Goal: Book appointment/travel/reservation

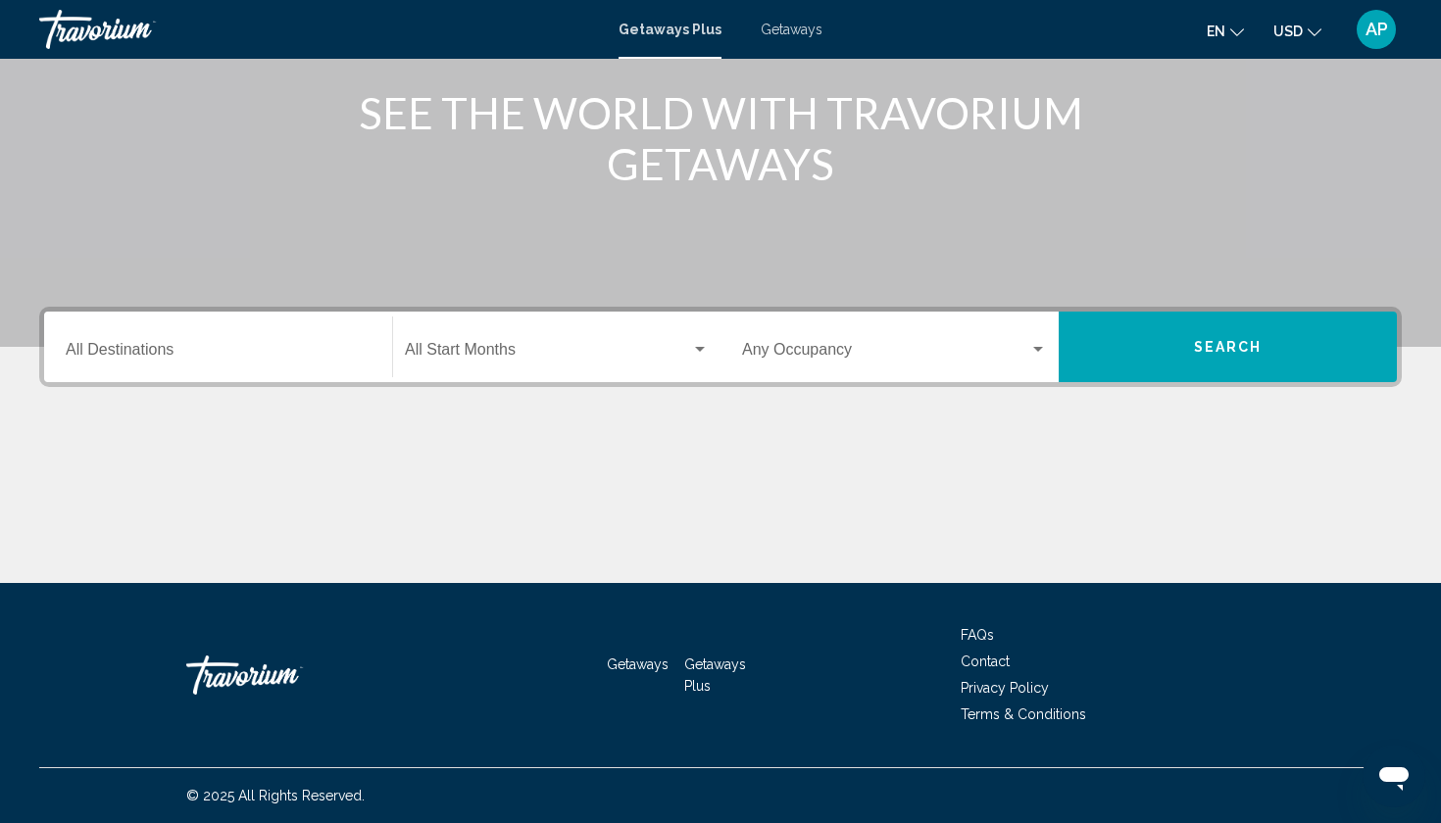
scroll to position [241, 0]
click at [461, 332] on div "Start Month All Start Months" at bounding box center [557, 348] width 304 height 62
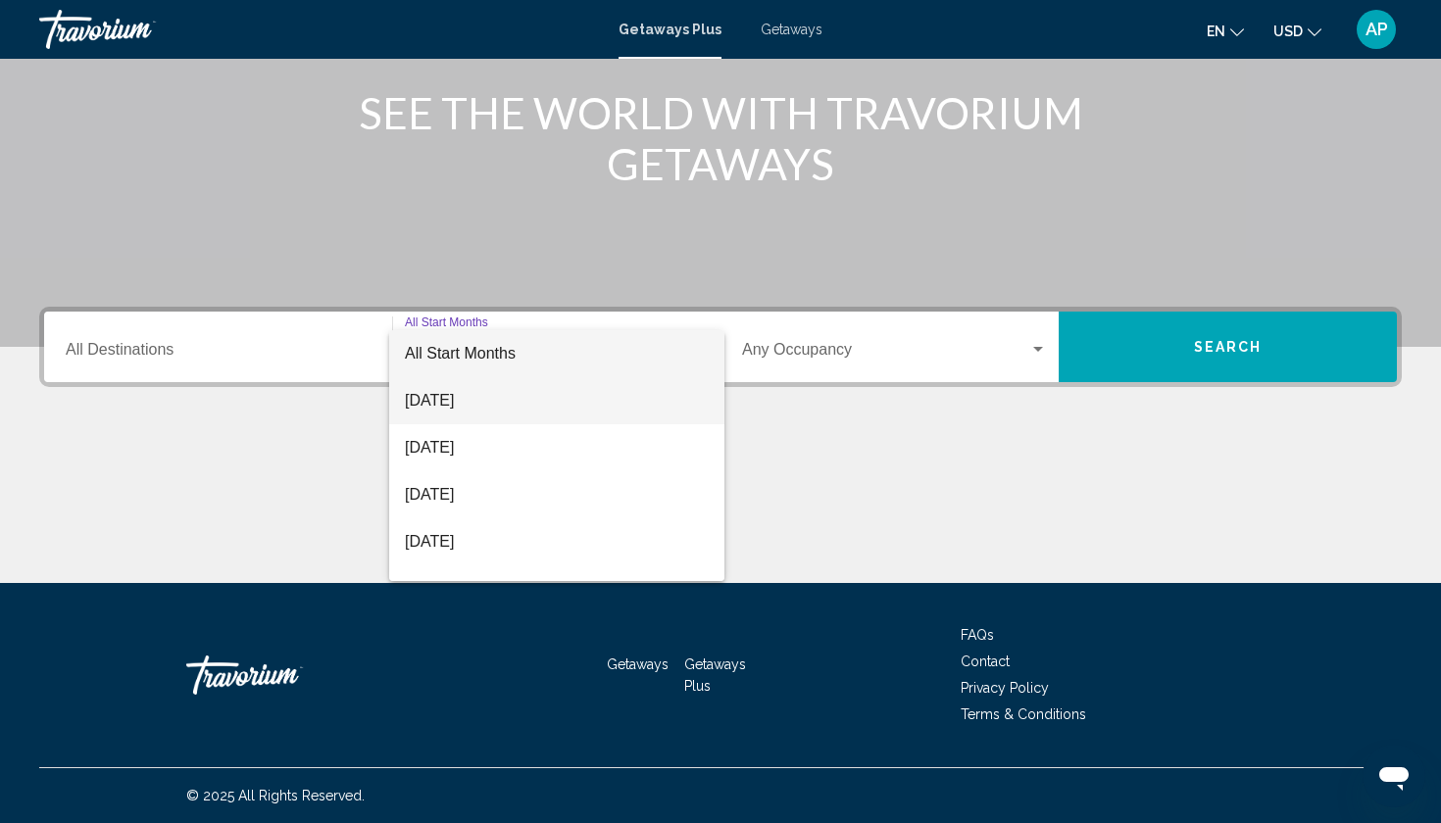
click at [453, 399] on span "[DATE]" at bounding box center [557, 400] width 304 height 47
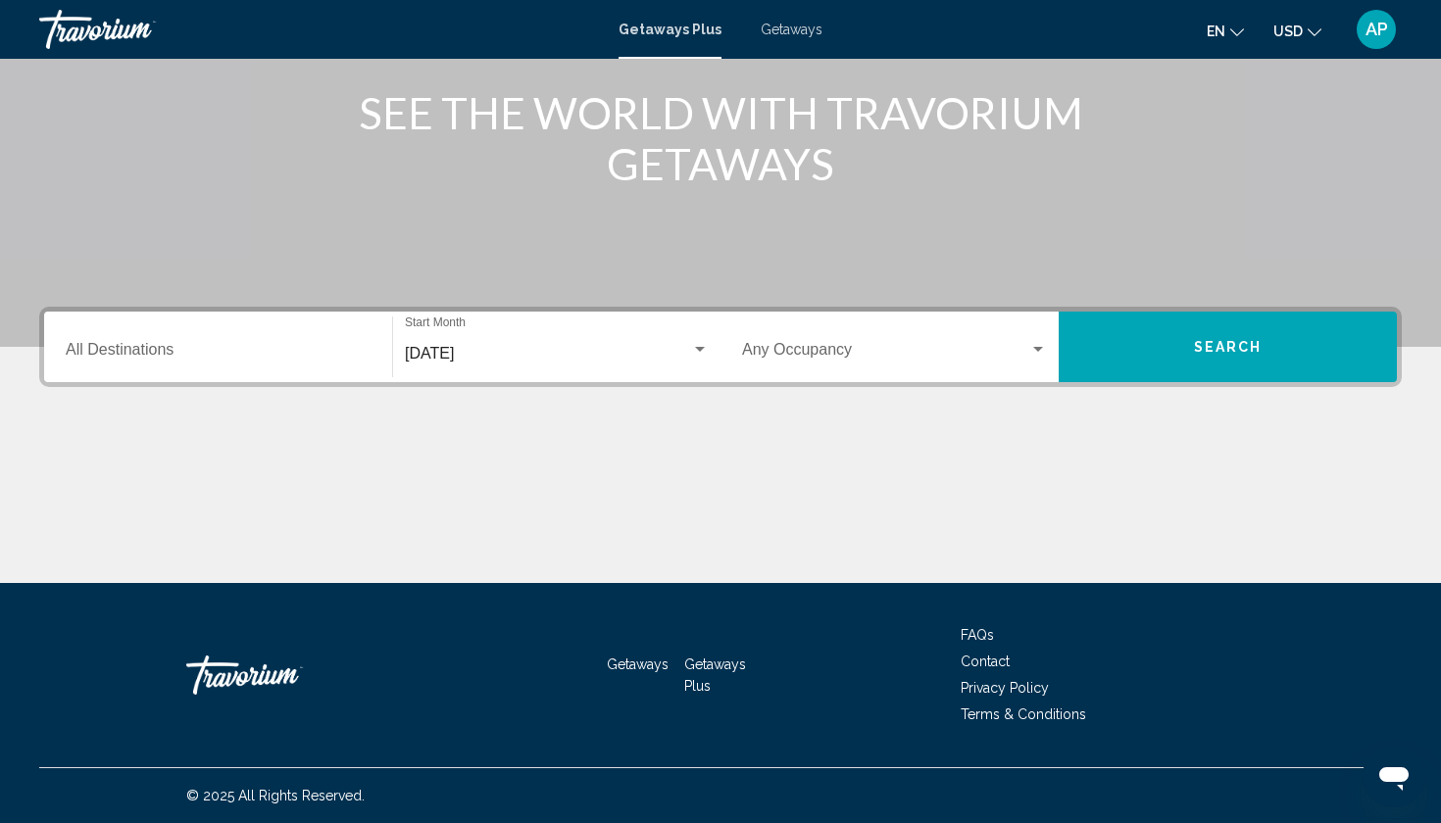
click at [924, 339] on div "Occupancy Any Occupancy" at bounding box center [894, 348] width 305 height 62
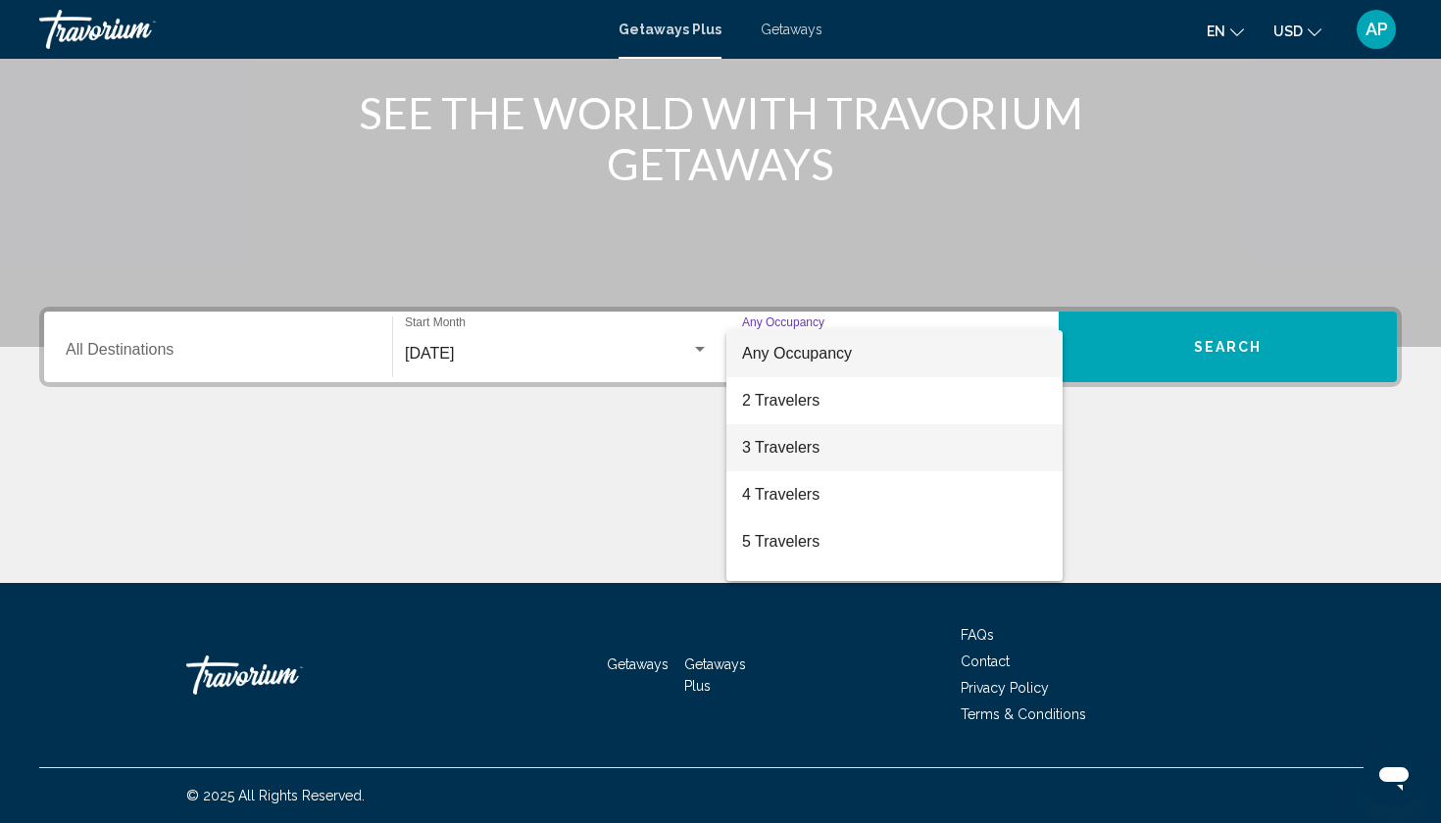
click at [887, 440] on span "3 Travelers" at bounding box center [894, 447] width 305 height 47
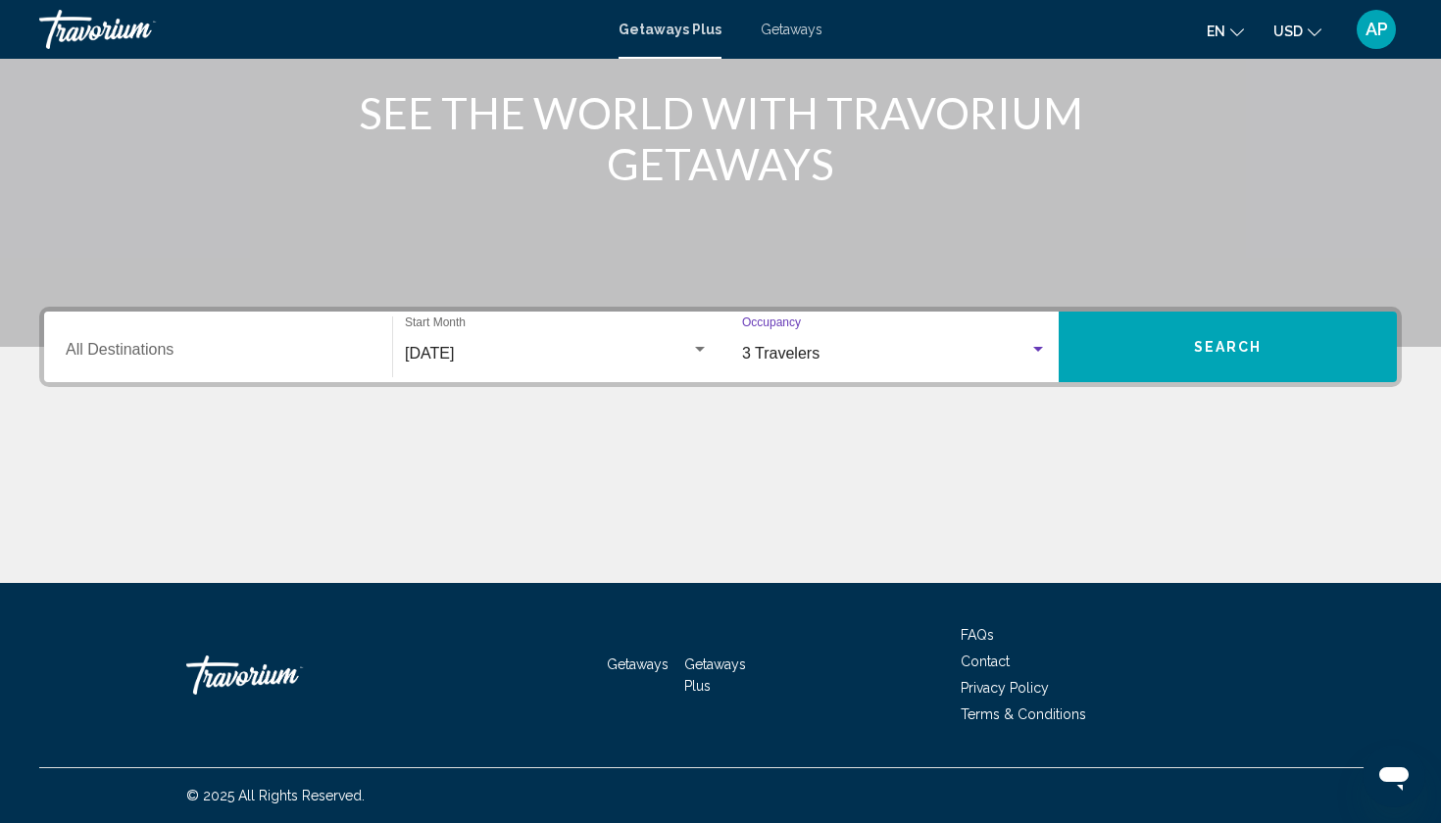
click at [1187, 345] on button "Search" at bounding box center [1228, 347] width 338 height 71
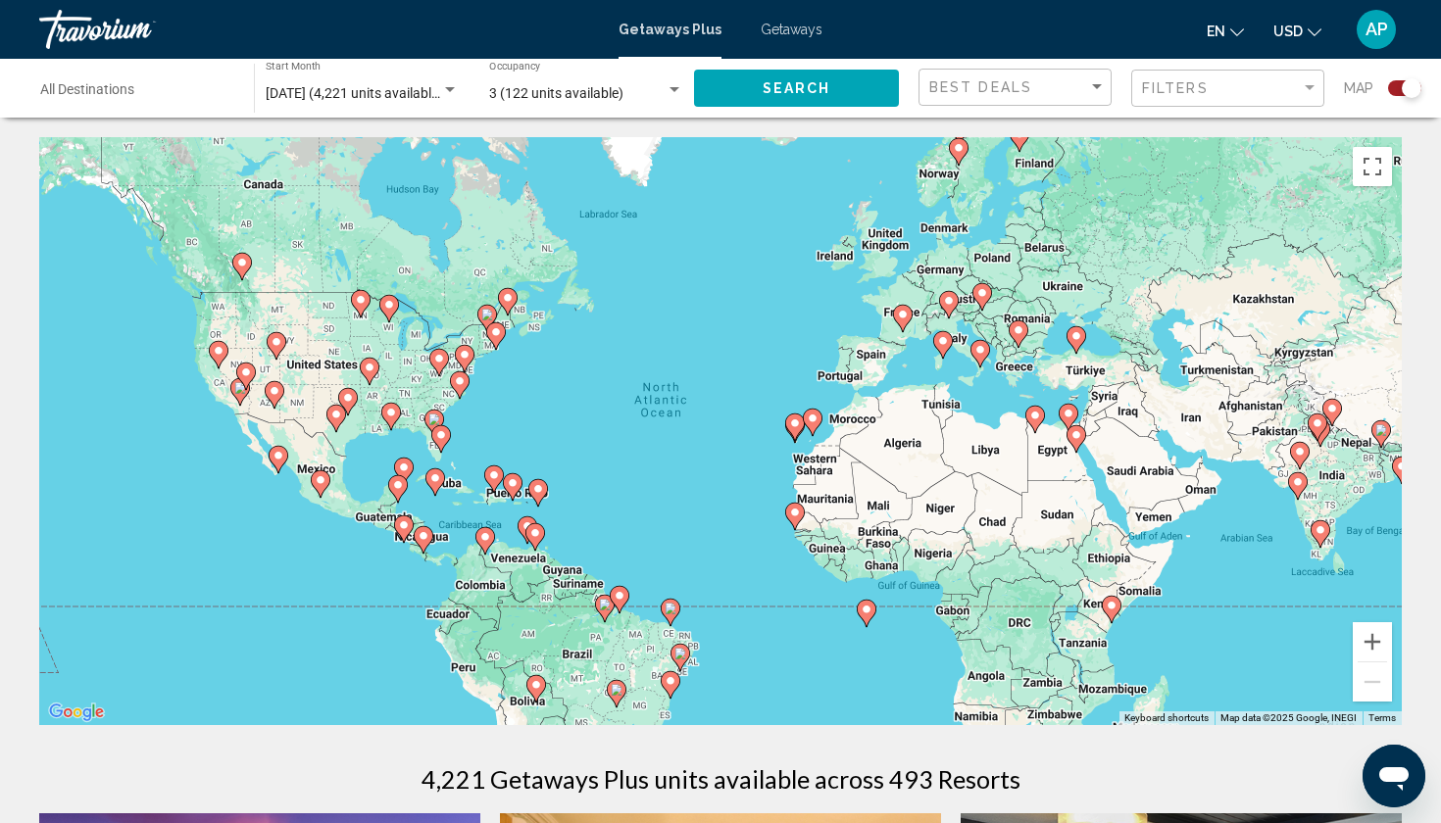
click at [219, 106] on div "Destination All Destinations" at bounding box center [137, 89] width 194 height 54
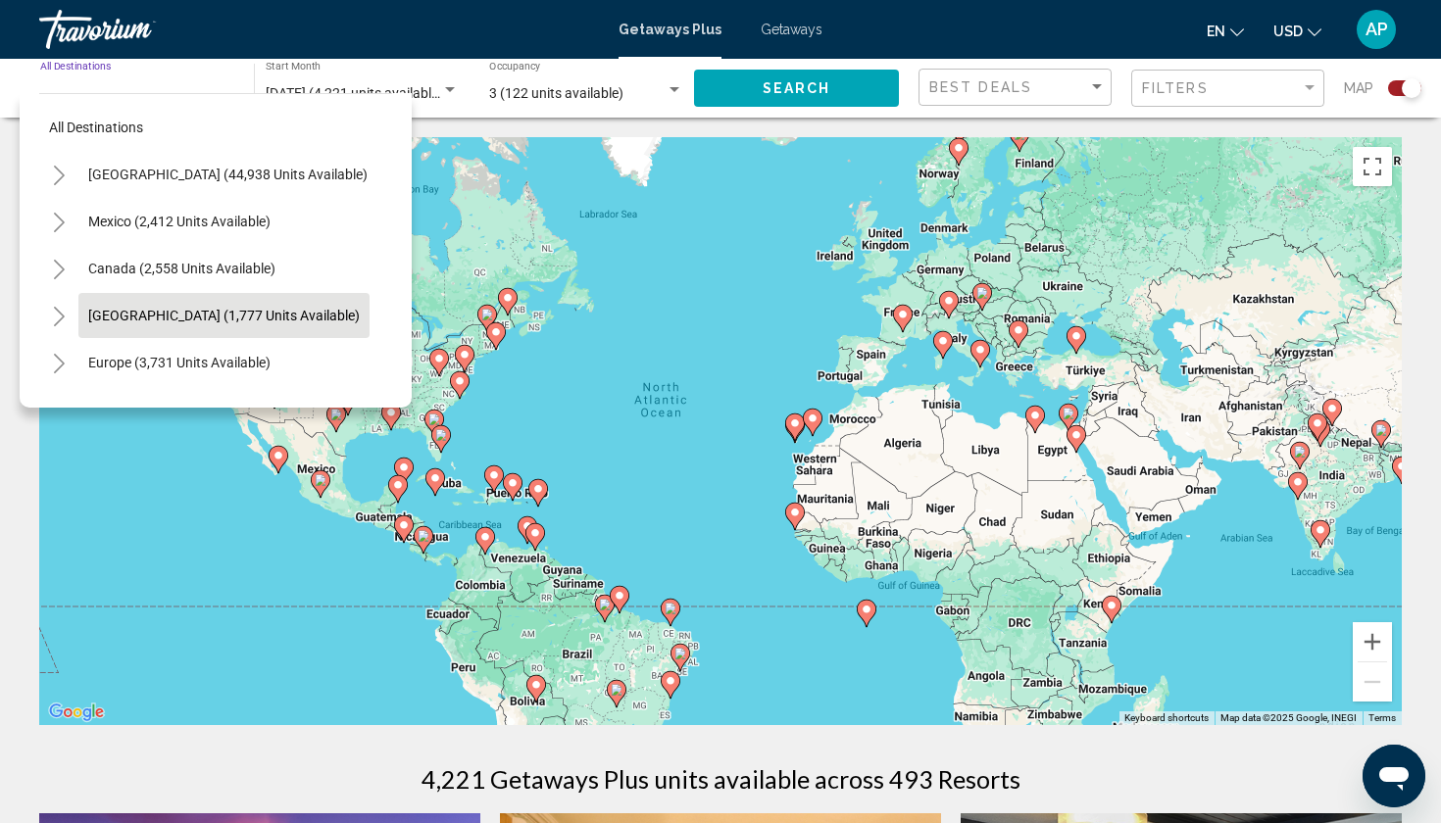
click at [181, 314] on span "[GEOGRAPHIC_DATA] (1,777 units available)" at bounding box center [224, 316] width 272 height 16
type input "**********"
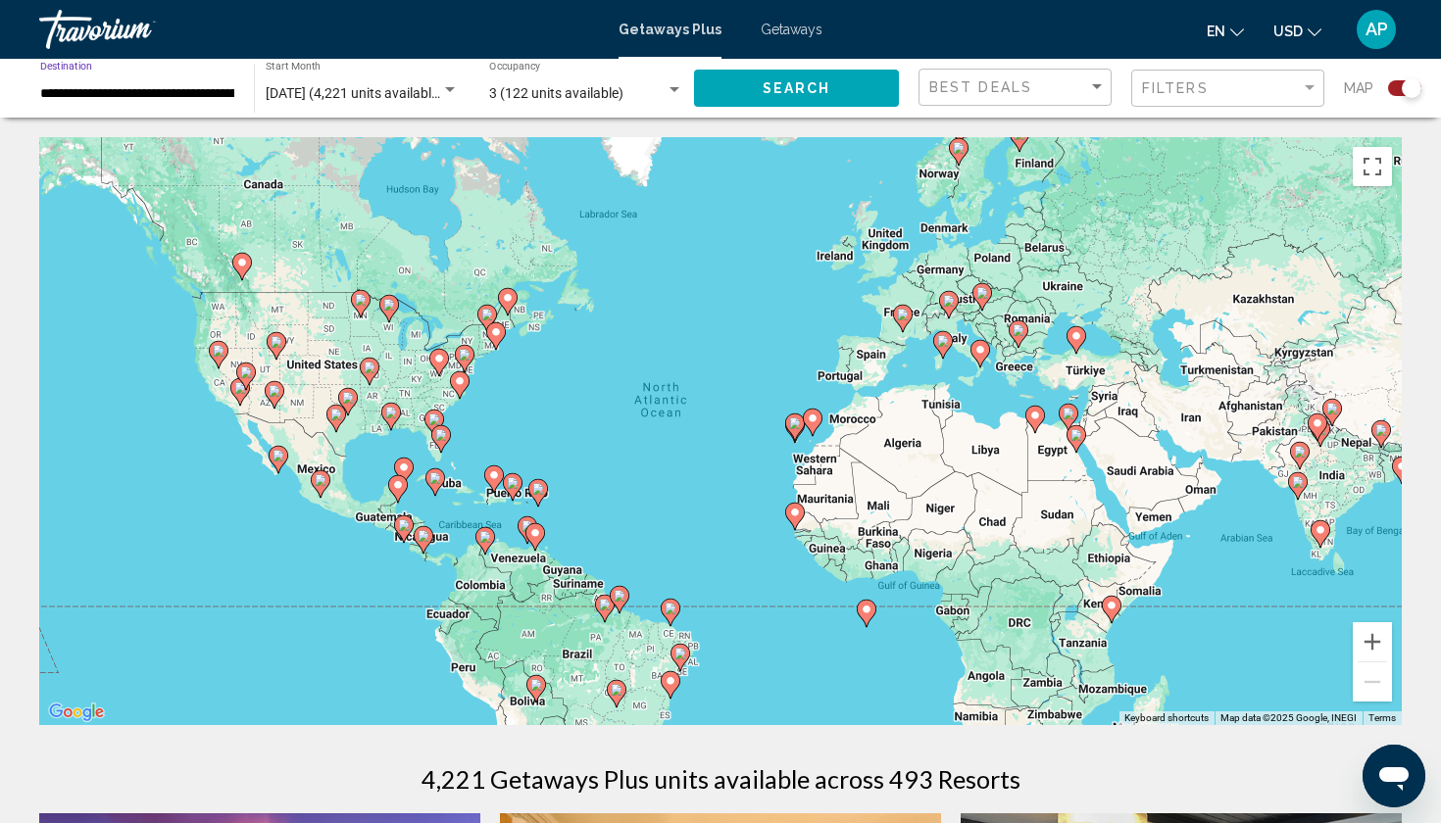
click at [832, 90] on button "Search" at bounding box center [796, 88] width 205 height 36
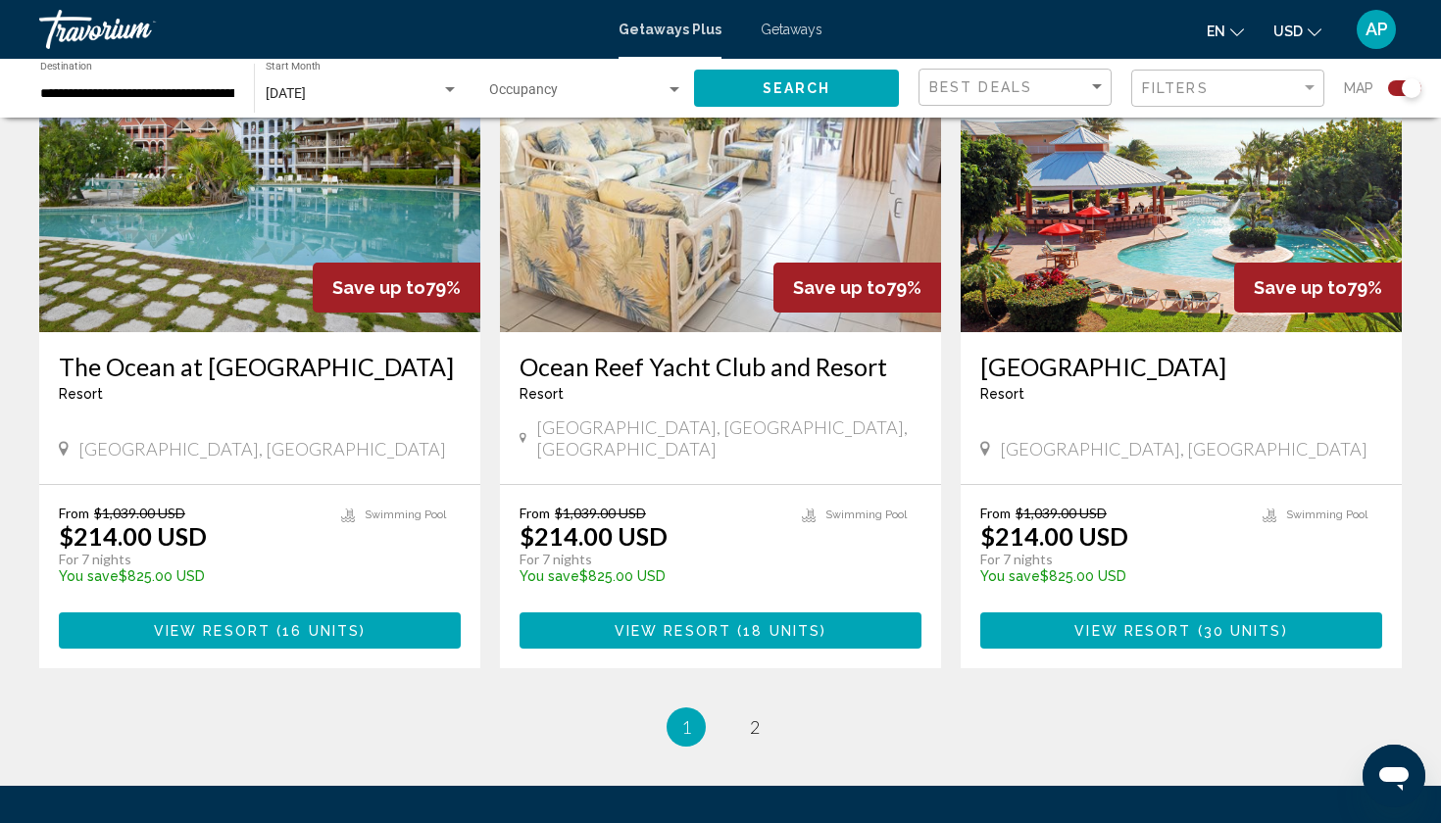
scroll to position [2882, 0]
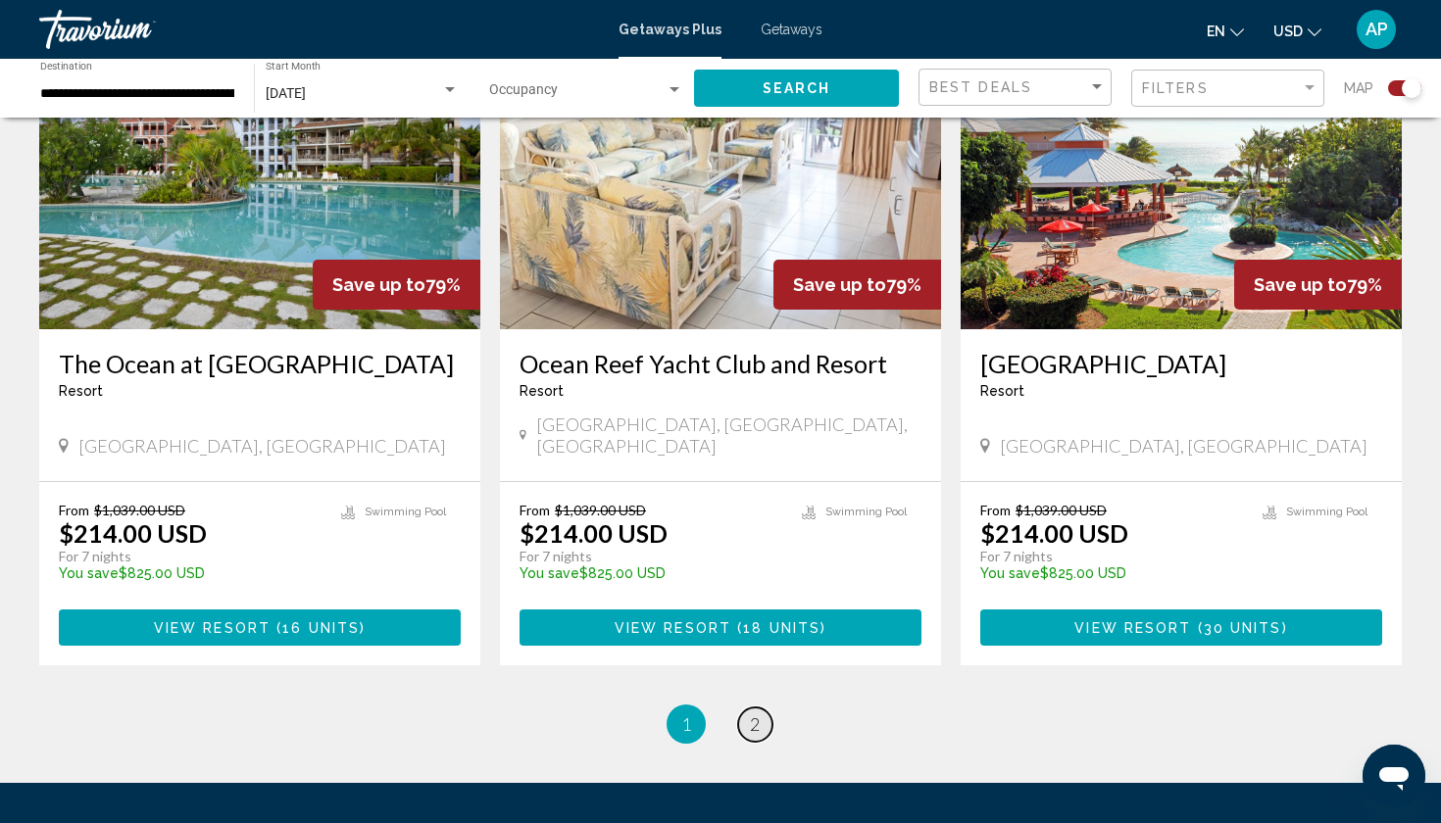
click at [758, 714] on span "2" at bounding box center [755, 725] width 10 height 22
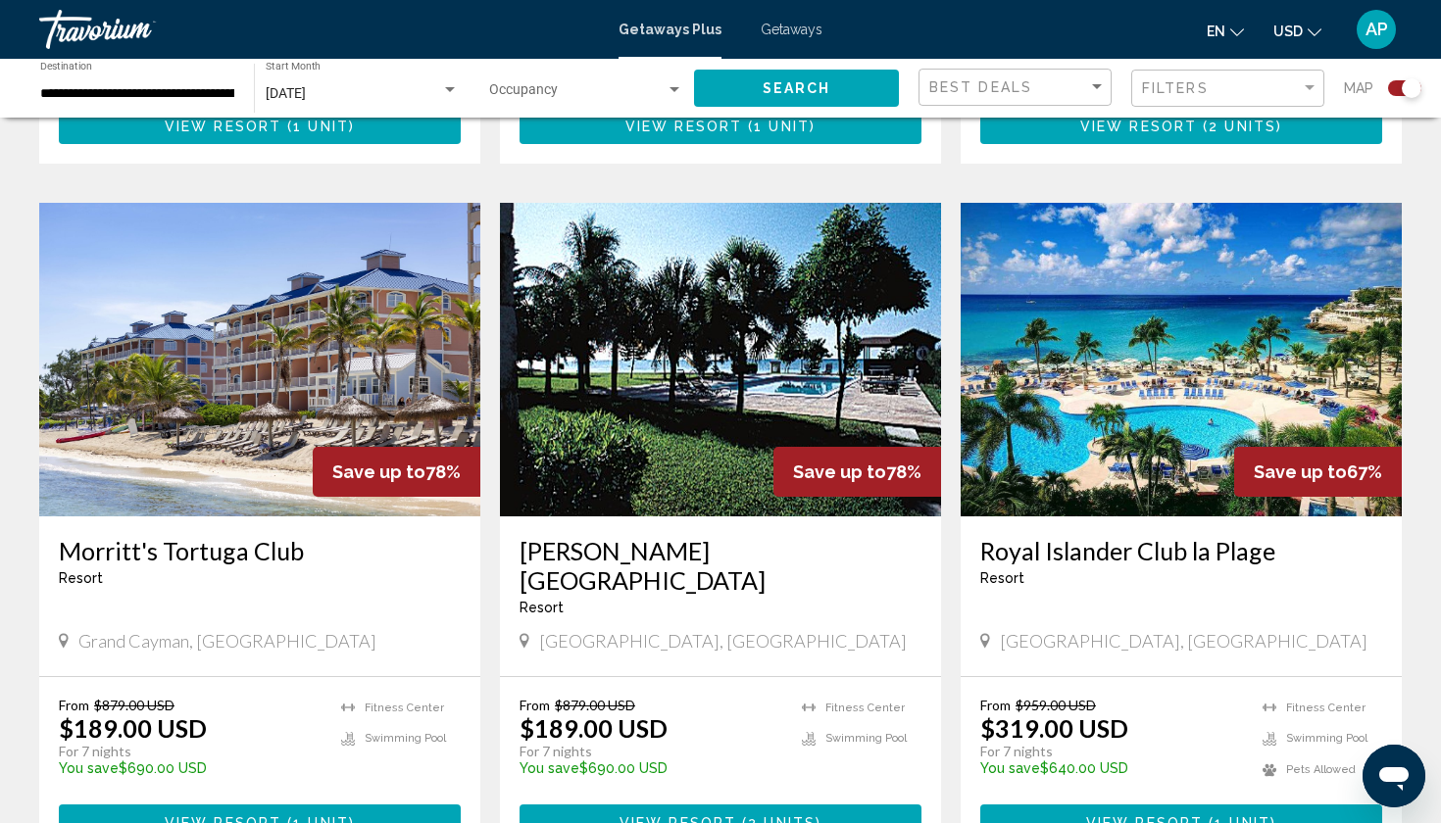
scroll to position [1280, 0]
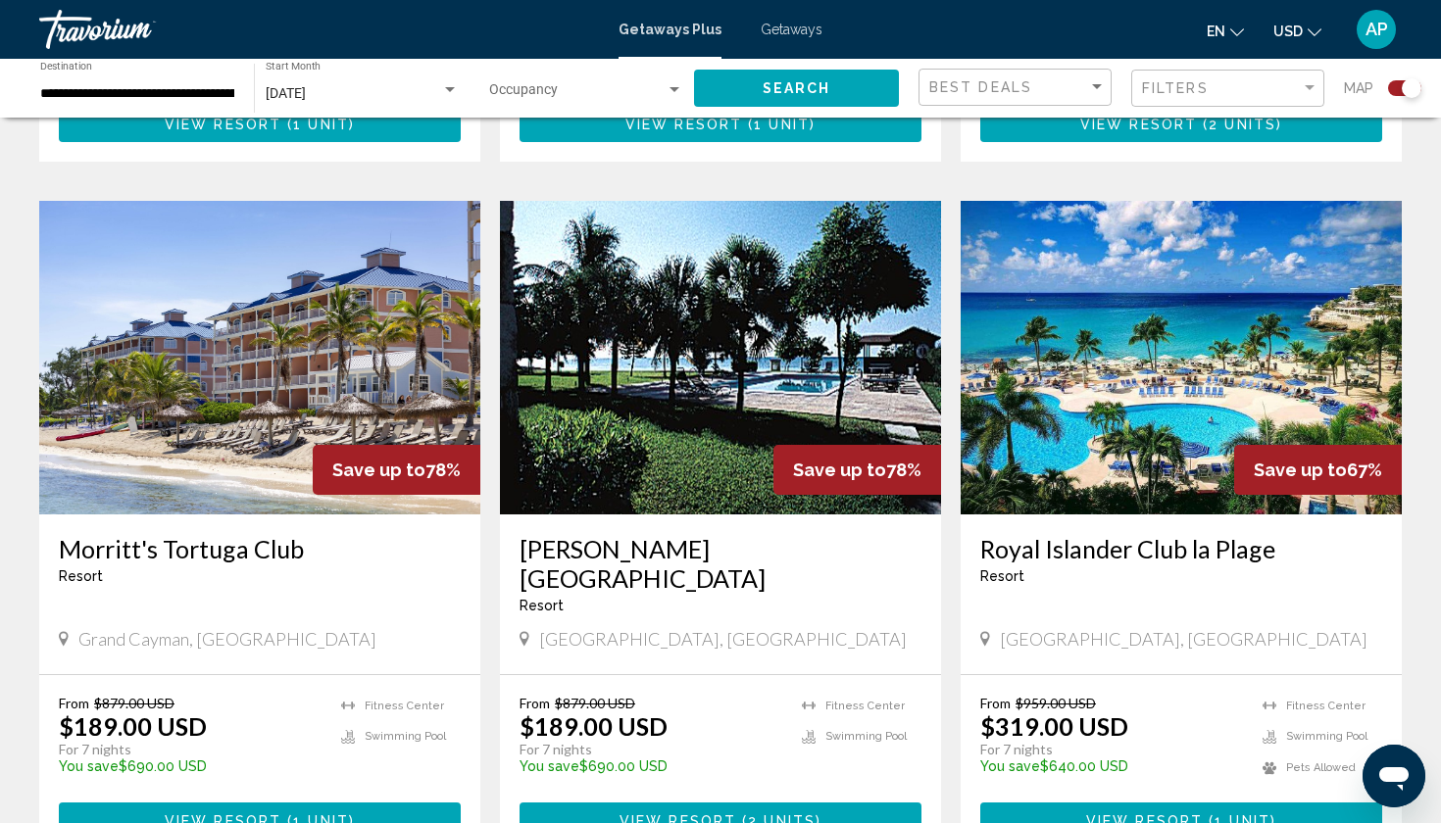
click at [1071, 401] on img "Main content" at bounding box center [1181, 358] width 441 height 314
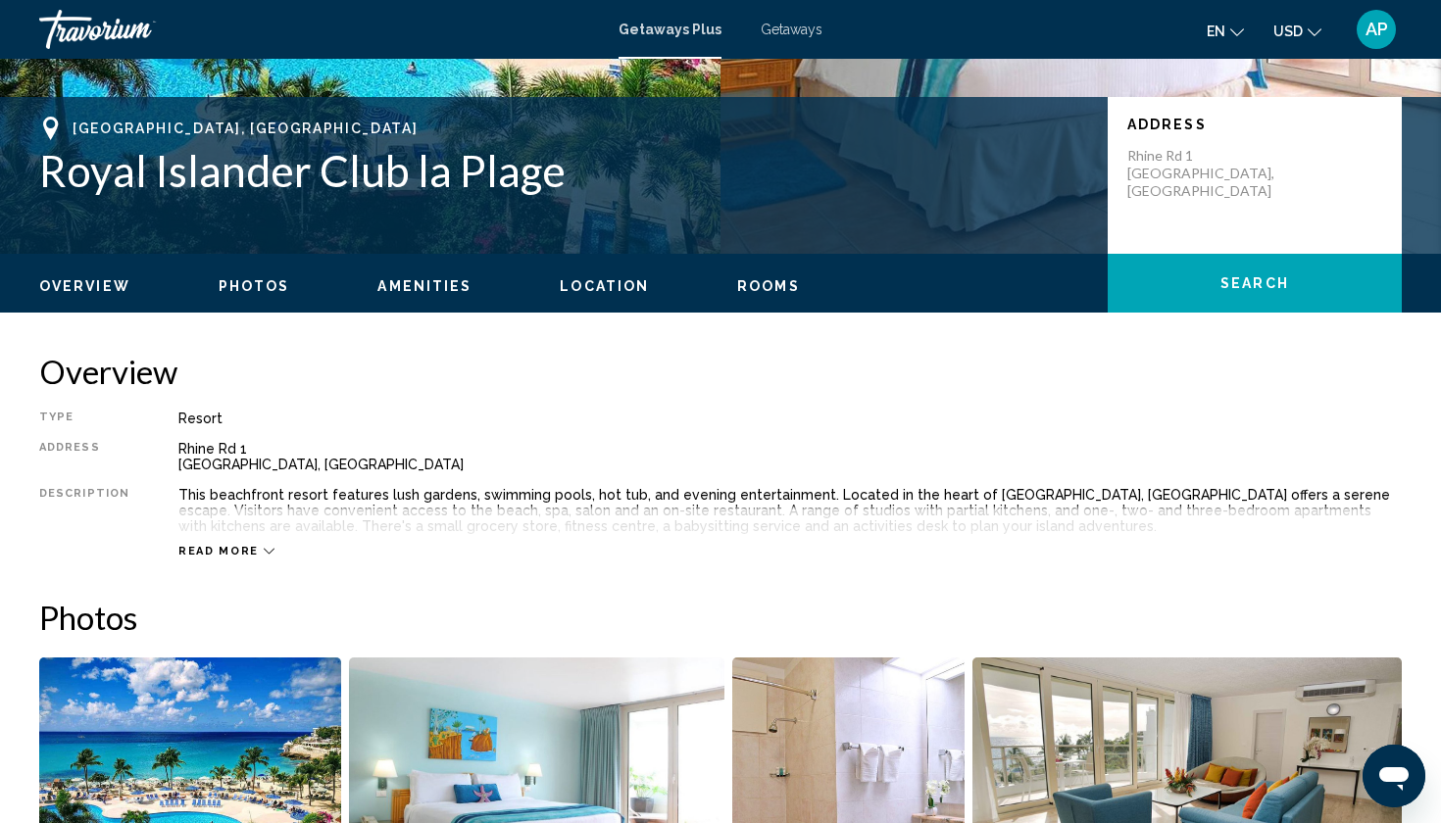
scroll to position [396, 0]
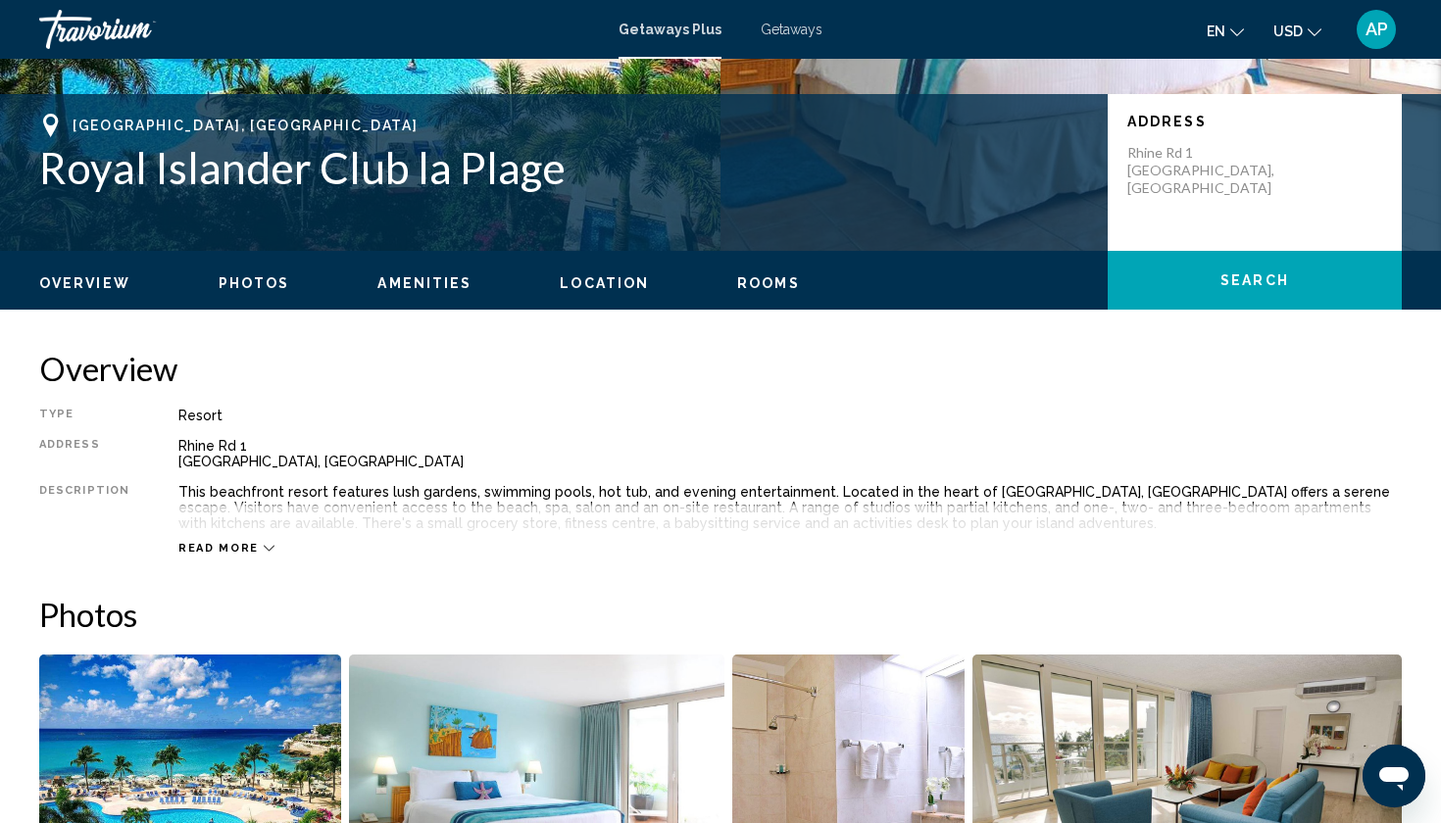
click at [200, 541] on button "Read more" at bounding box center [226, 548] width 96 height 15
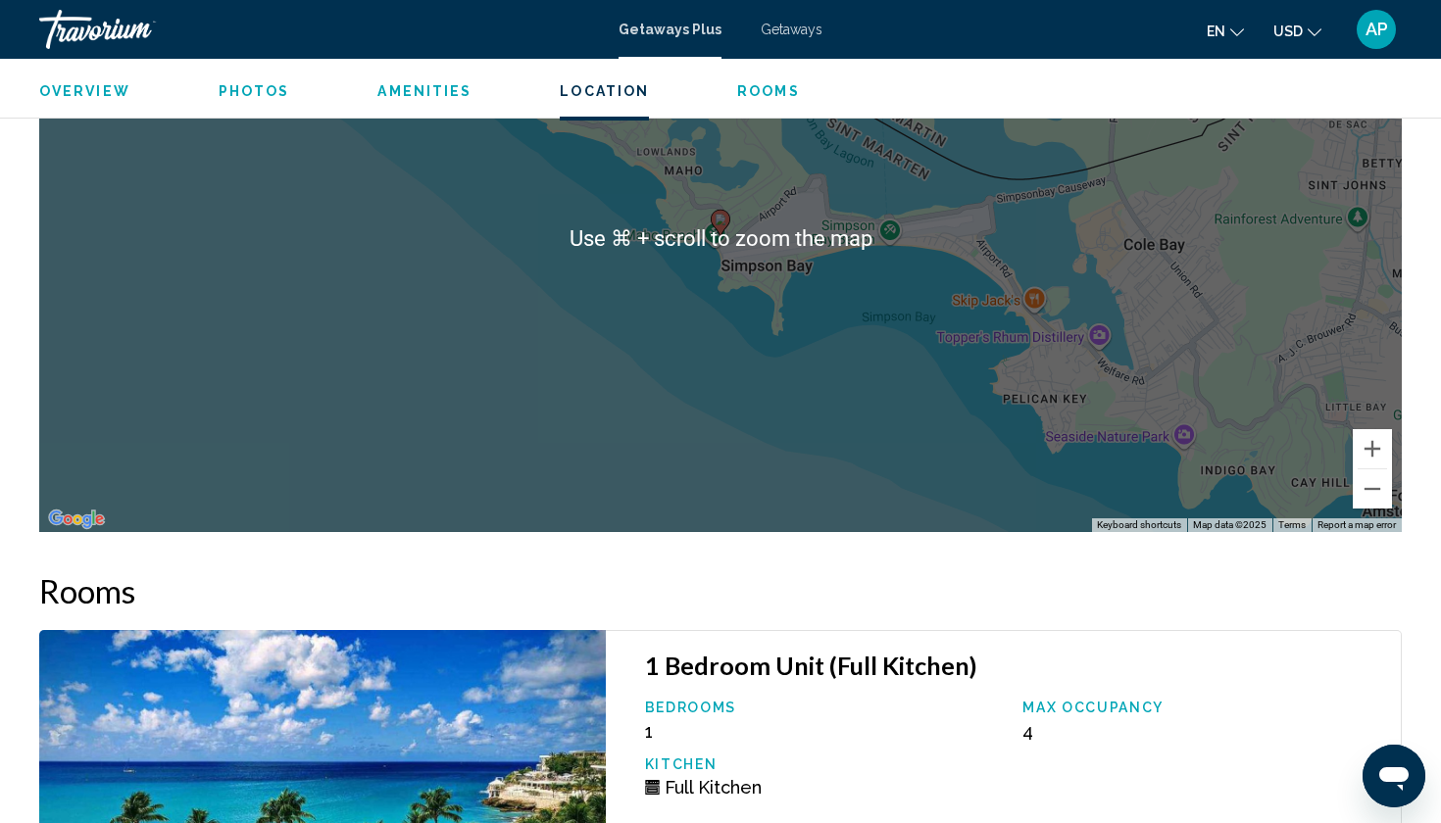
scroll to position [2924, 0]
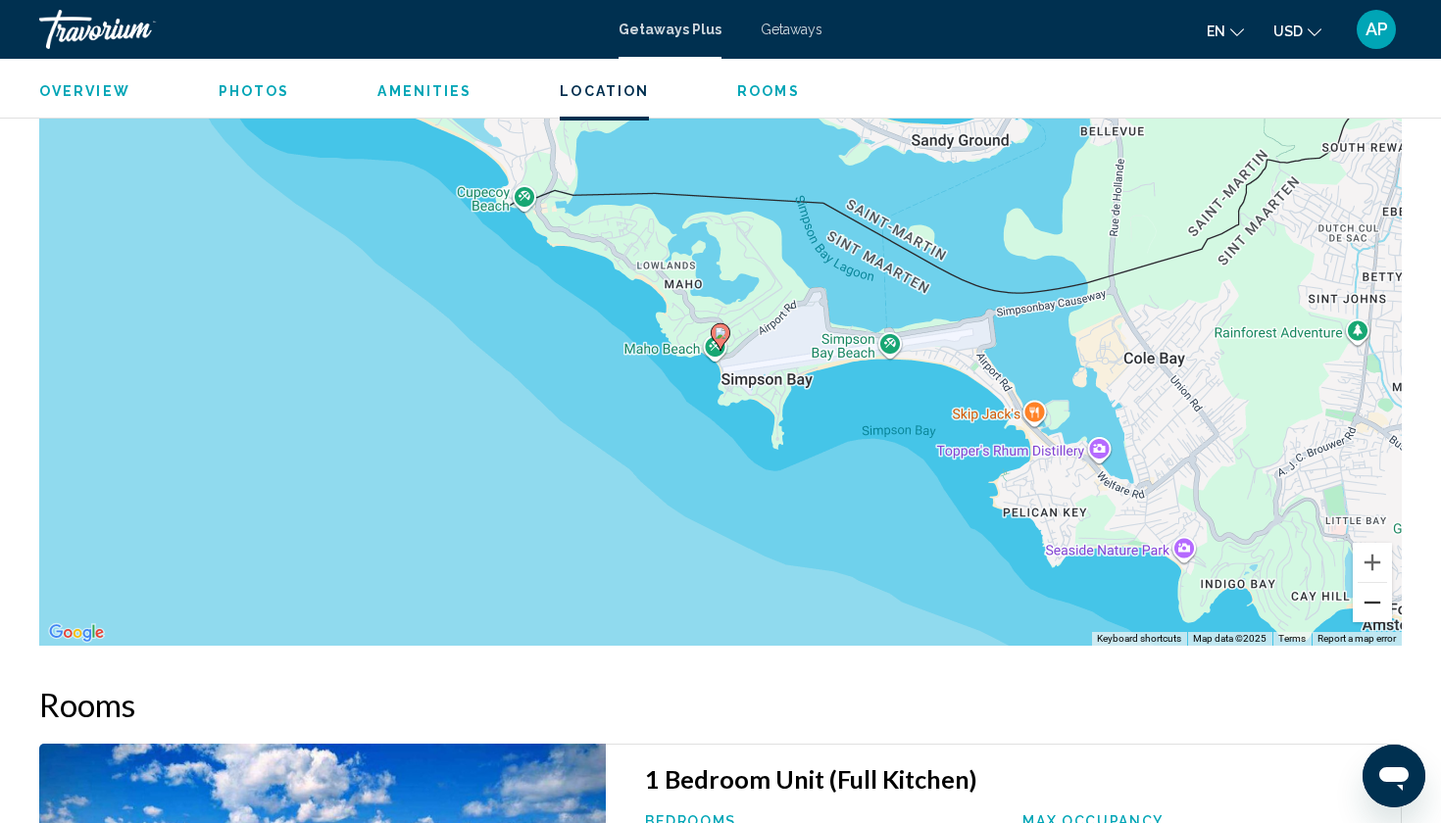
click at [1368, 607] on button "Zoom out" at bounding box center [1372, 602] width 39 height 39
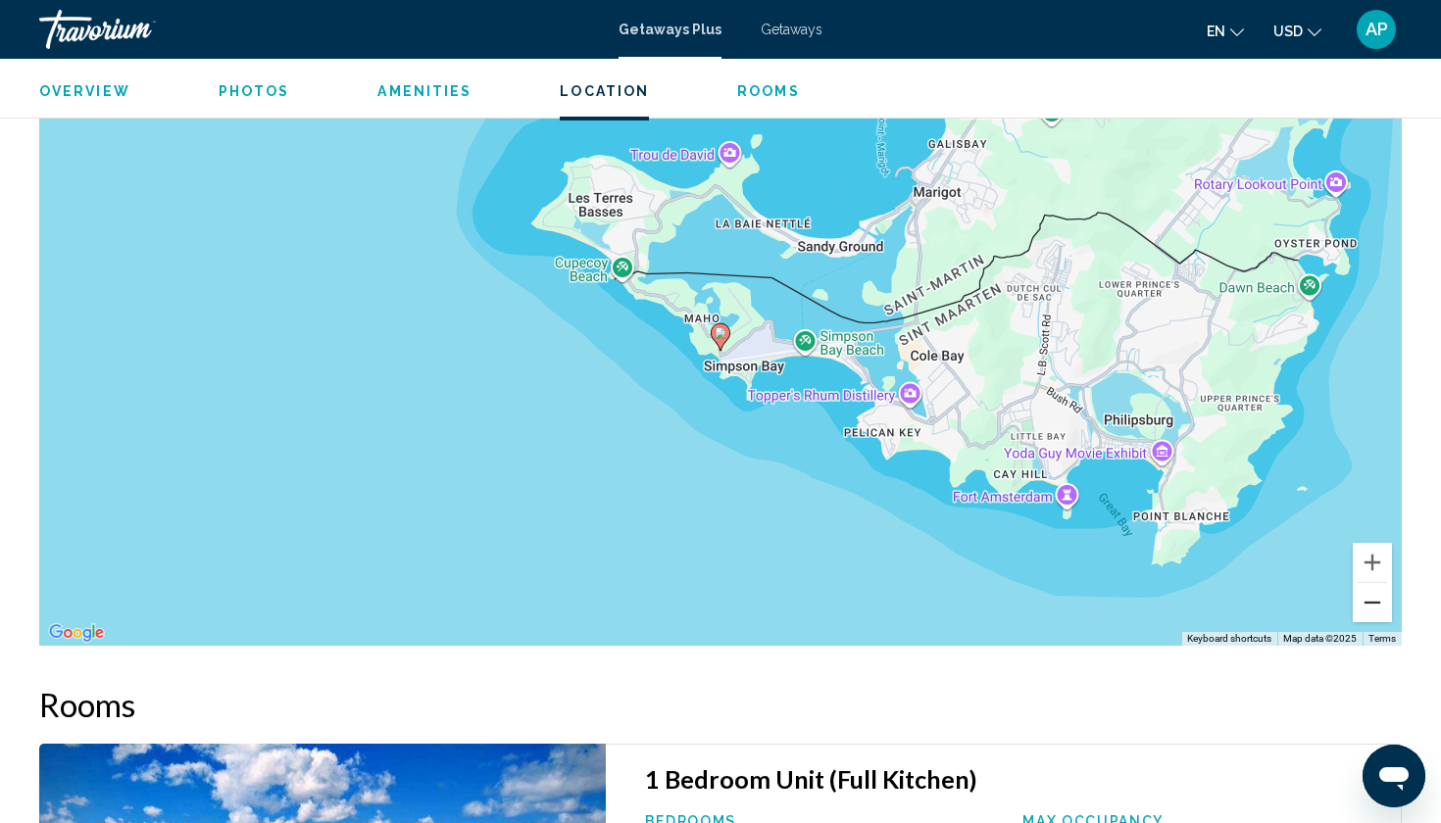
click at [1368, 607] on button "Zoom out" at bounding box center [1372, 602] width 39 height 39
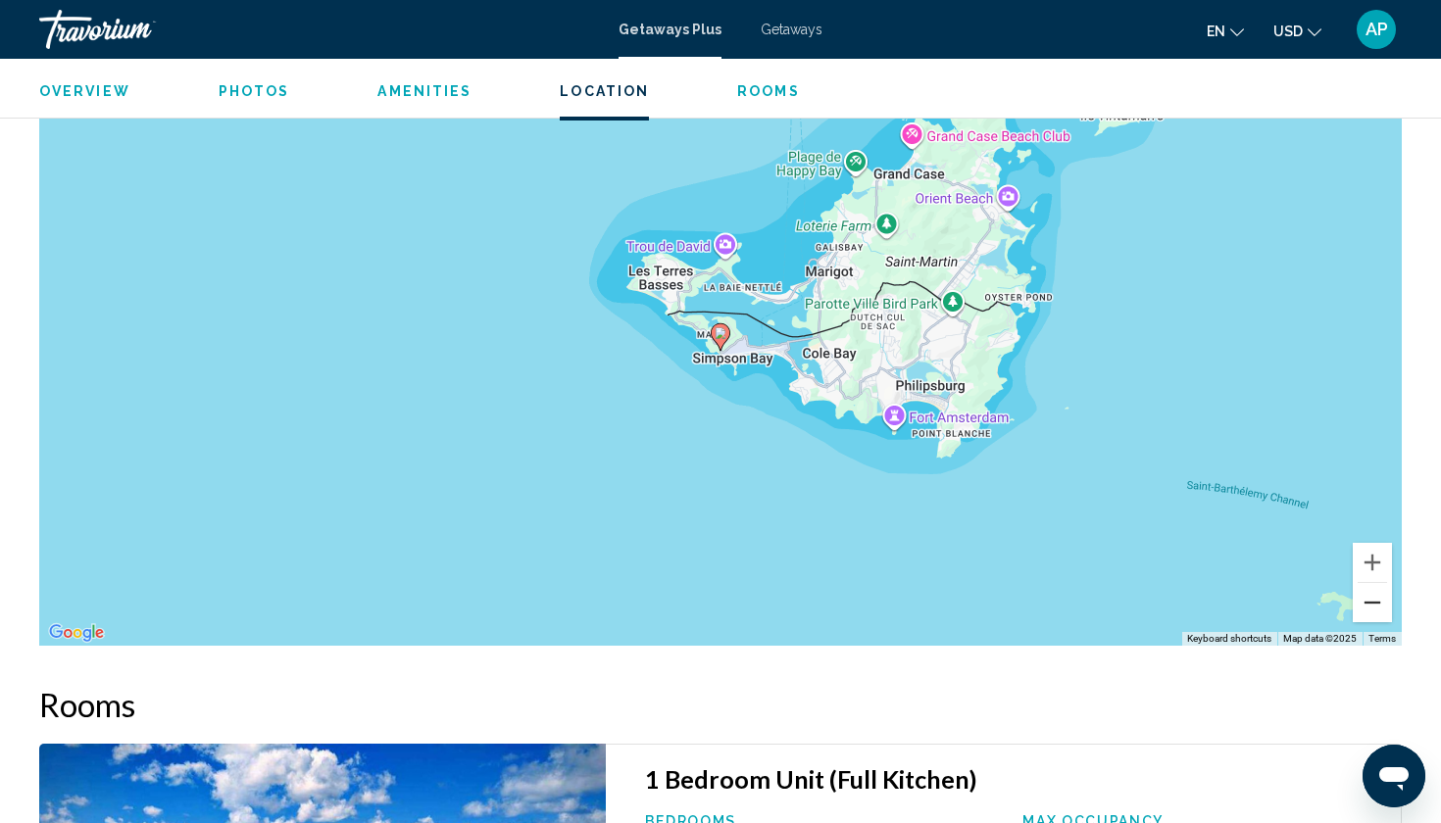
click at [1368, 607] on button "Zoom out" at bounding box center [1372, 602] width 39 height 39
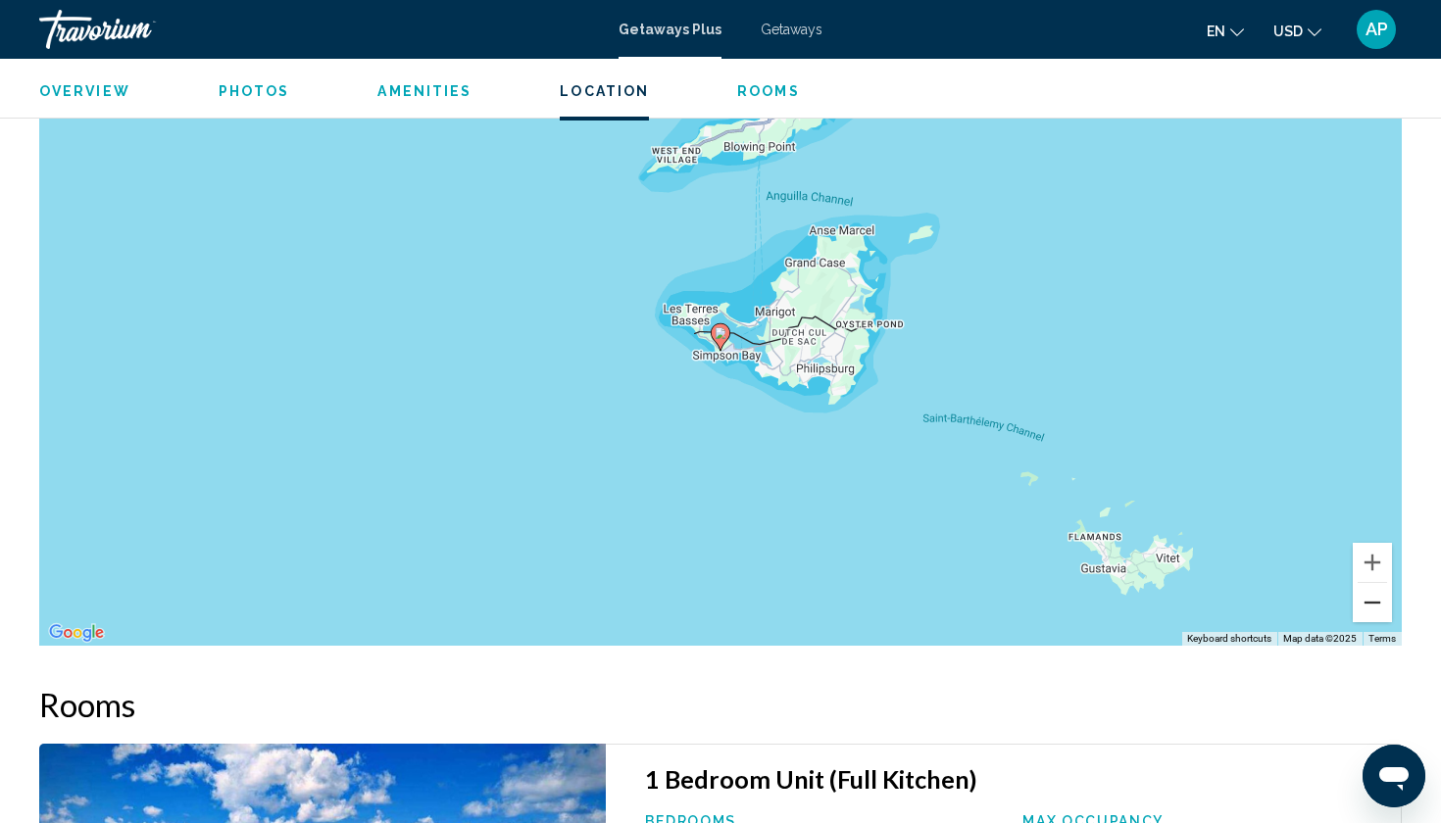
click at [1368, 607] on button "Zoom out" at bounding box center [1372, 602] width 39 height 39
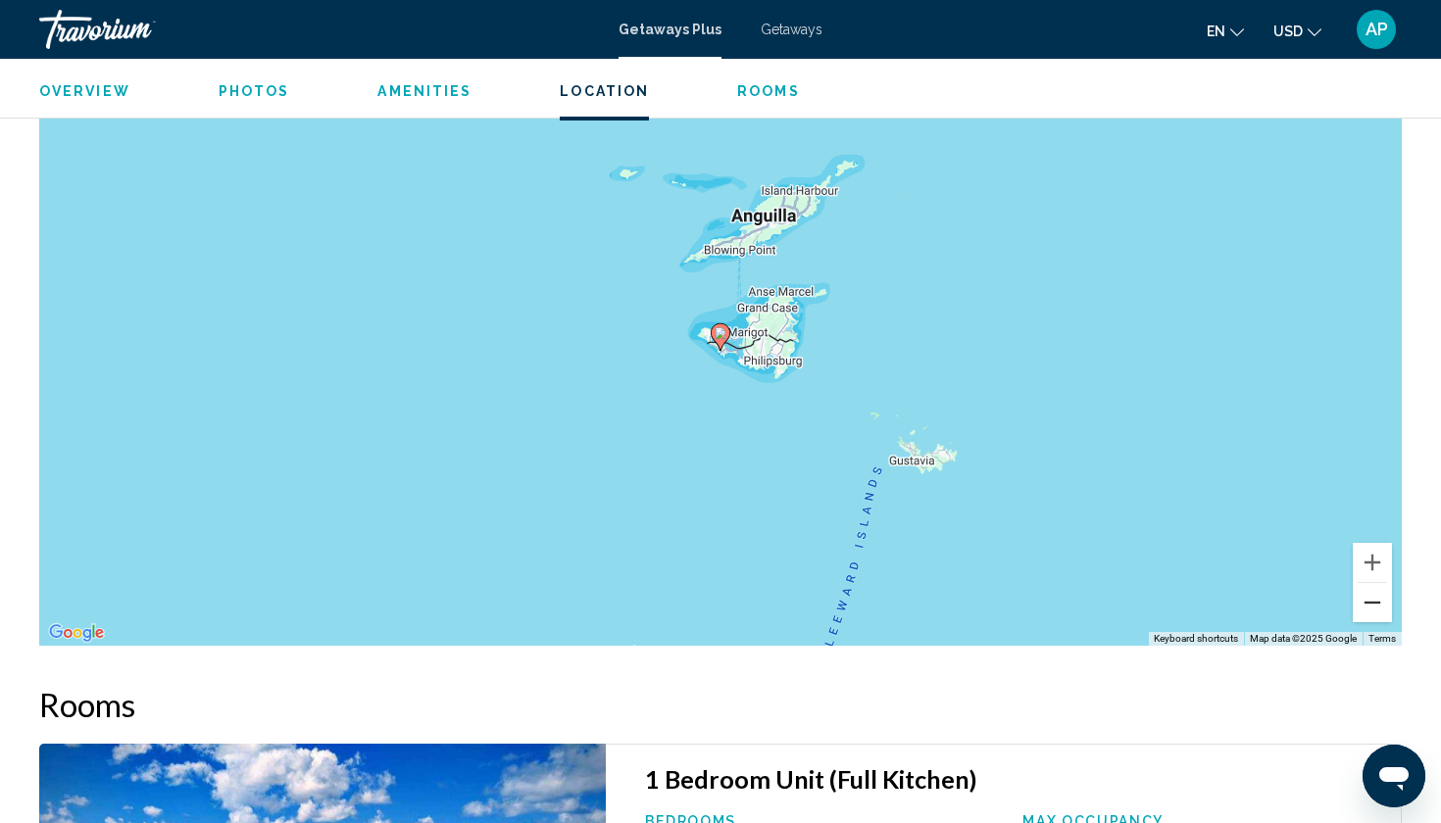
click at [1368, 607] on button "Zoom out" at bounding box center [1372, 602] width 39 height 39
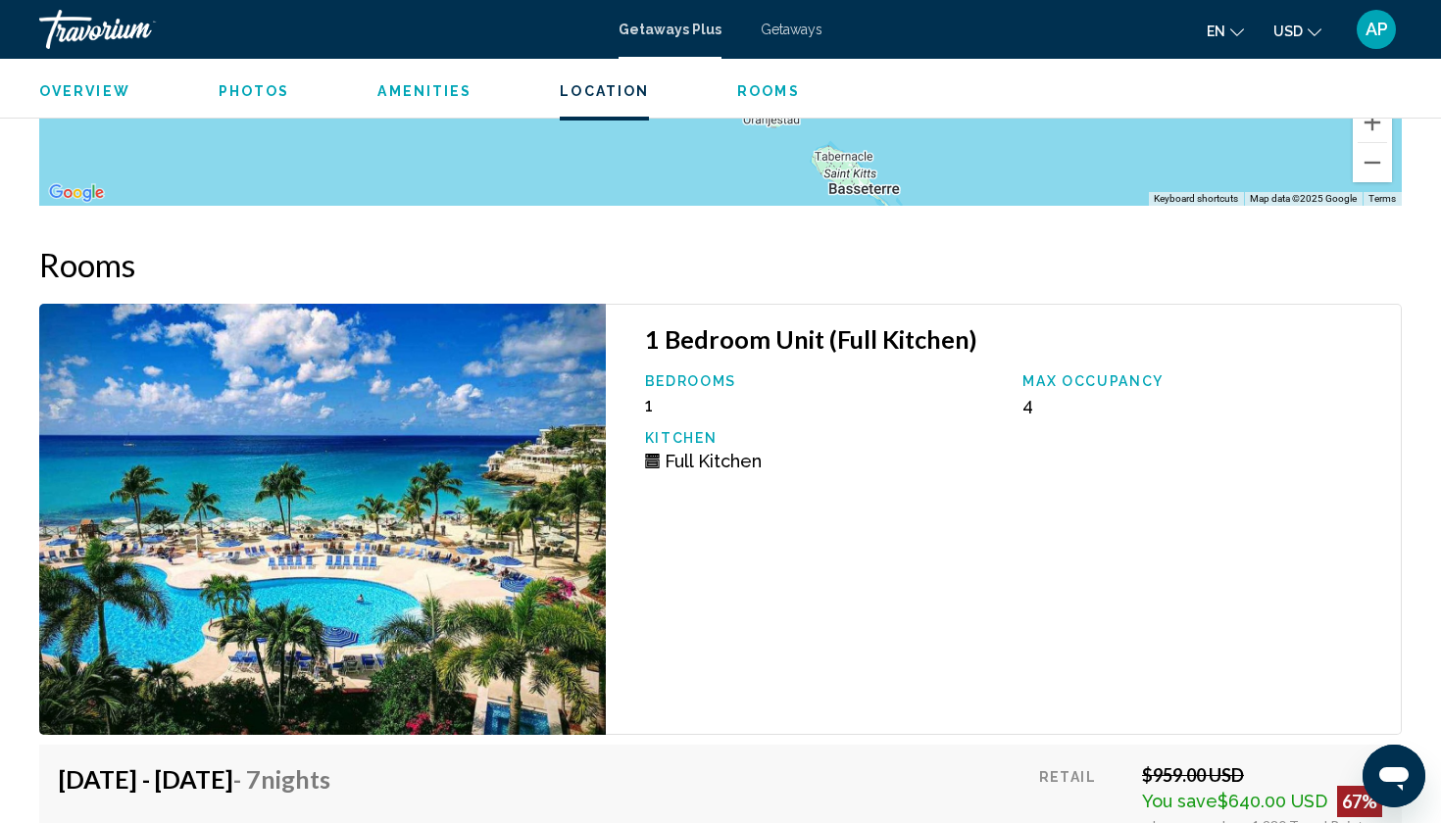
scroll to position [3343, 0]
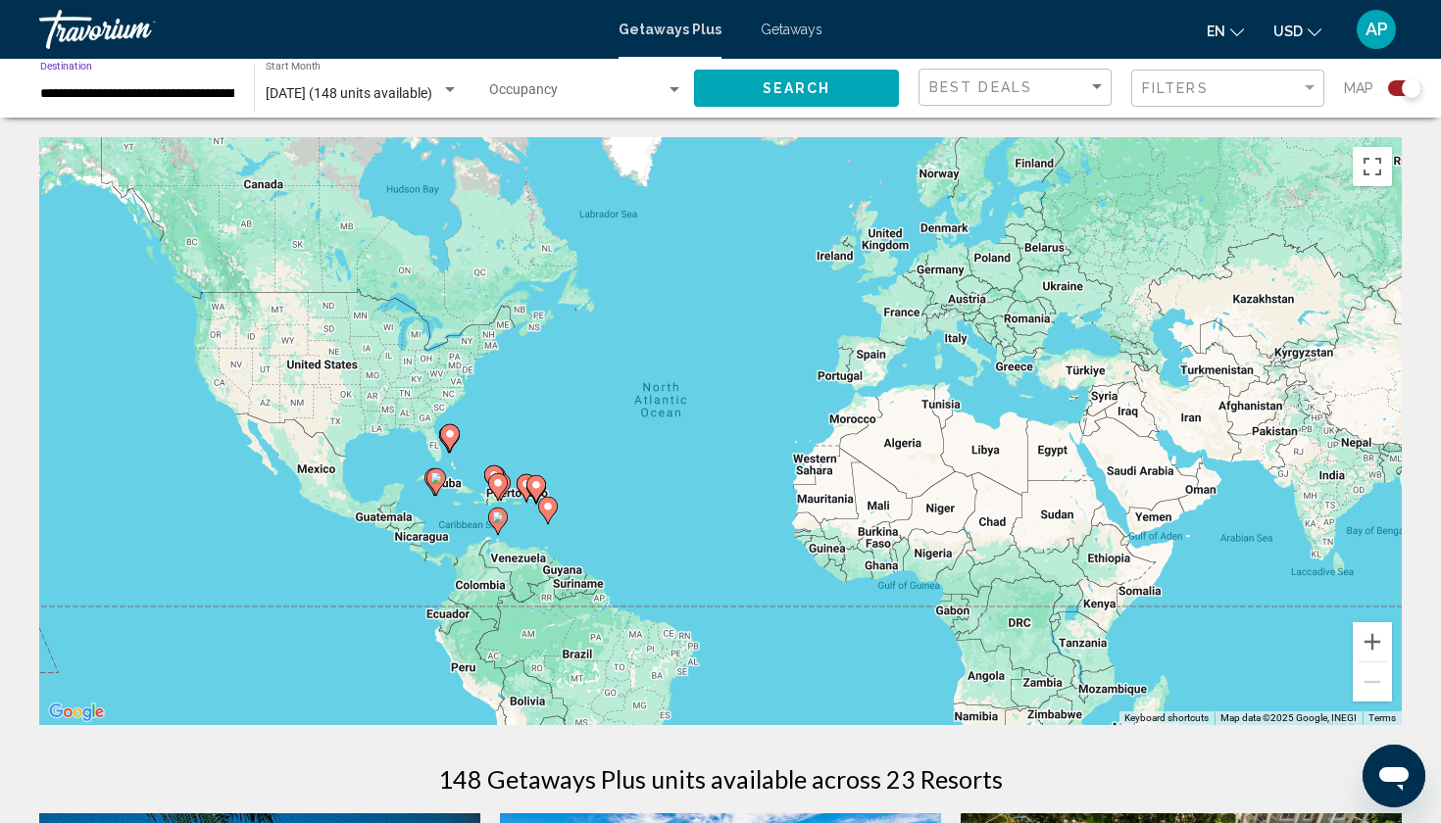
click at [221, 95] on input "**********" at bounding box center [137, 94] width 194 height 16
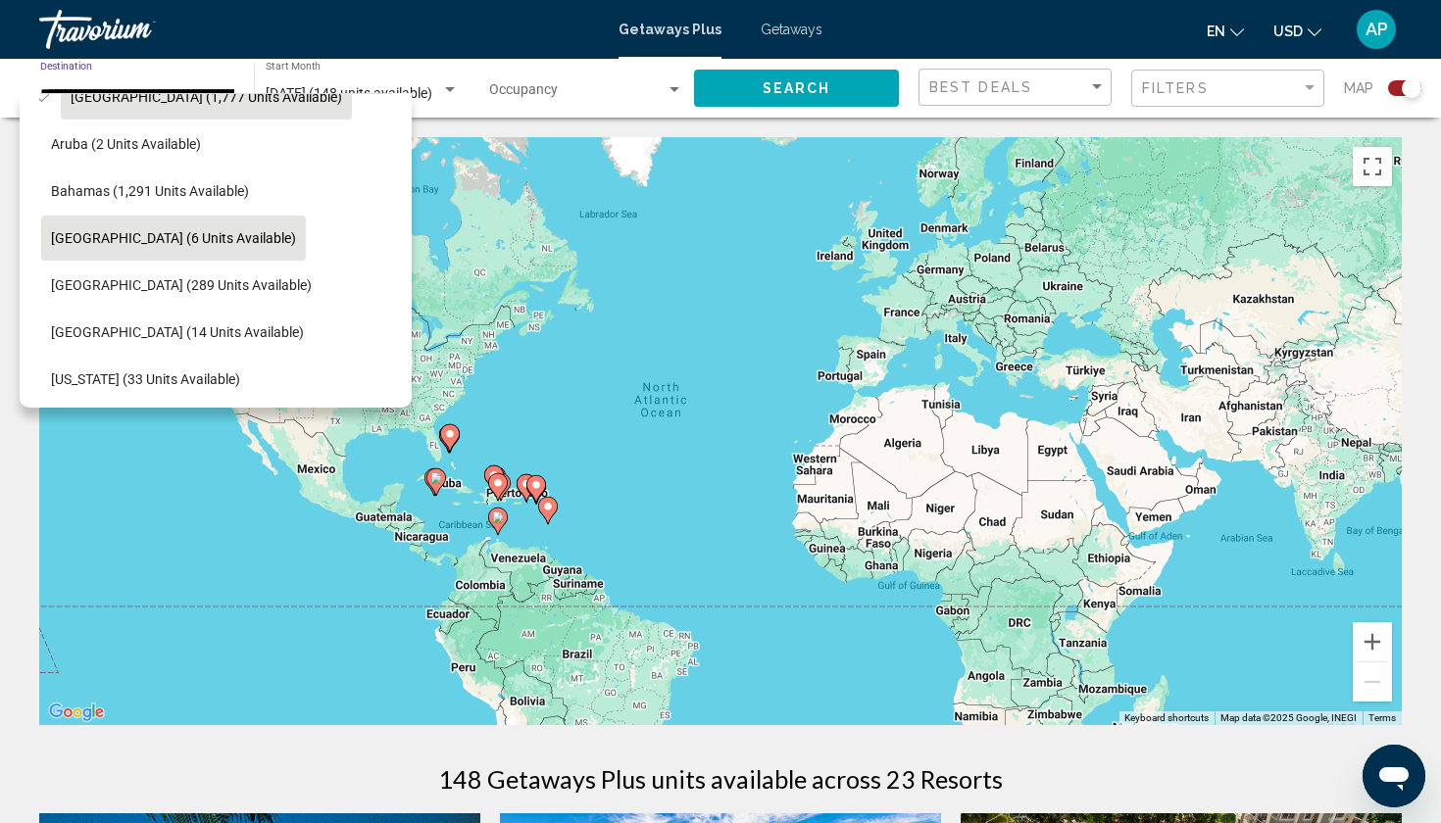
scroll to position [222, 18]
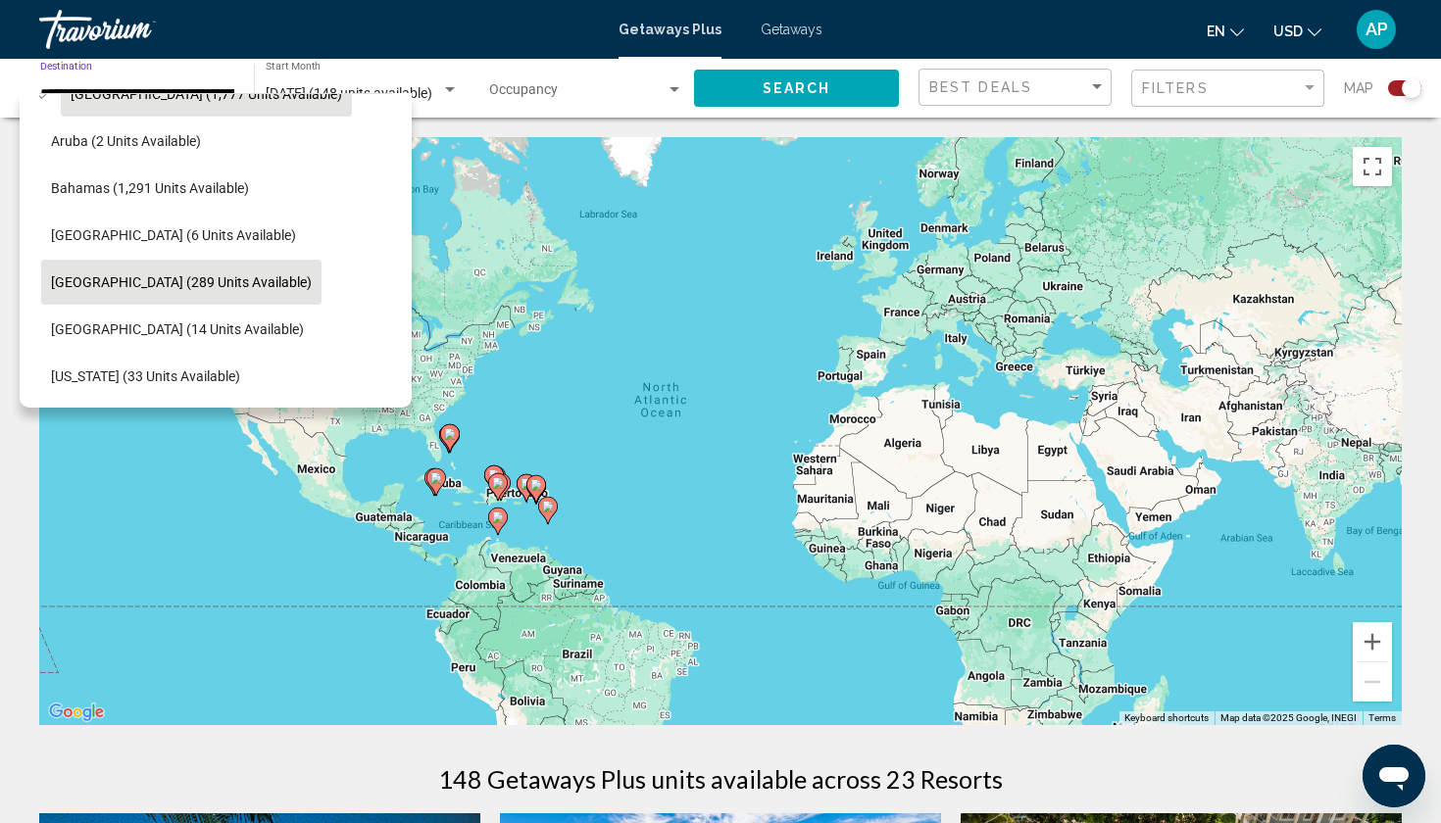
click at [230, 282] on span "[GEOGRAPHIC_DATA] (289 units available)" at bounding box center [181, 282] width 261 height 16
type input "**********"
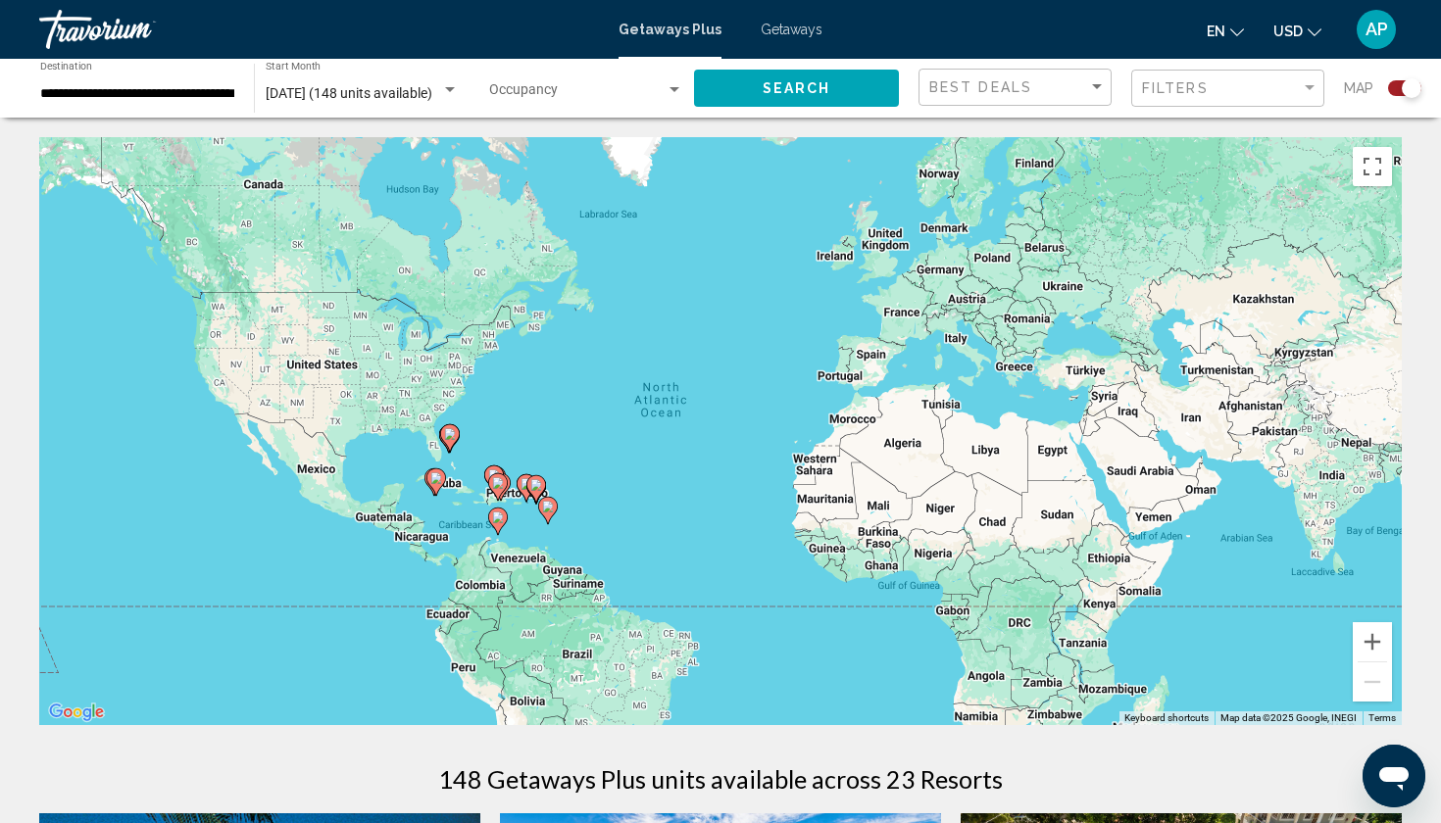
click at [612, 107] on div "Occupancy Any Occupancy" at bounding box center [586, 89] width 194 height 54
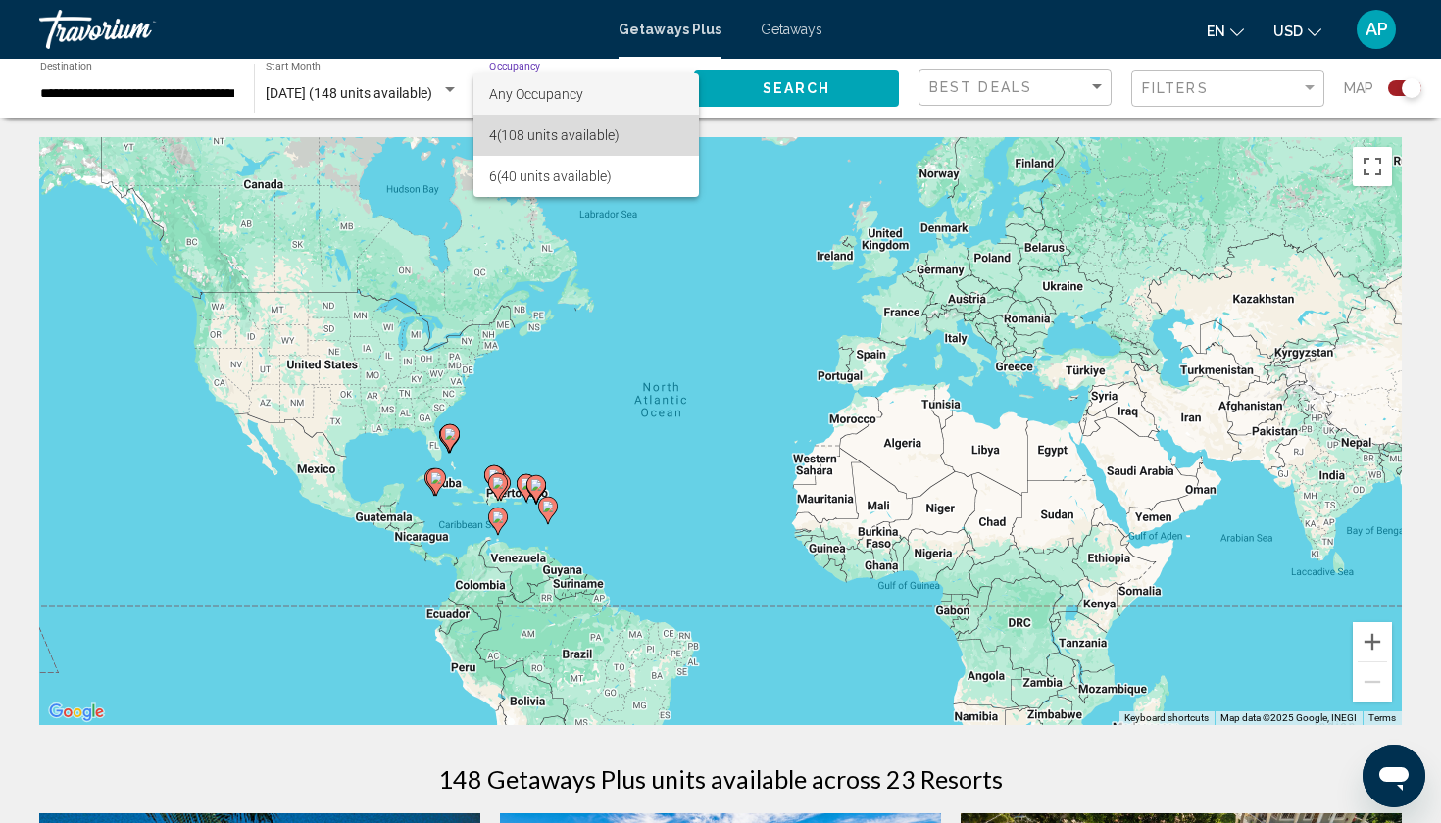
click at [613, 128] on span "4 (108 units available)" at bounding box center [586, 135] width 194 height 41
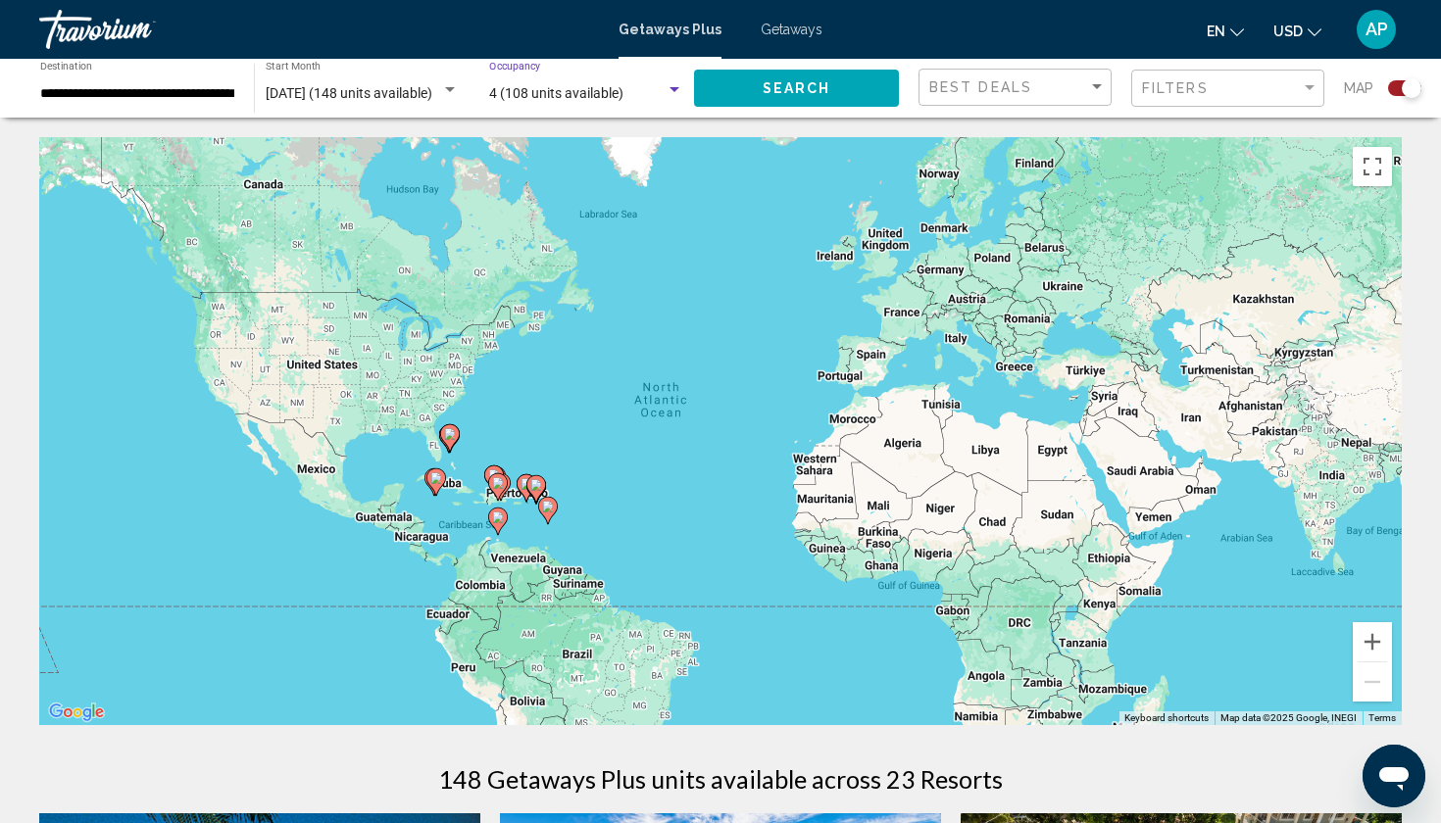
click at [739, 84] on button "Search" at bounding box center [796, 88] width 205 height 36
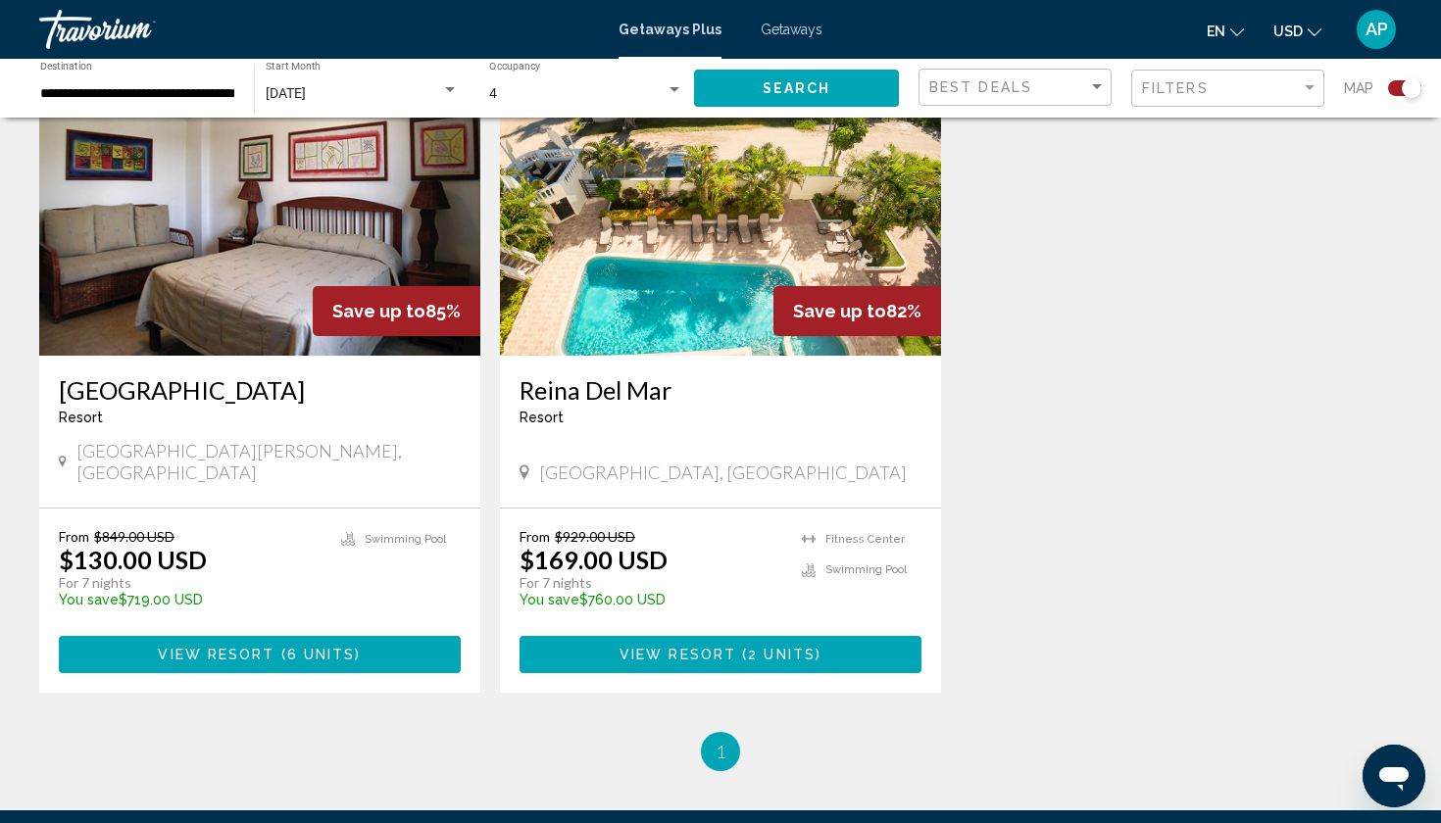
scroll to position [1462, 0]
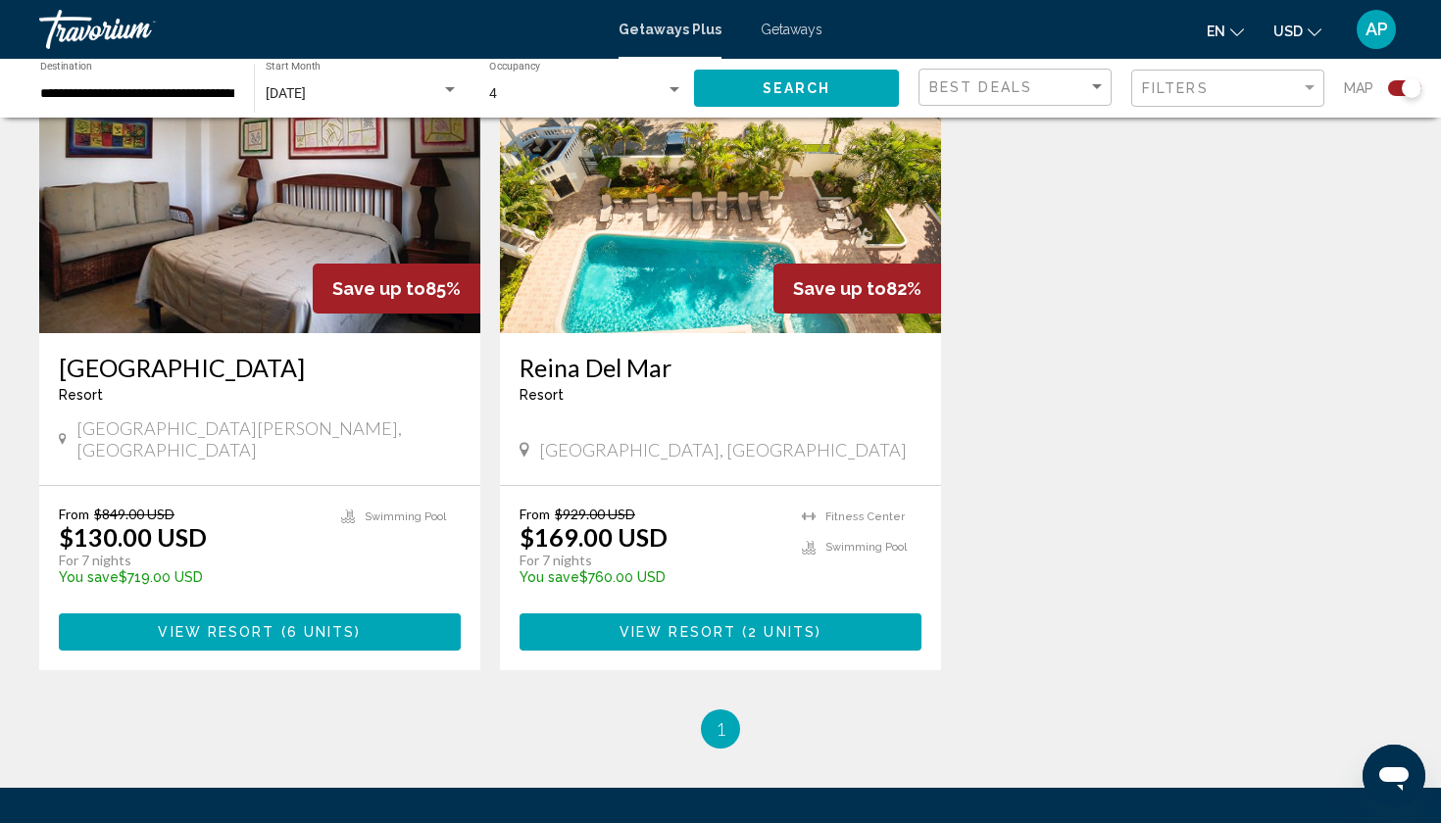
click at [670, 269] on img "Main content" at bounding box center [720, 177] width 441 height 314
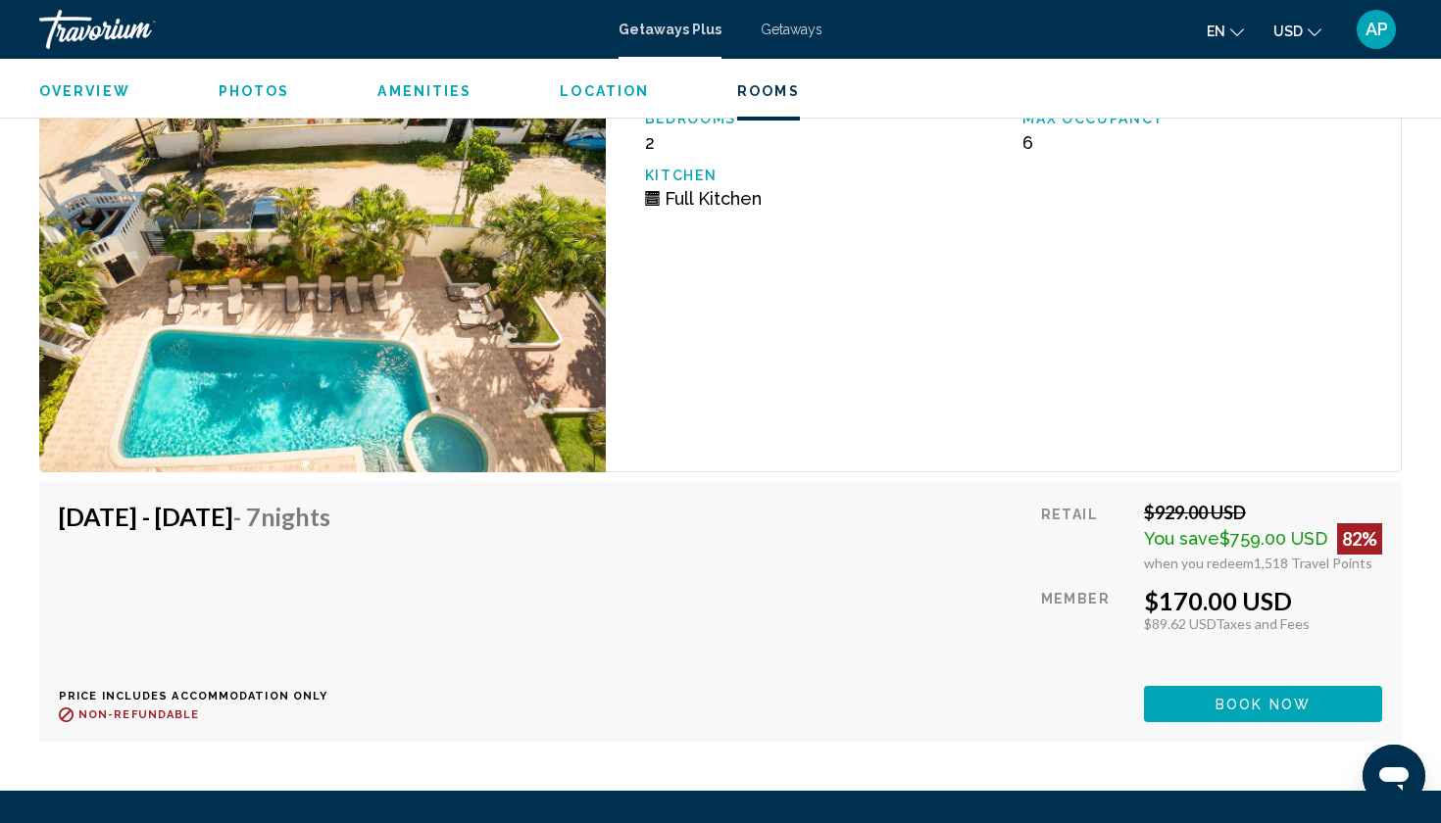
scroll to position [3270, 0]
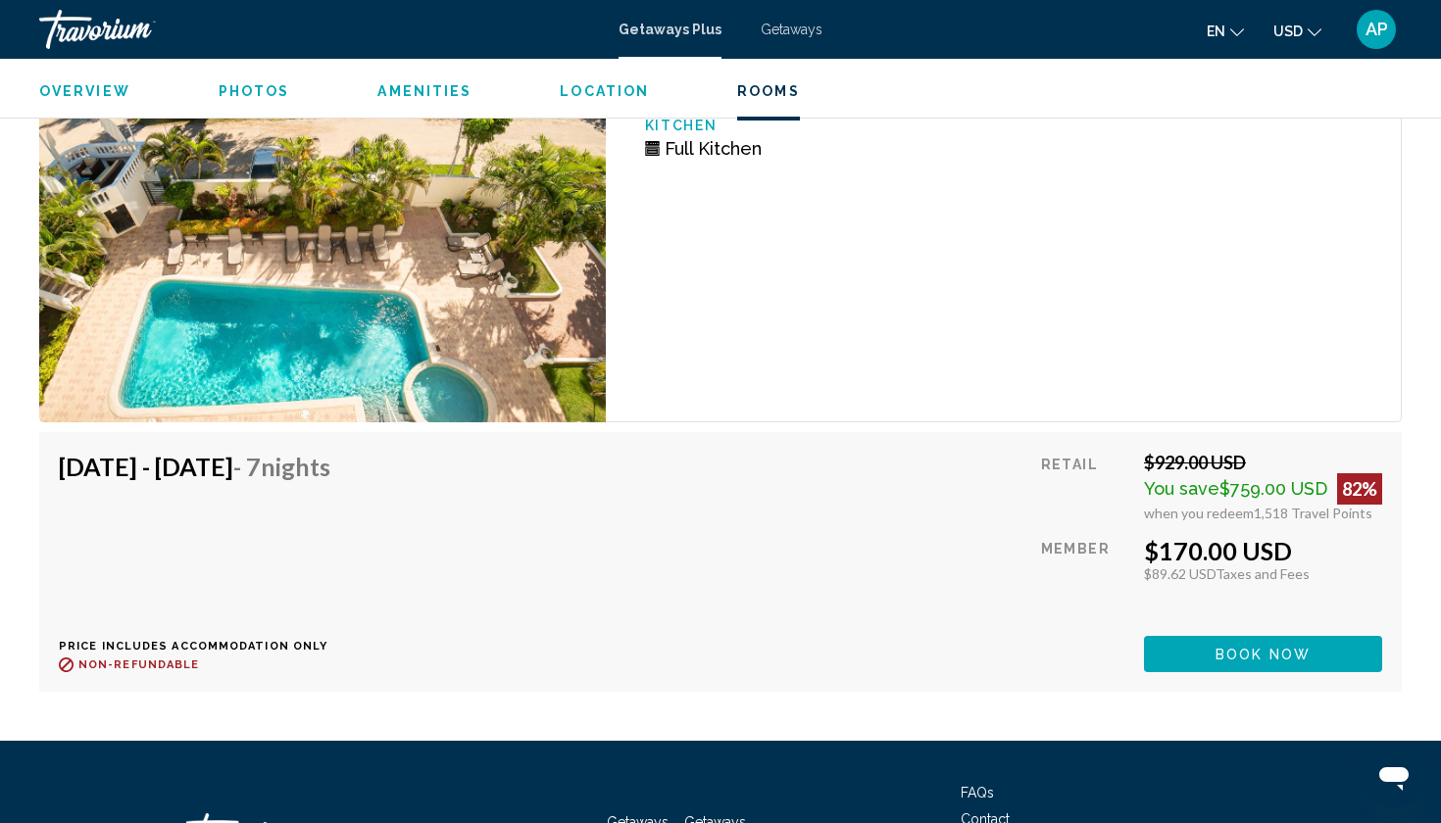
click at [652, 150] on icon "Main content" at bounding box center [652, 148] width 15 height 15
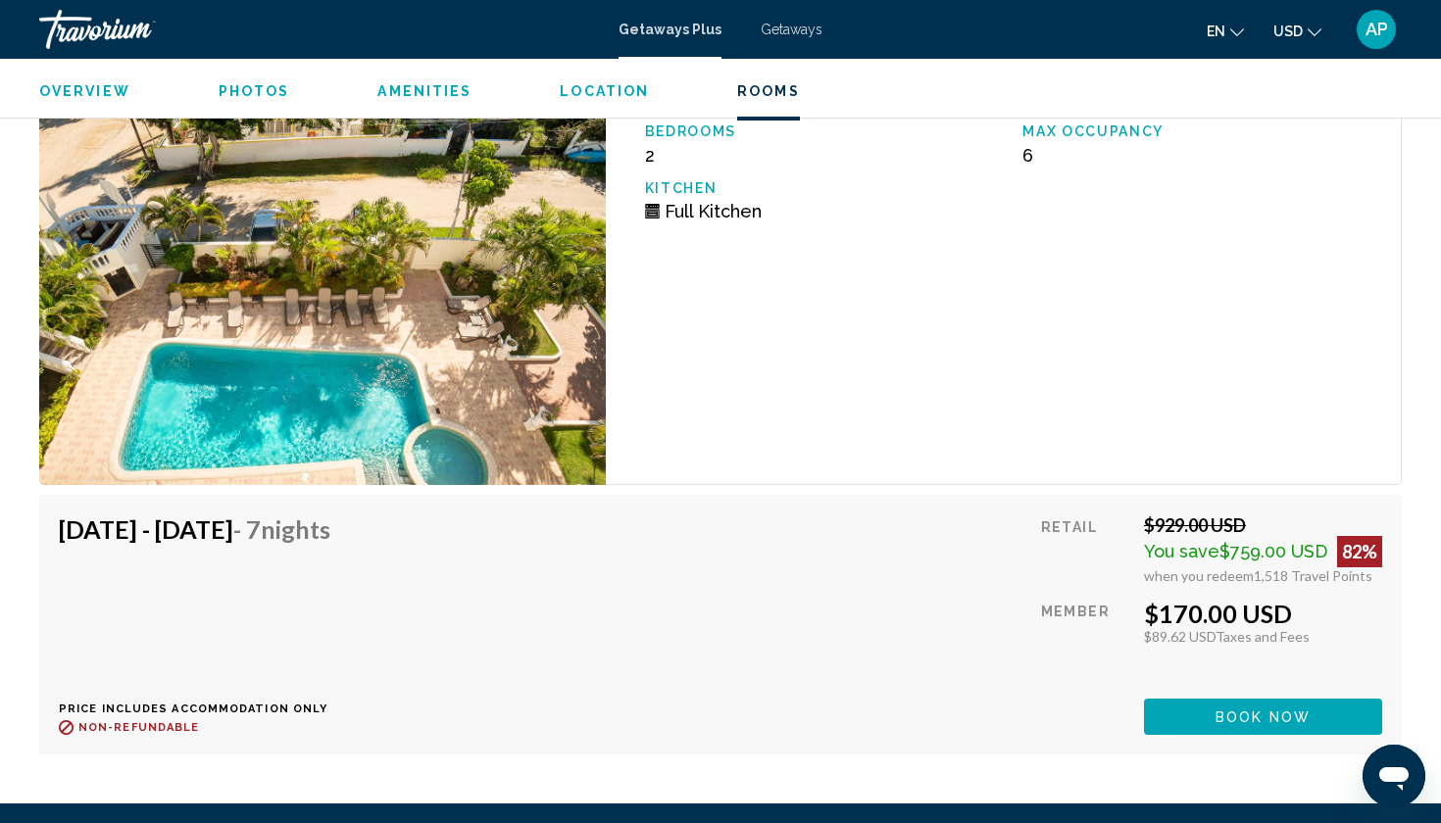
scroll to position [3143, 0]
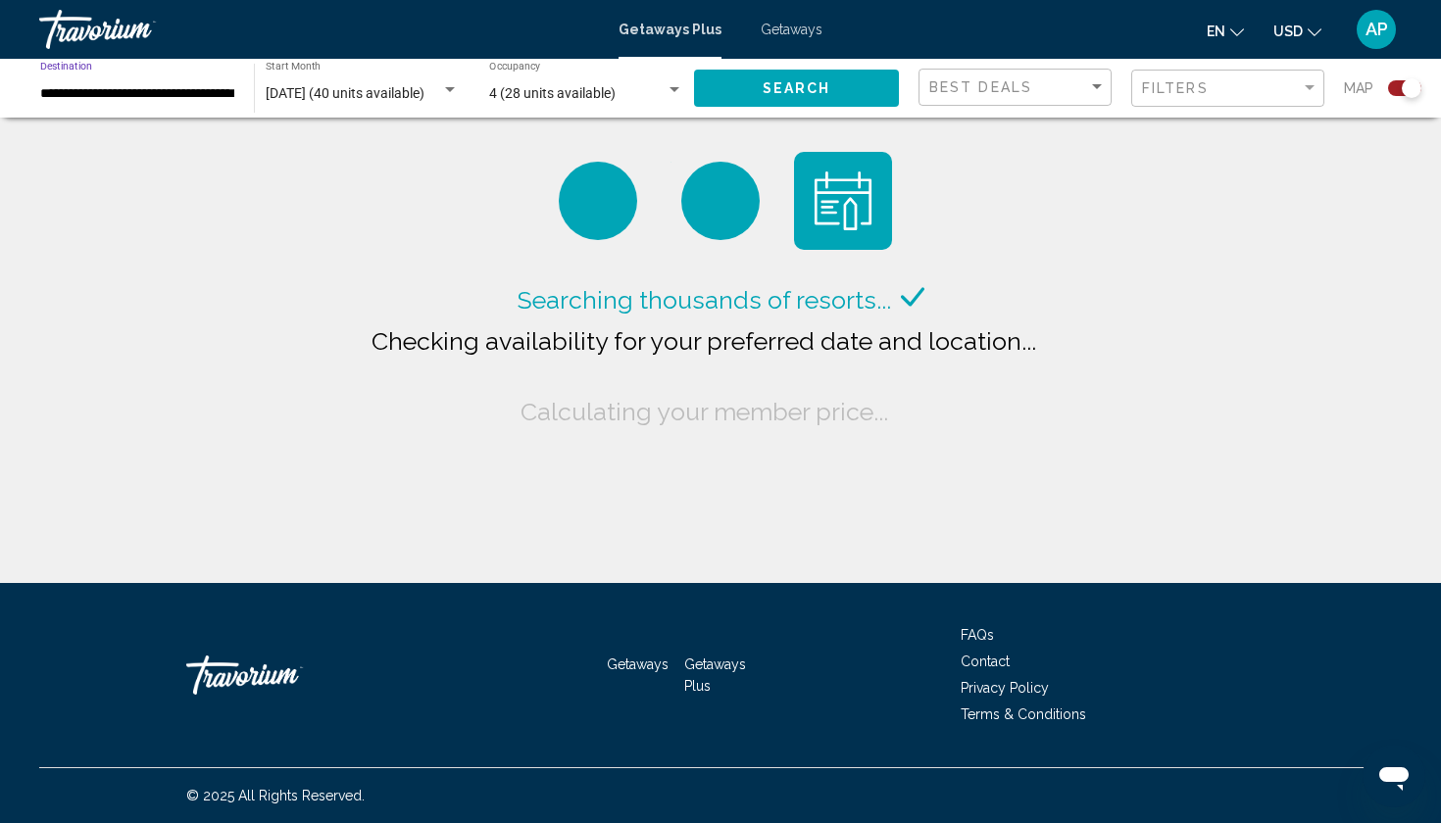
click at [232, 89] on input "**********" at bounding box center [137, 94] width 194 height 16
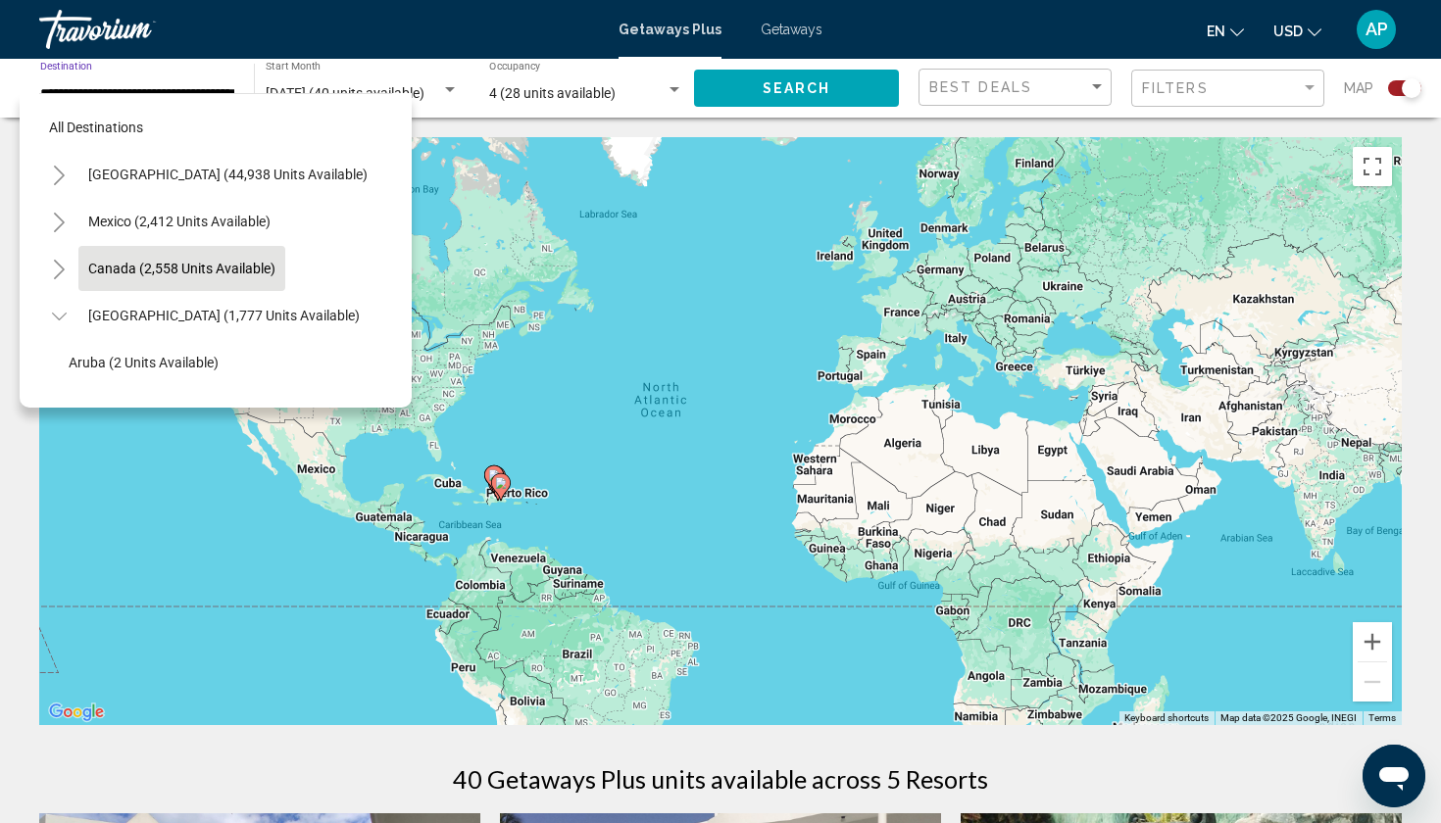
click at [195, 260] on button "Canada (2,558 units available)" at bounding box center [181, 268] width 207 height 45
type input "**********"
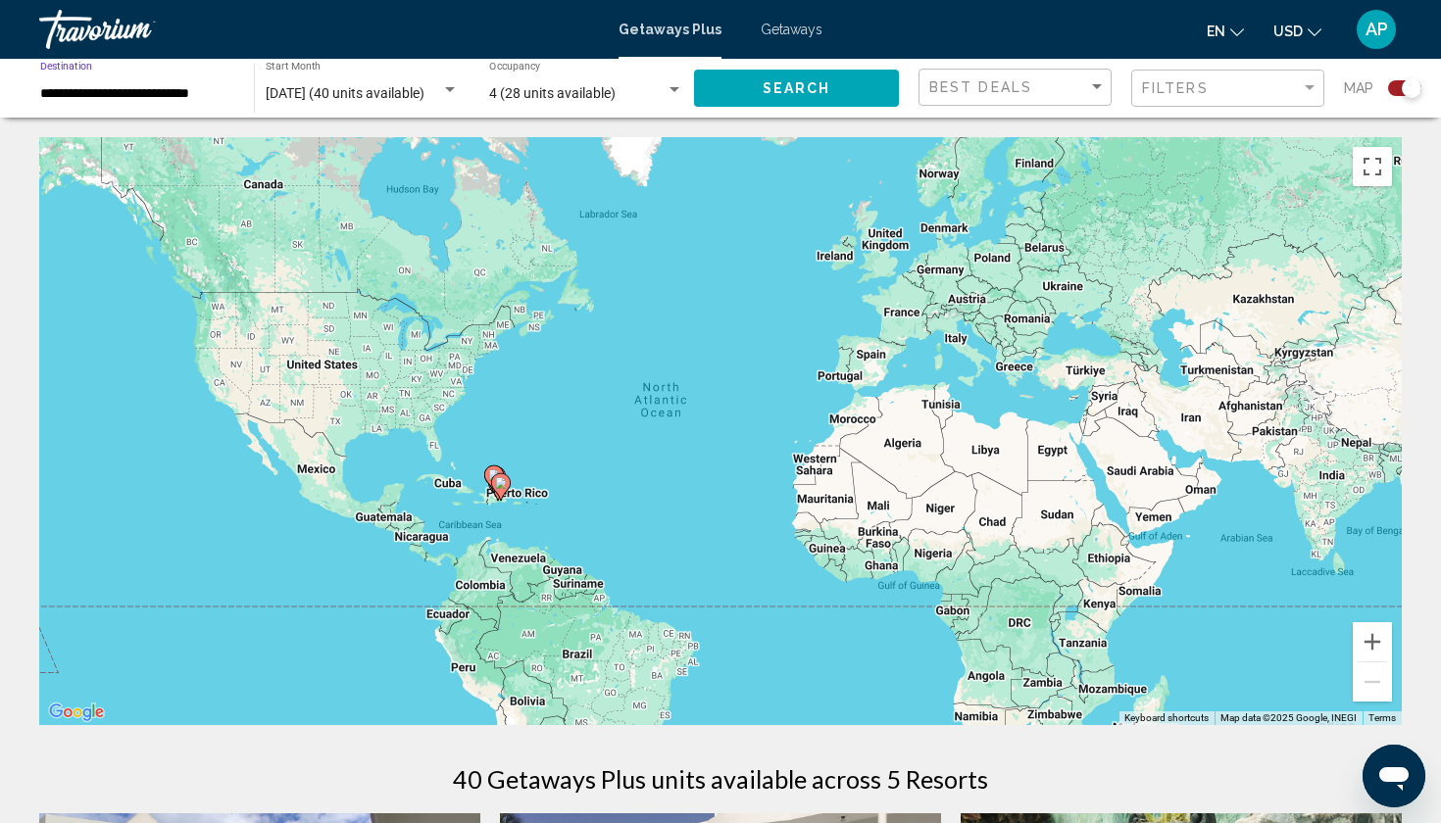
click at [663, 100] on div "4 (28 units available)" at bounding box center [577, 94] width 176 height 16
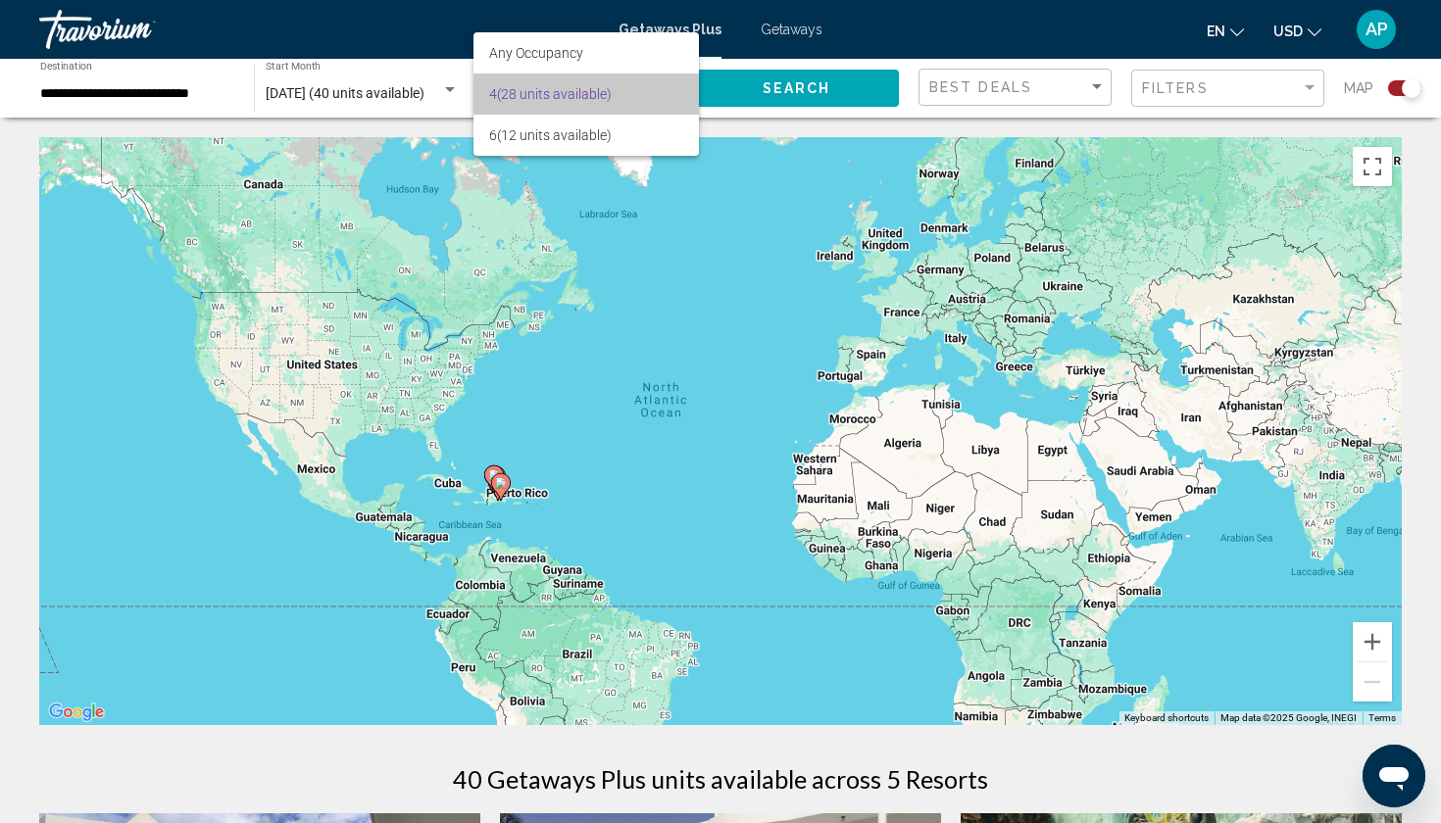
click at [656, 93] on span "4 (28 units available)" at bounding box center [586, 94] width 194 height 41
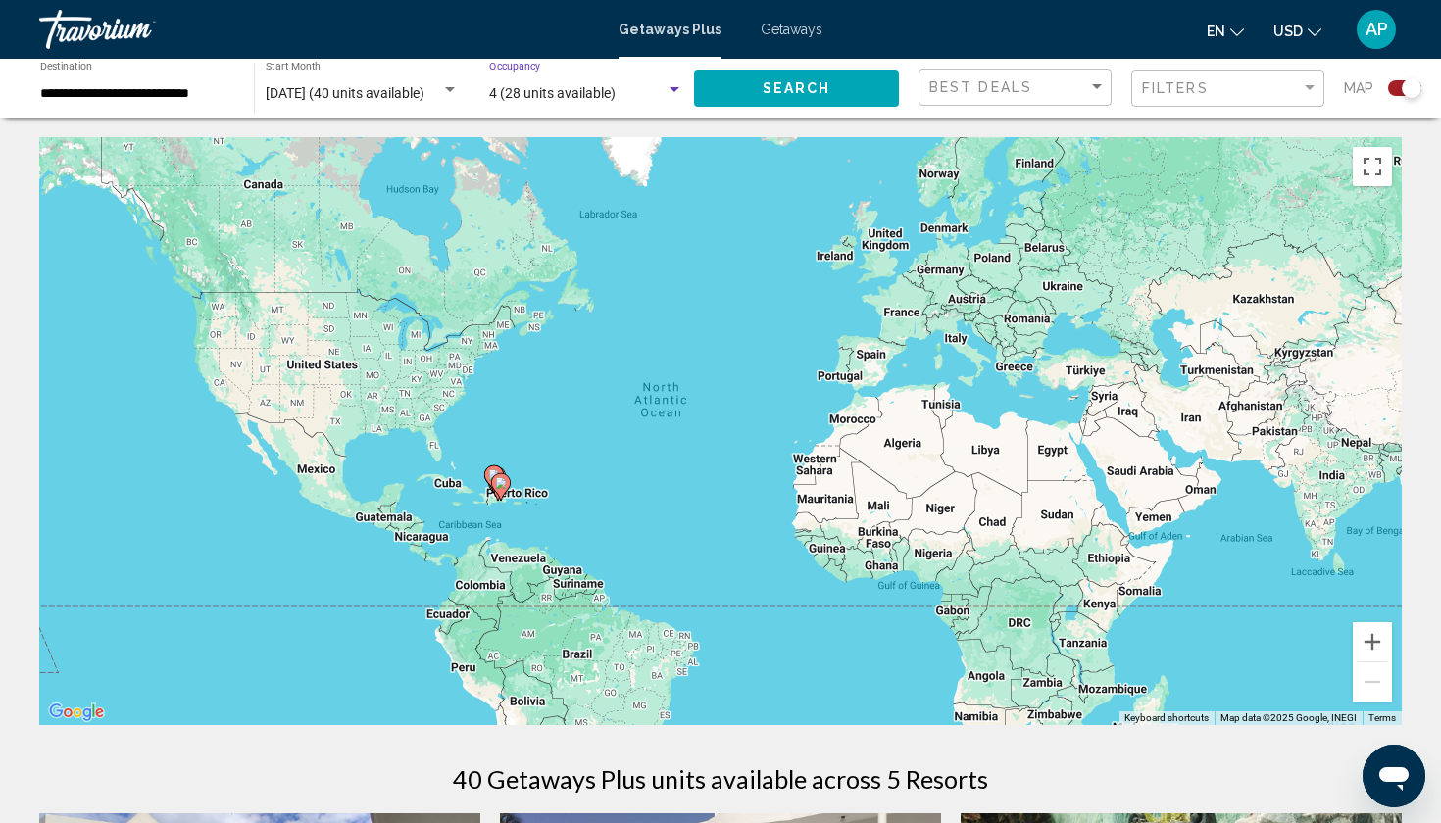
click at [743, 85] on button "Search" at bounding box center [796, 88] width 205 height 36
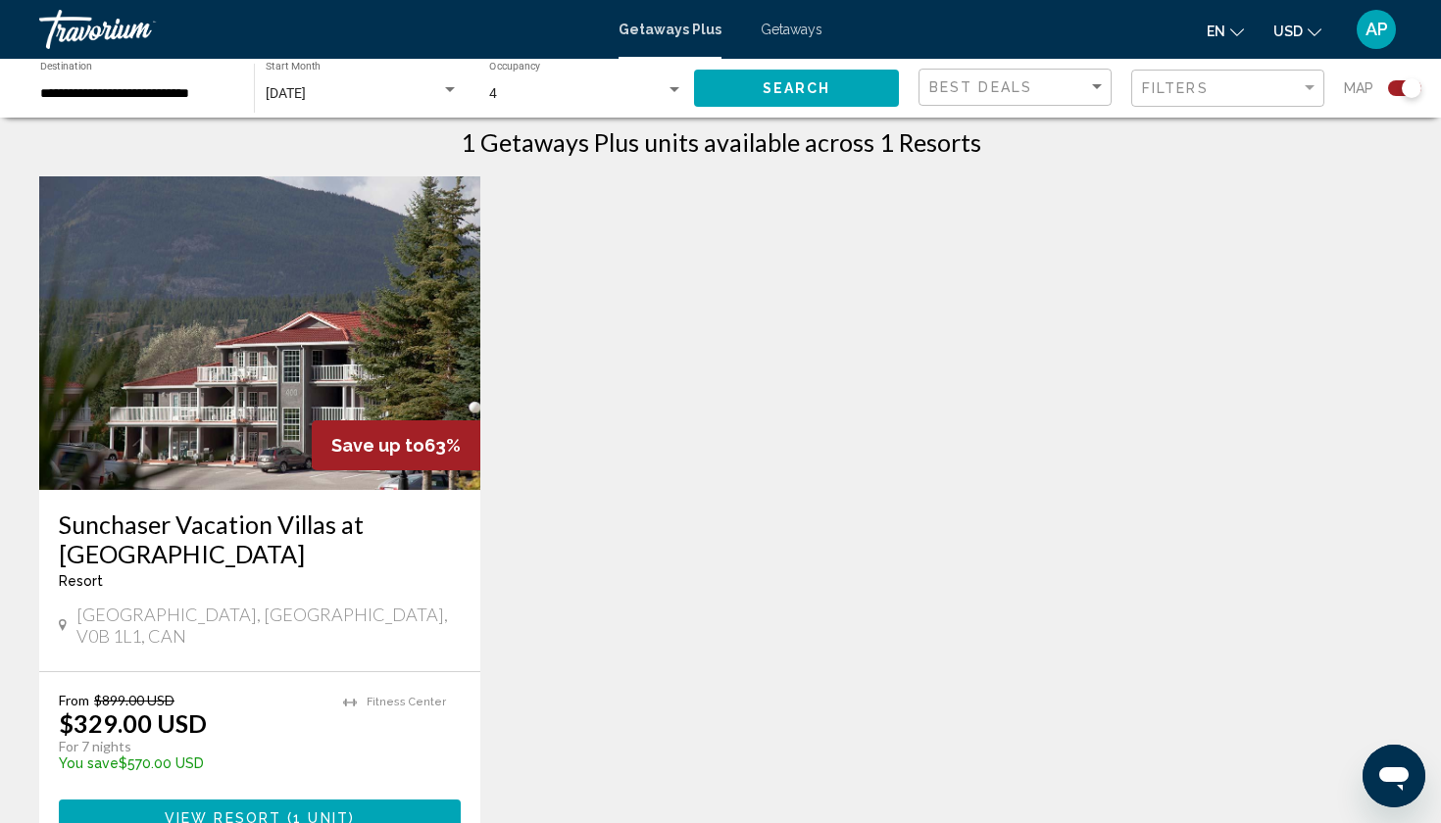
scroll to position [639, 0]
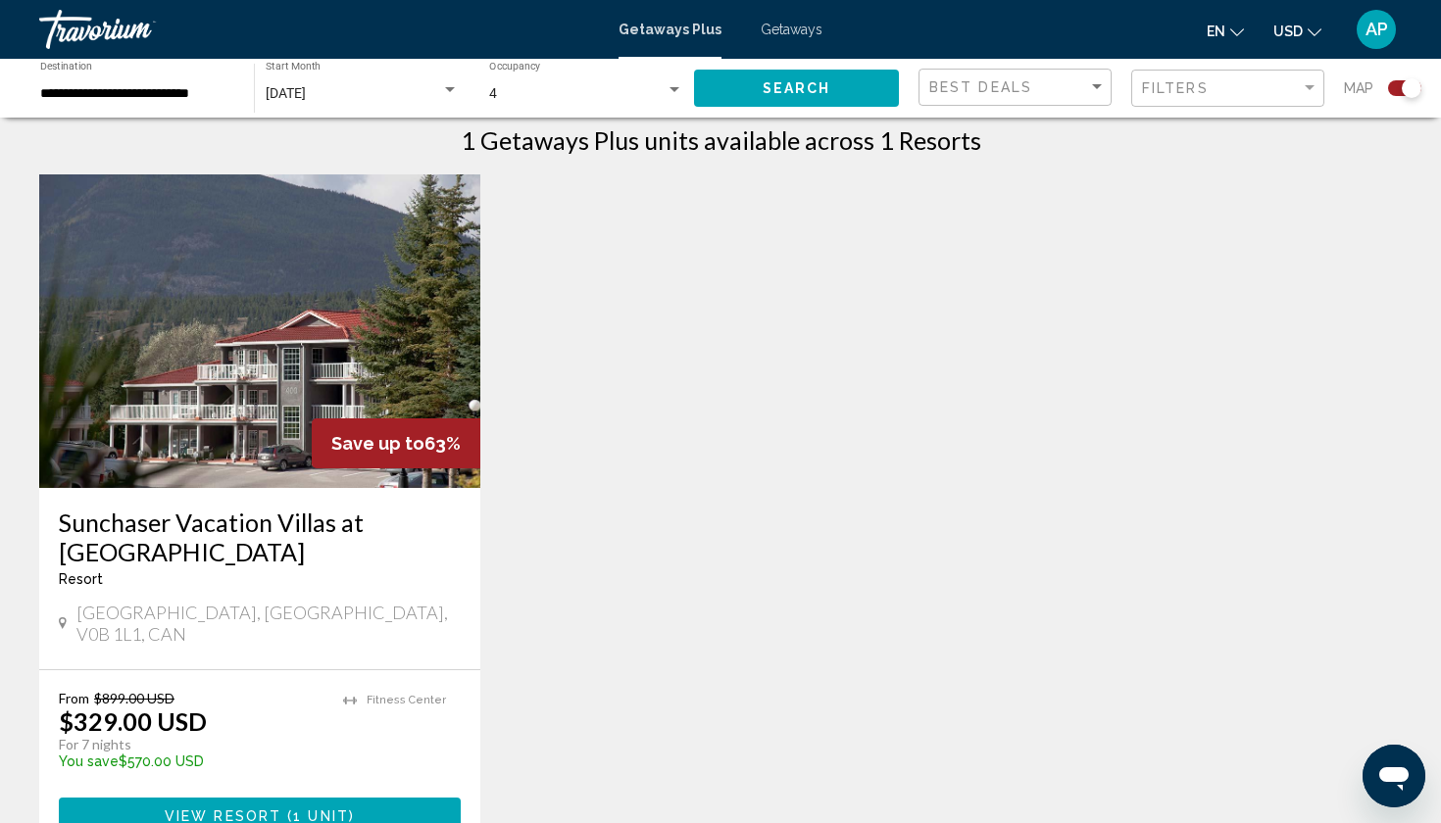
click at [213, 415] on img "Main content" at bounding box center [259, 331] width 441 height 314
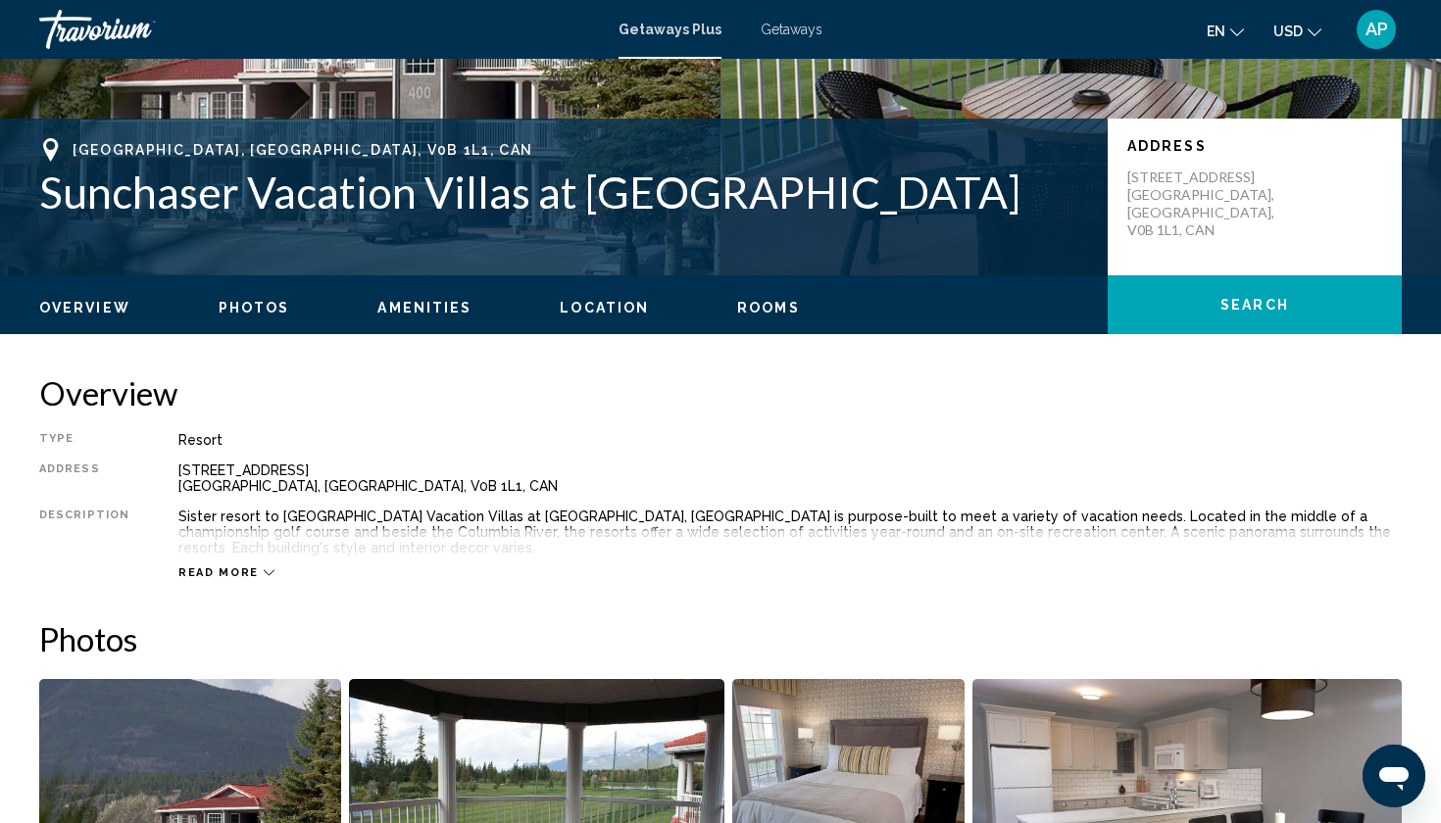
scroll to position [373, 0]
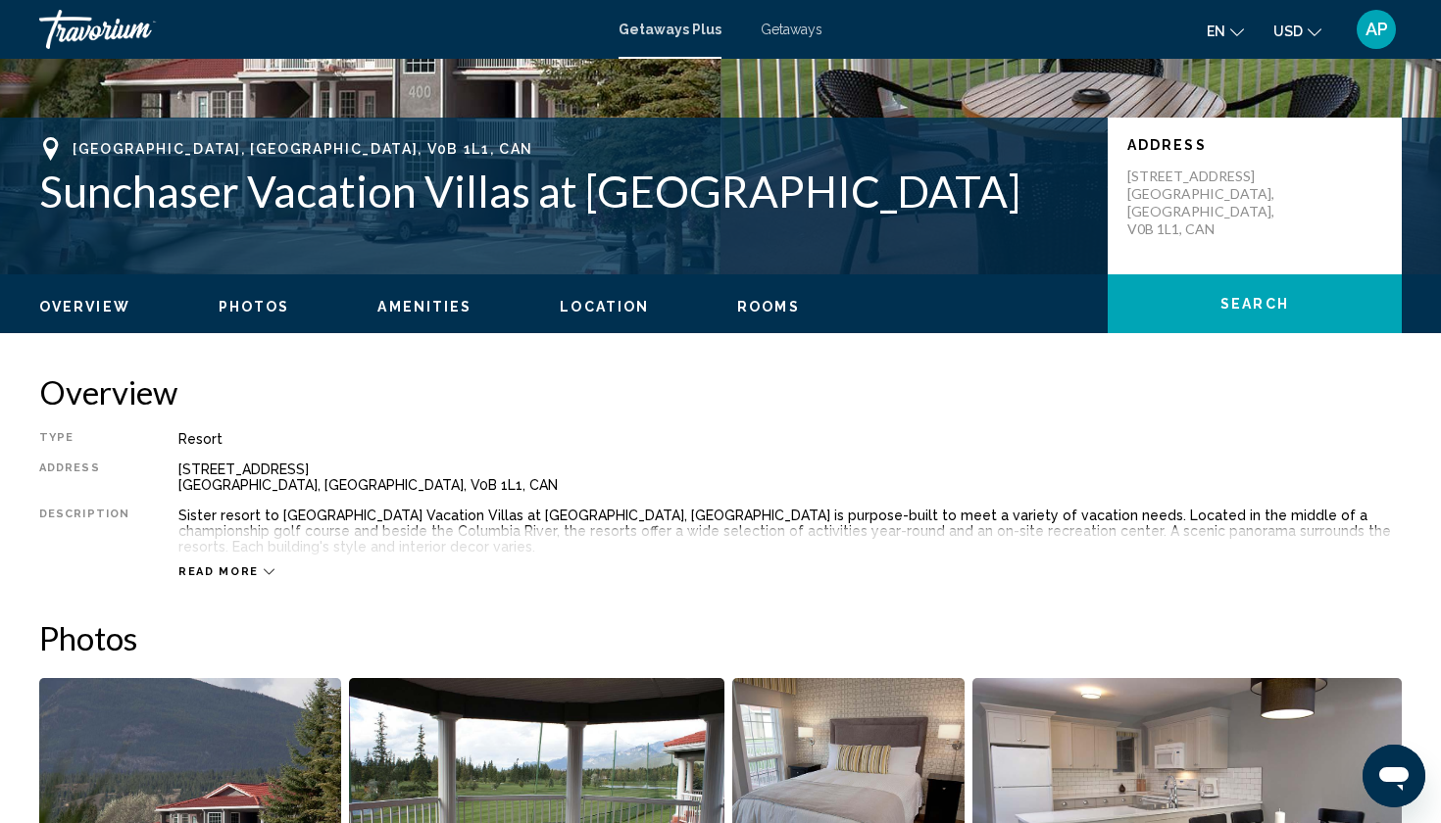
click at [228, 571] on span "Read more" at bounding box center [218, 572] width 80 height 13
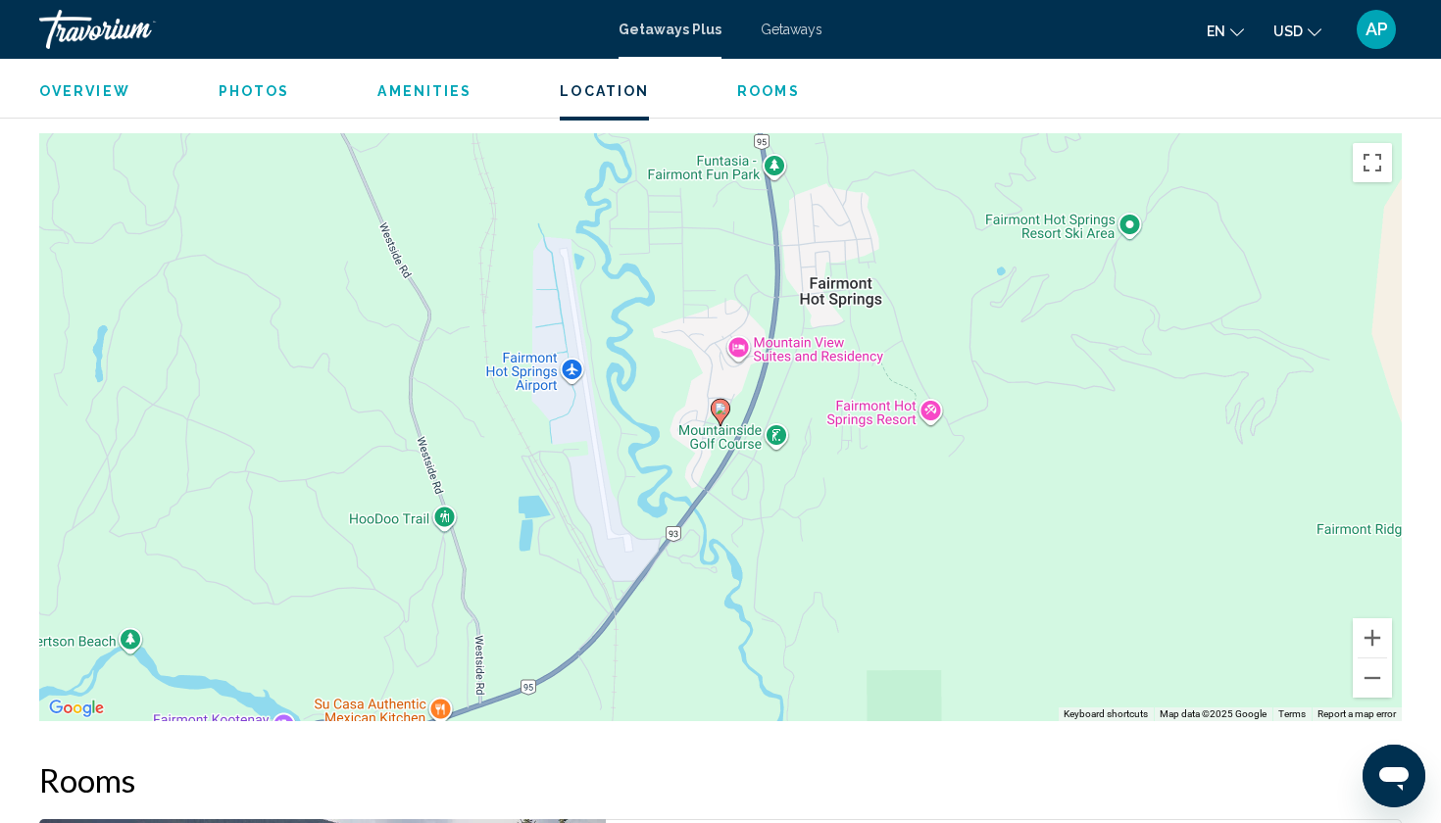
scroll to position [2504, 0]
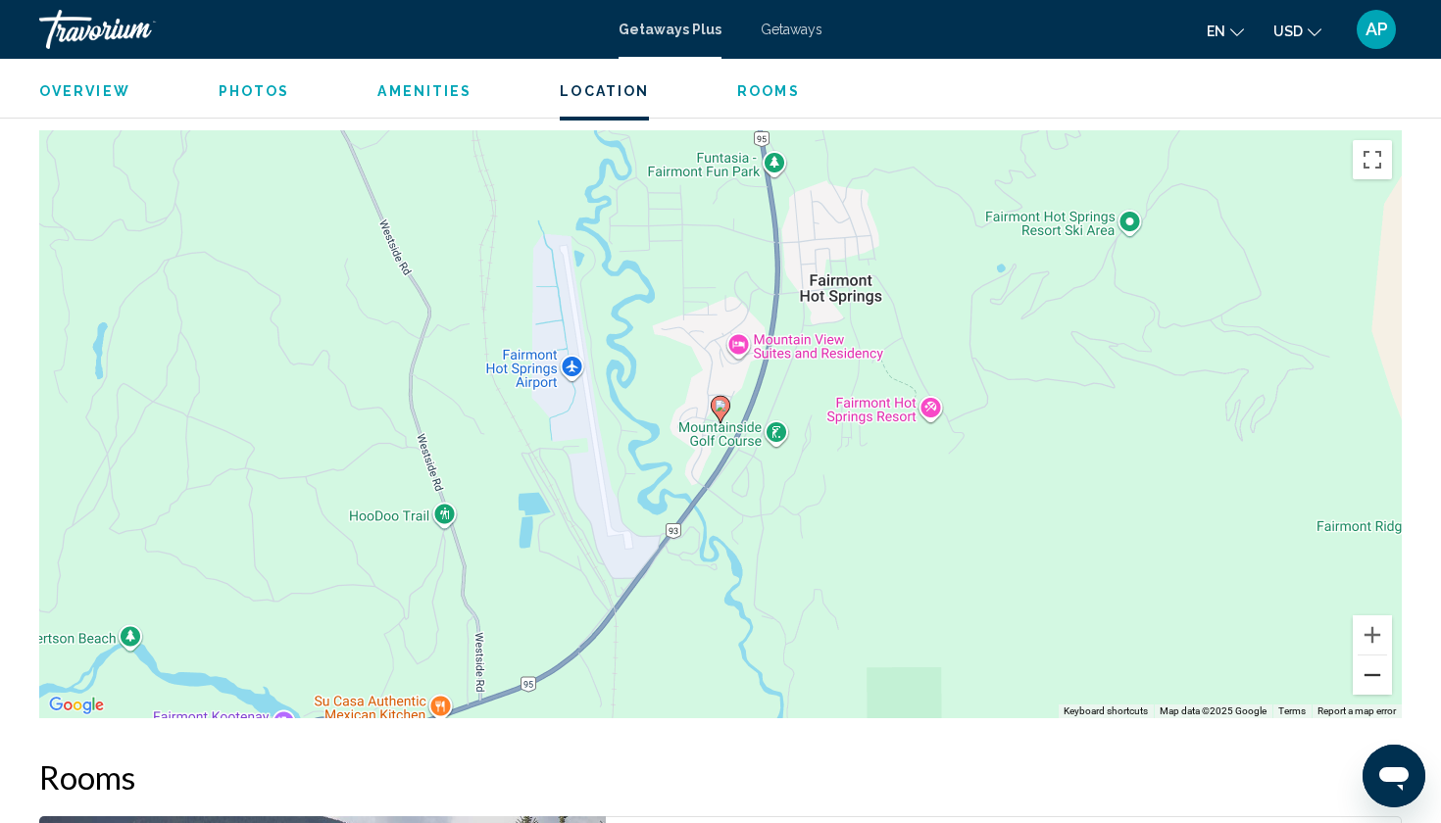
click at [1371, 672] on button "Zoom out" at bounding box center [1372, 675] width 39 height 39
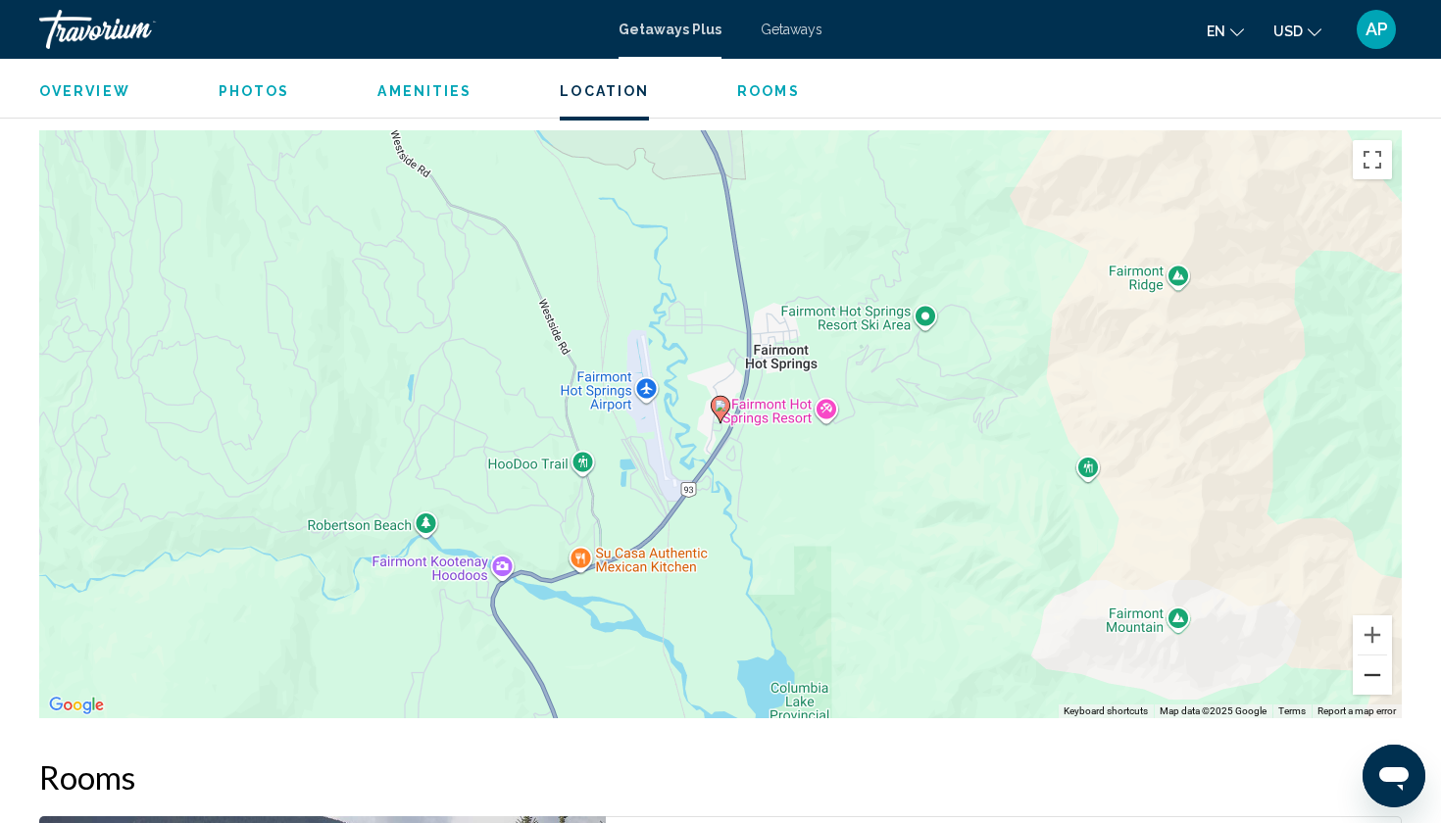
click at [1371, 672] on button "Zoom out" at bounding box center [1372, 675] width 39 height 39
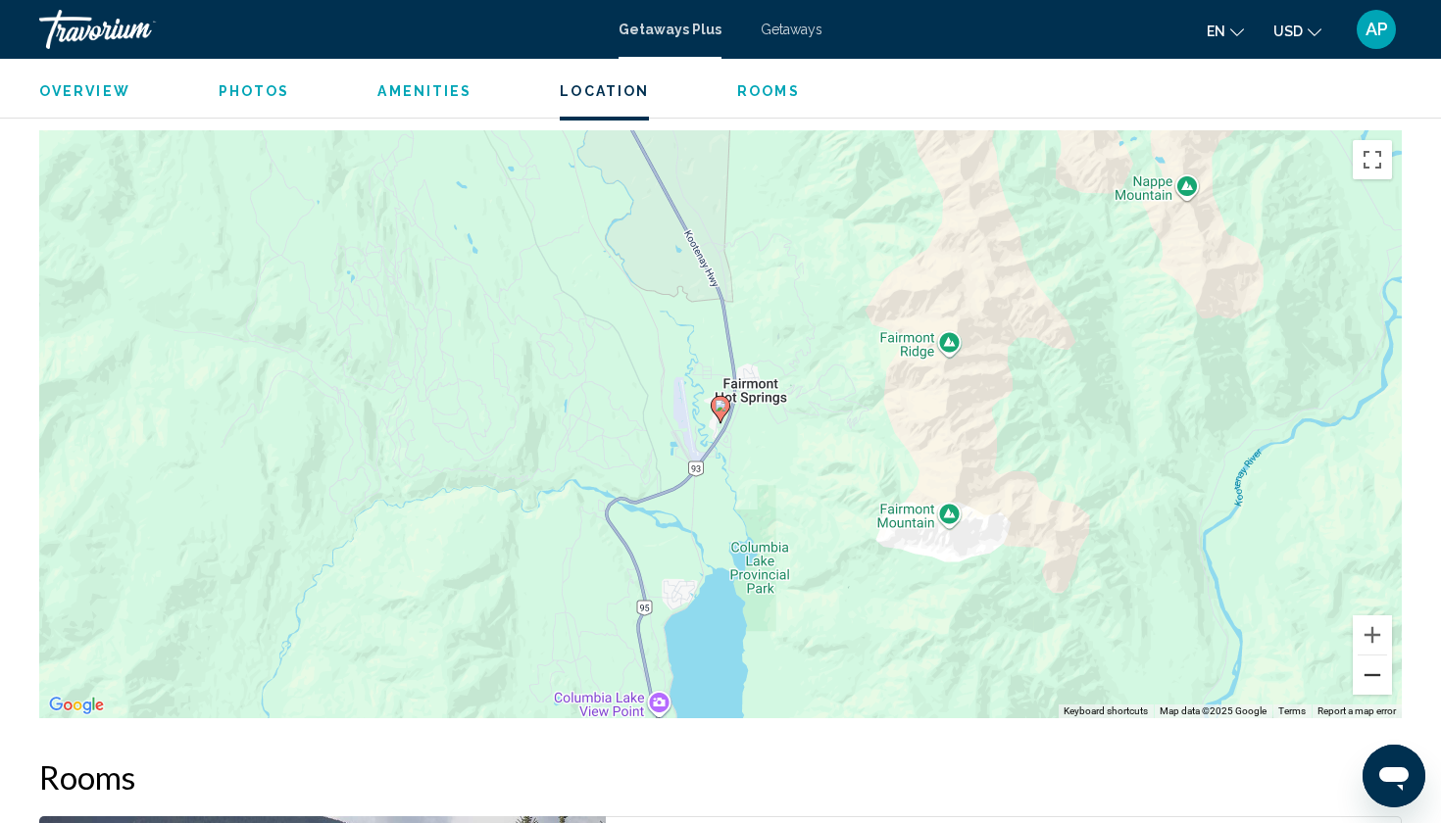
click at [1371, 672] on button "Zoom out" at bounding box center [1372, 675] width 39 height 39
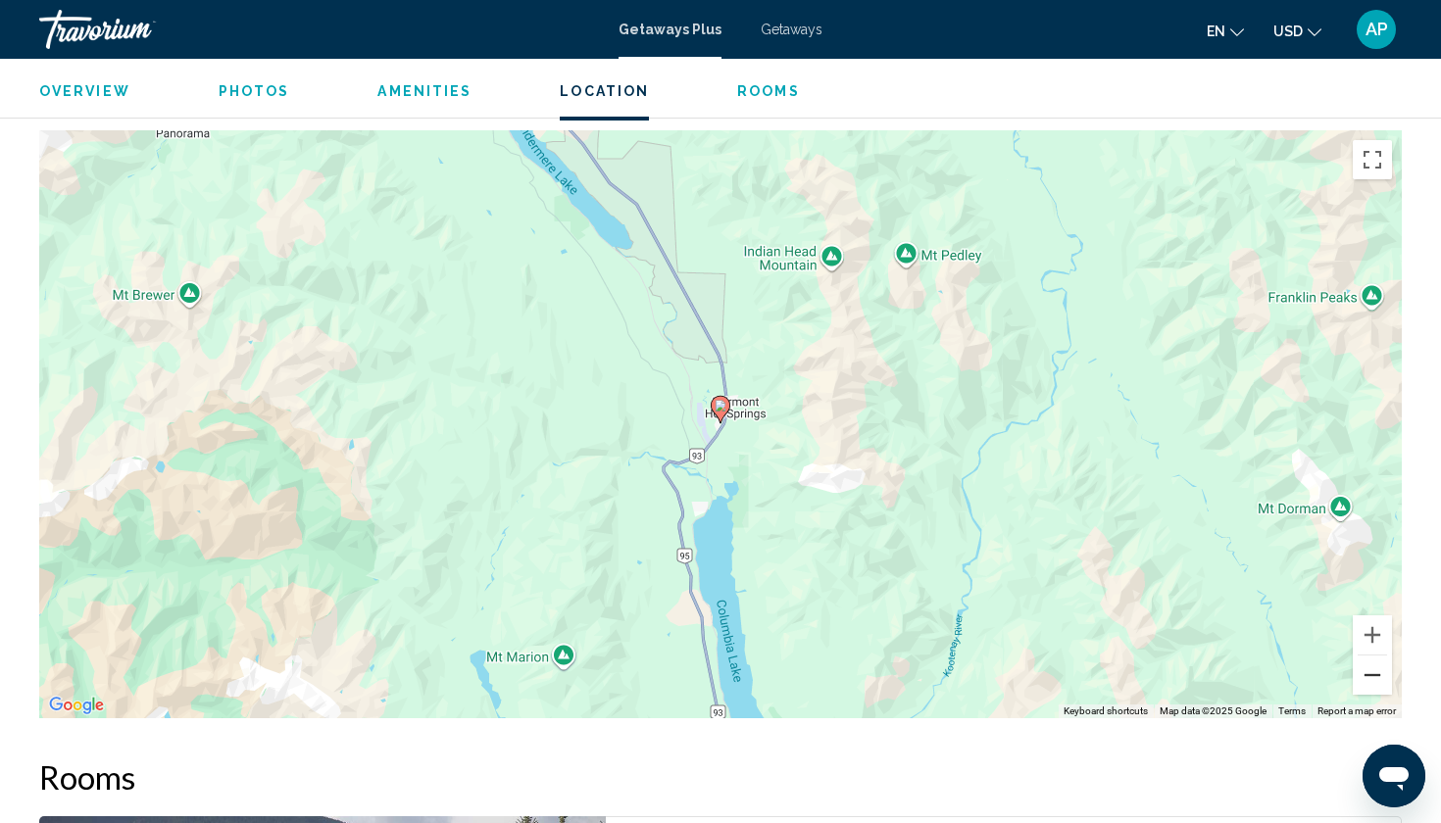
click at [1371, 672] on button "Zoom out" at bounding box center [1372, 675] width 39 height 39
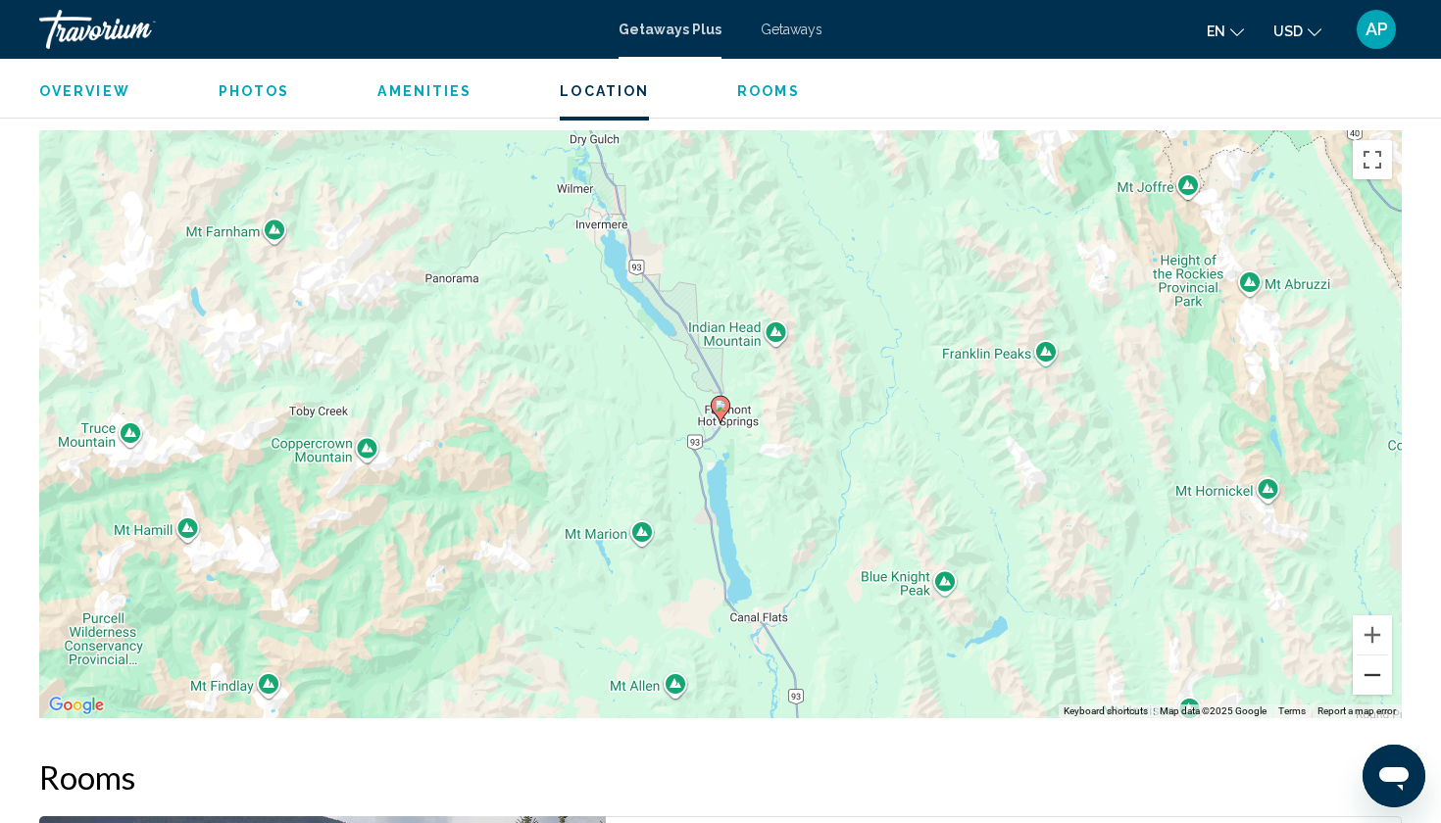
click at [1371, 672] on button "Zoom out" at bounding box center [1372, 675] width 39 height 39
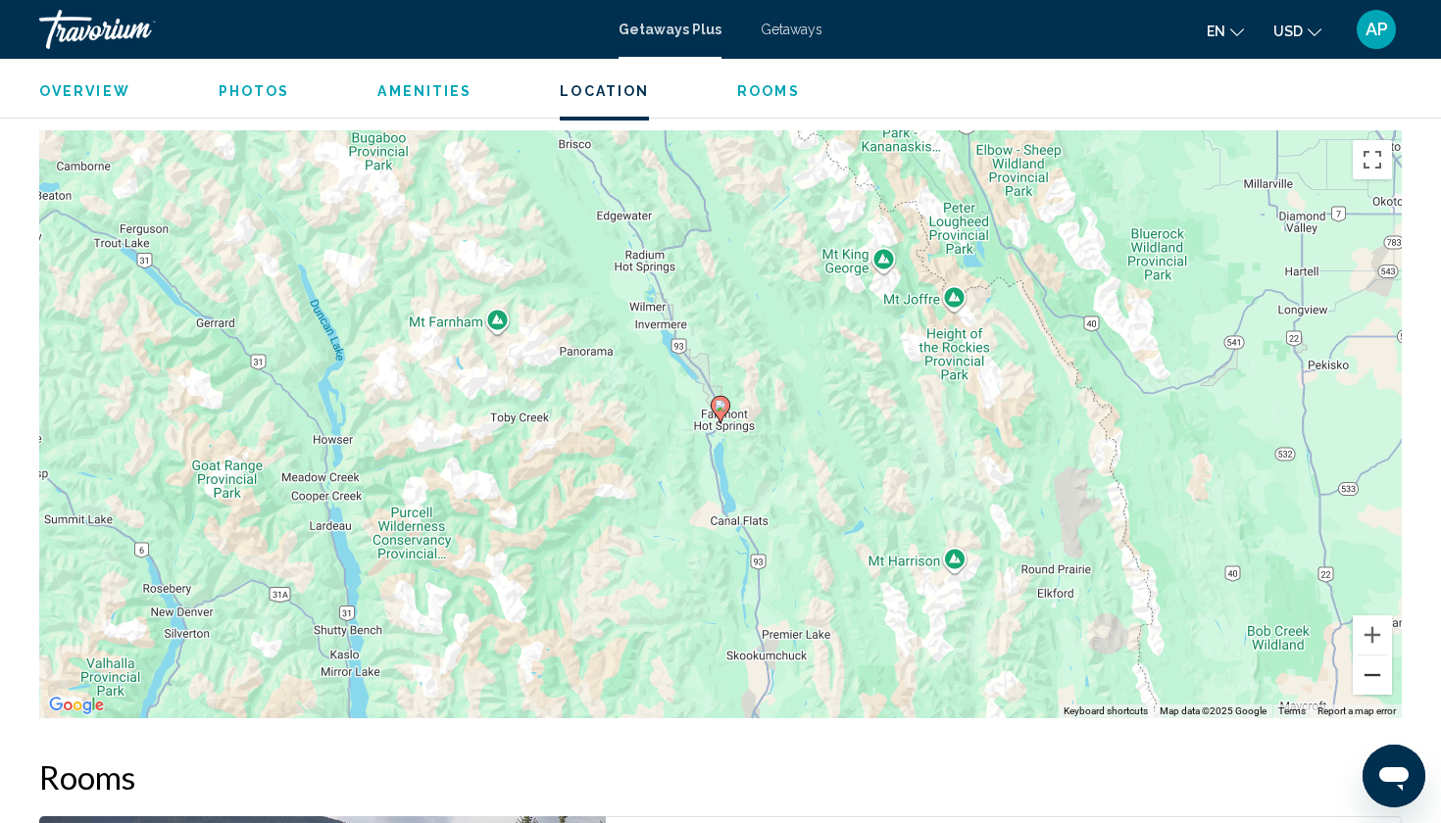
click at [1371, 672] on button "Zoom out" at bounding box center [1372, 675] width 39 height 39
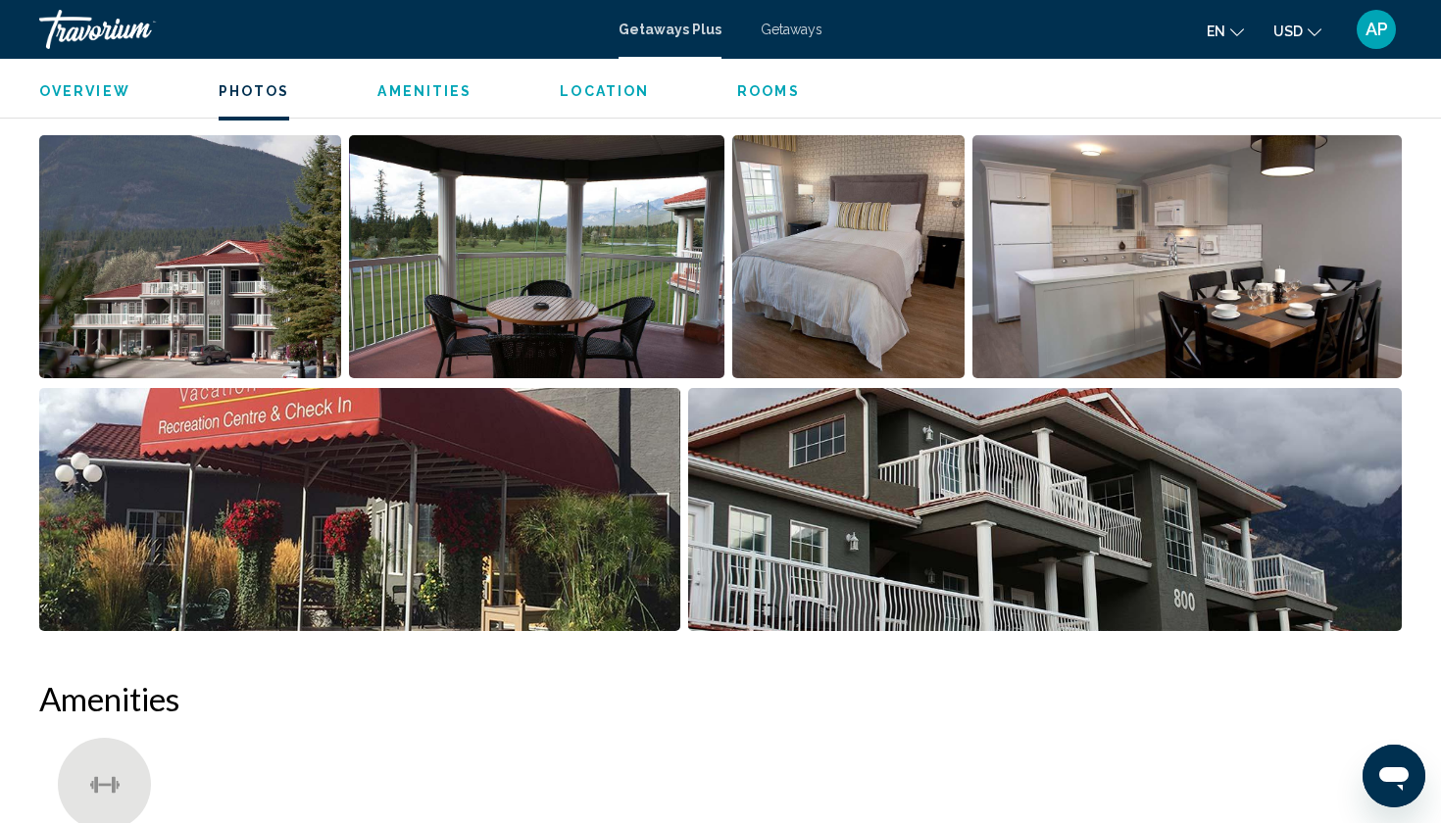
scroll to position [914, 0]
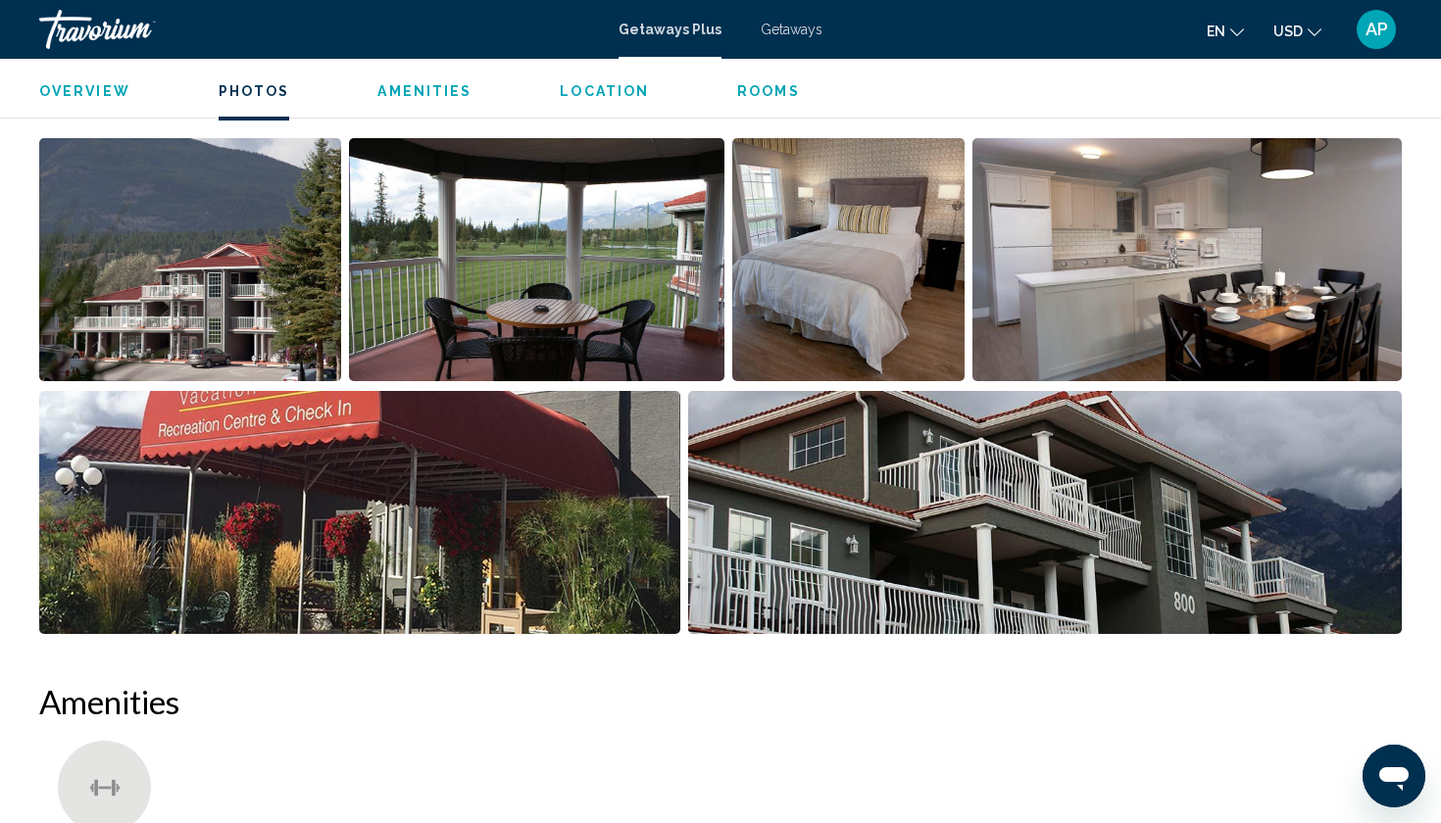
click at [1038, 312] on img "Open full-screen image slider" at bounding box center [1186, 259] width 429 height 243
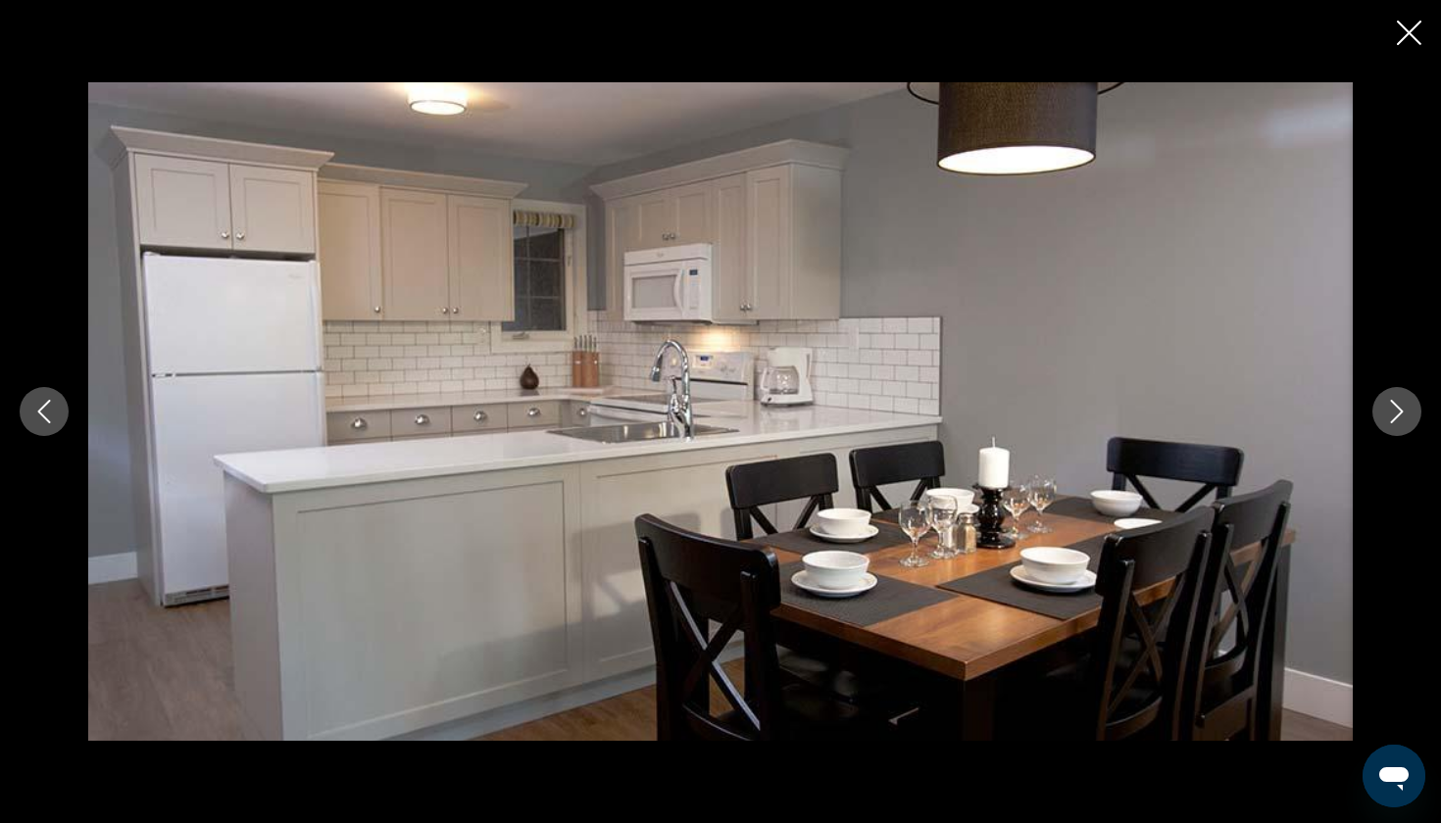
click at [1416, 419] on button "Next image" at bounding box center [1396, 411] width 49 height 49
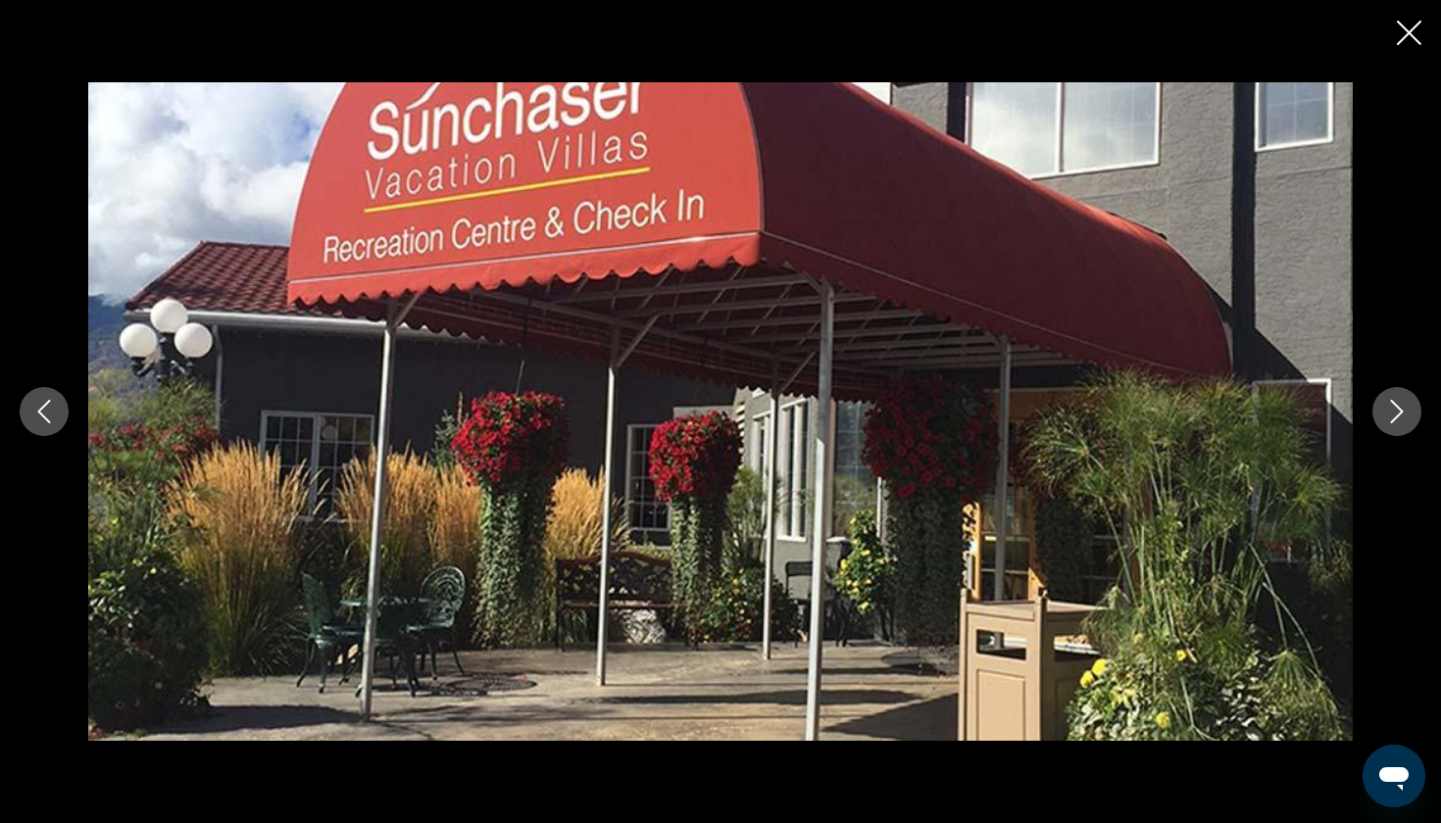
click at [1416, 417] on button "Next image" at bounding box center [1396, 411] width 49 height 49
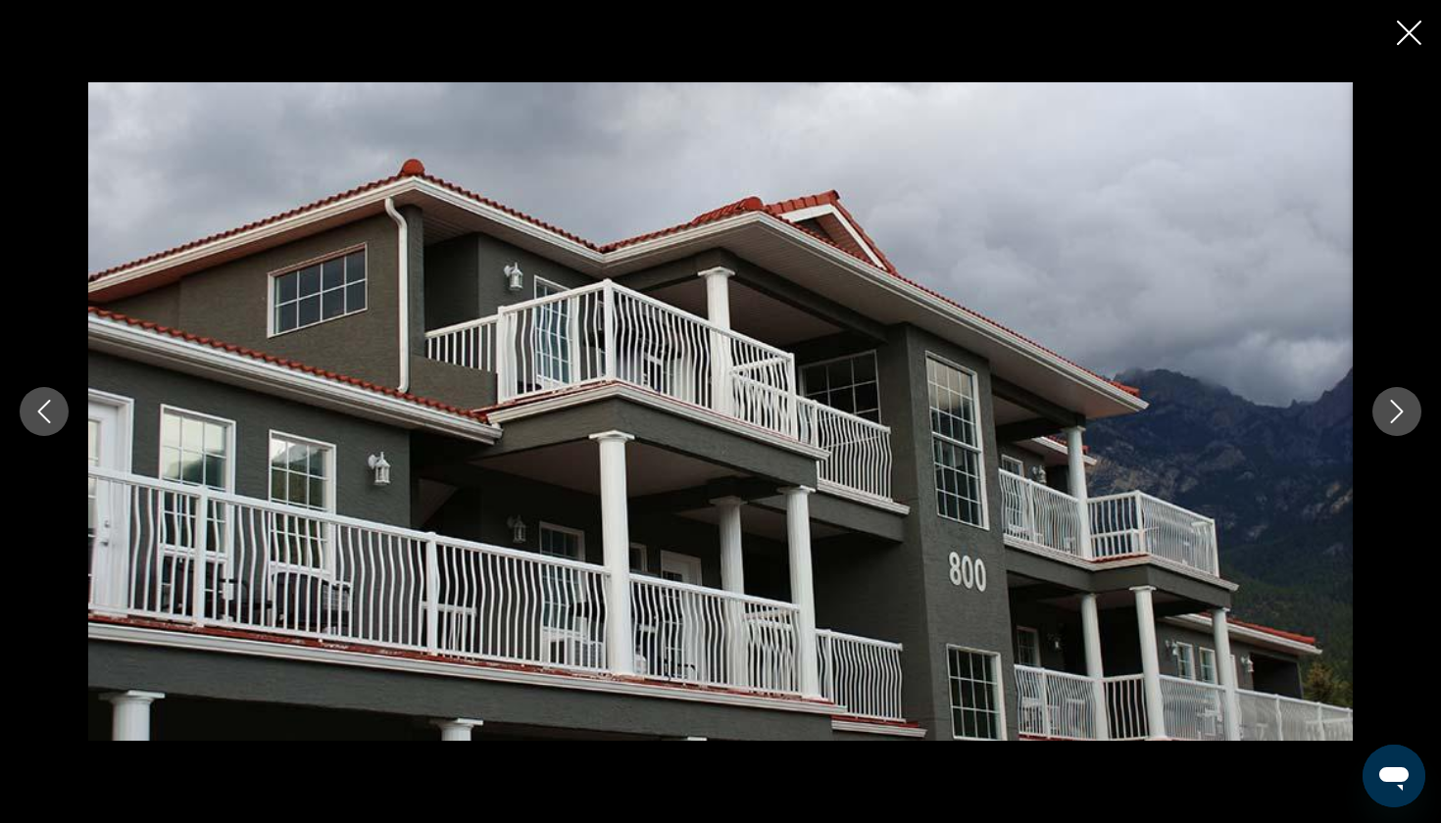
click at [1416, 416] on button "Next image" at bounding box center [1396, 411] width 49 height 49
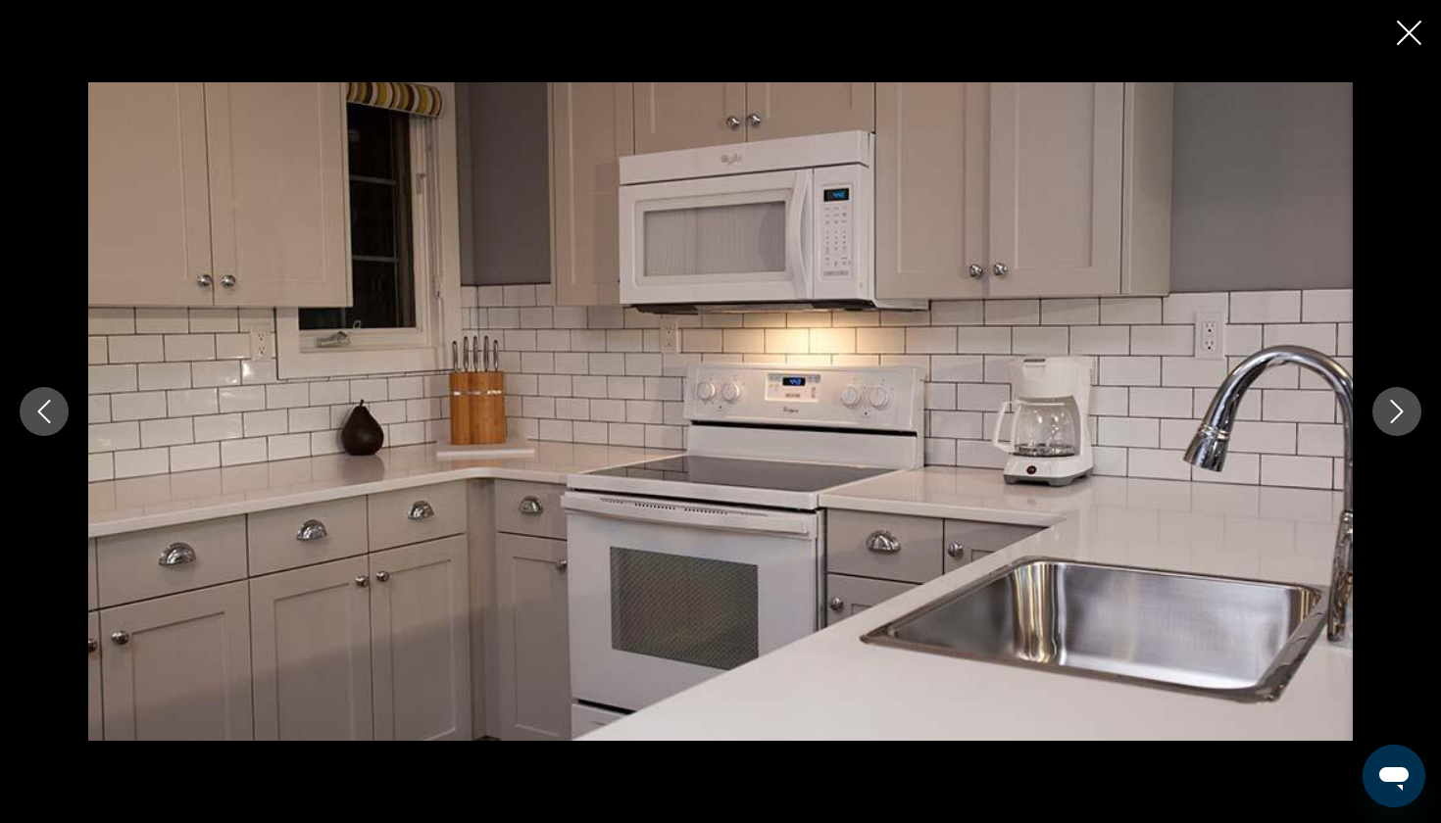
click at [1416, 416] on button "Next image" at bounding box center [1396, 411] width 49 height 49
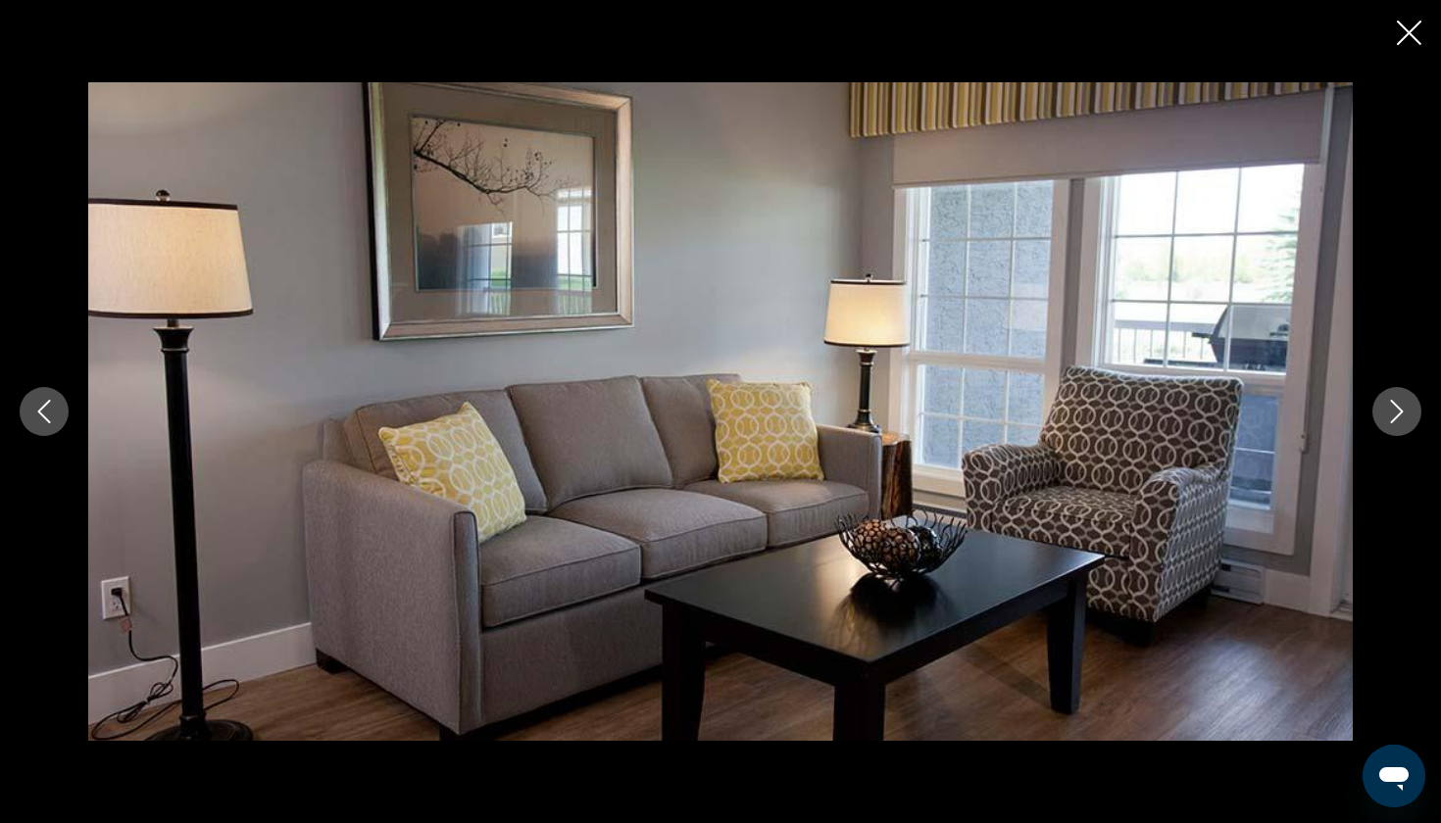
click at [1416, 44] on icon "Close slideshow" at bounding box center [1409, 33] width 25 height 25
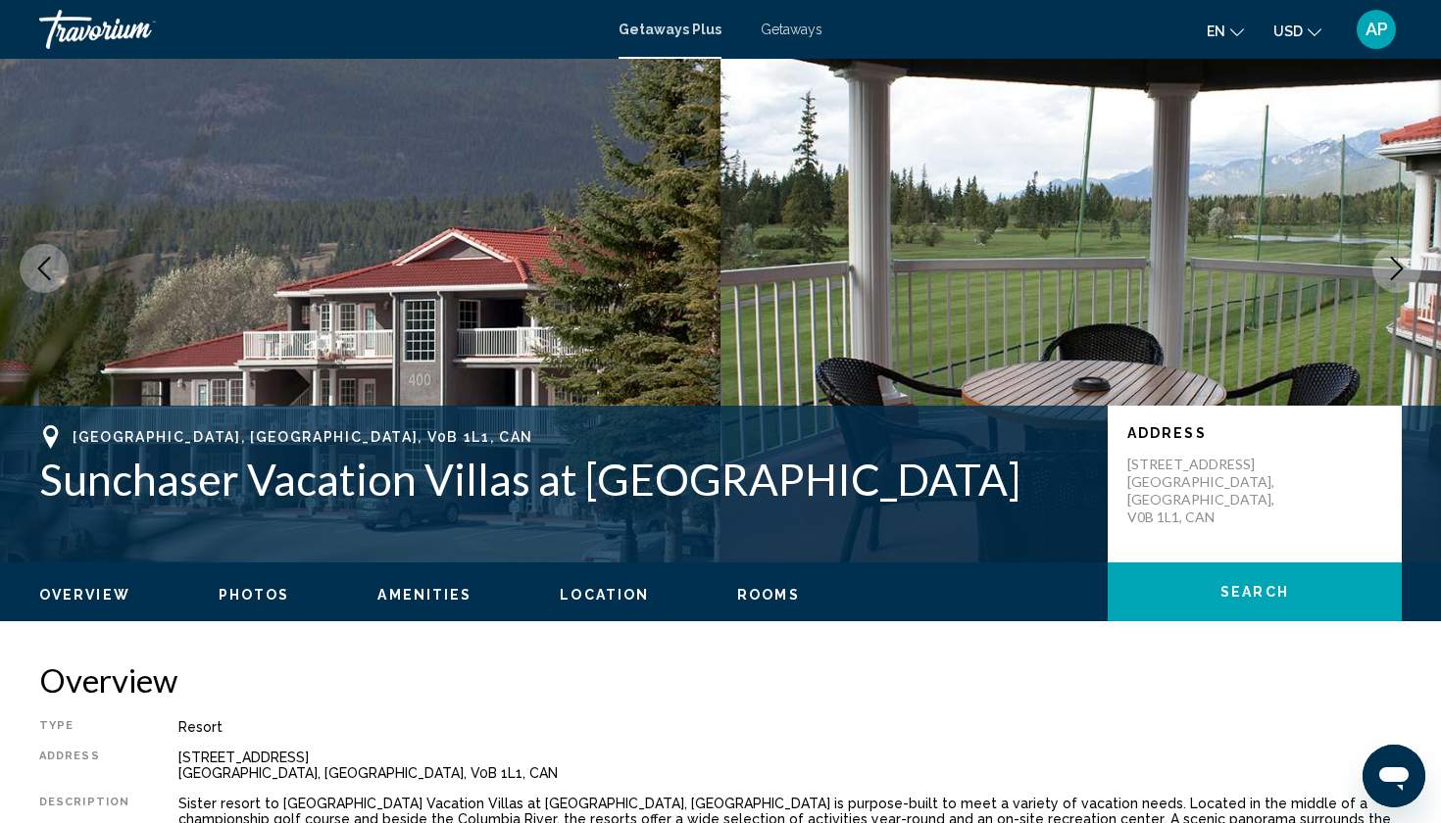
scroll to position [77, 0]
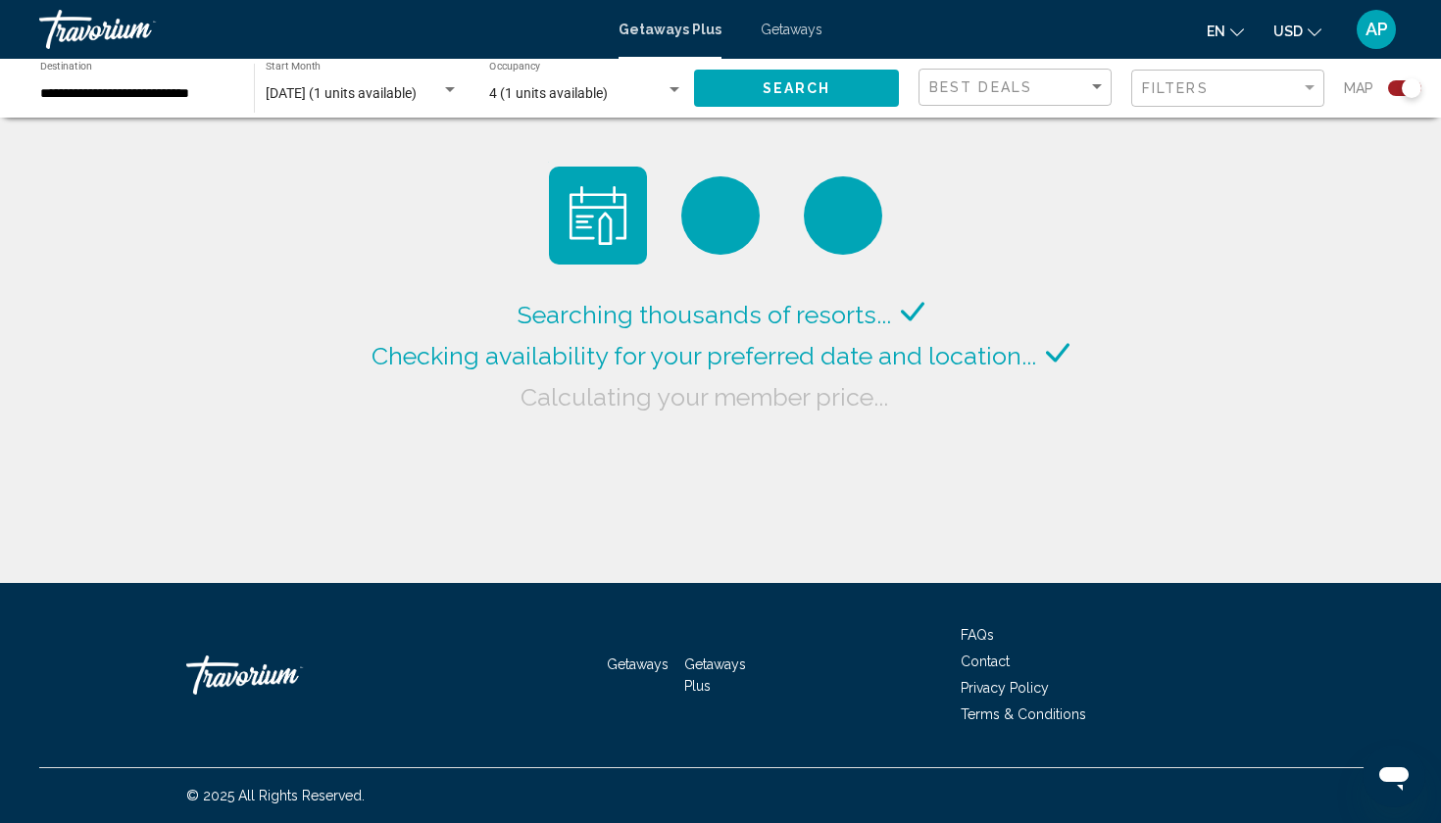
click at [417, 93] on span "[DATE] (1 units available)" at bounding box center [341, 93] width 151 height 16
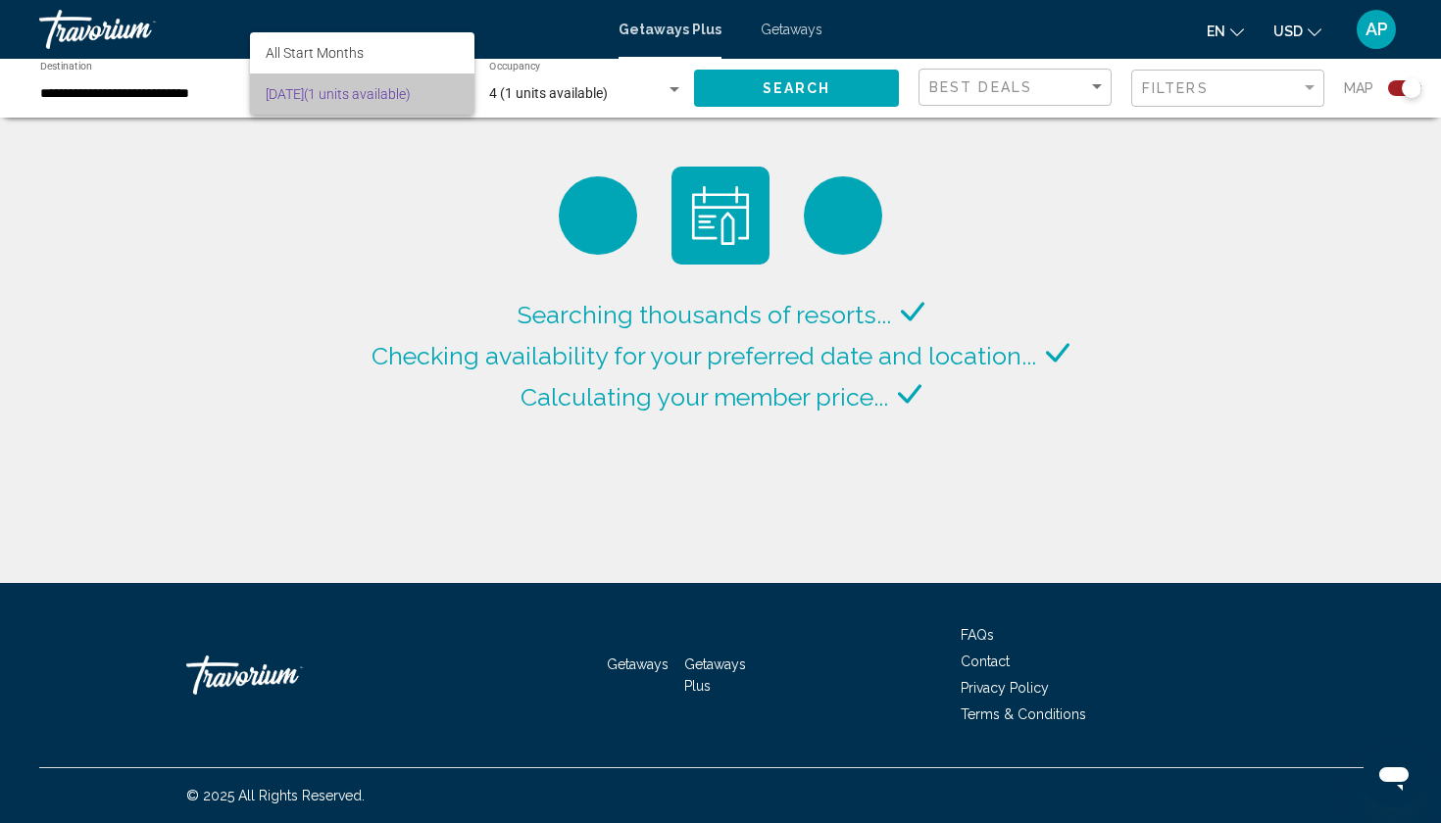
click at [421, 93] on span "[DATE] (1 units available)" at bounding box center [362, 94] width 193 height 41
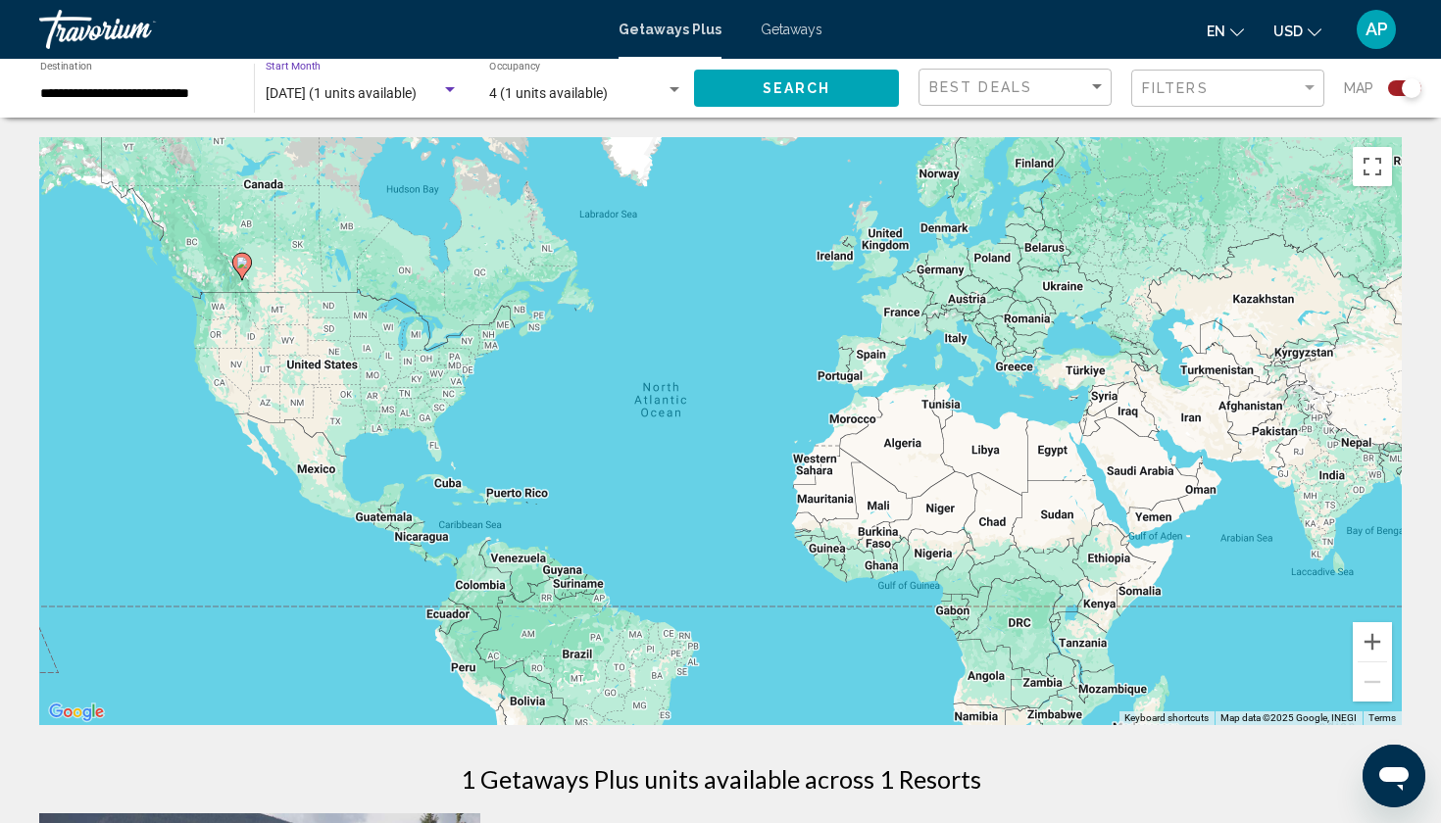
click at [213, 96] on input "**********" at bounding box center [137, 94] width 194 height 16
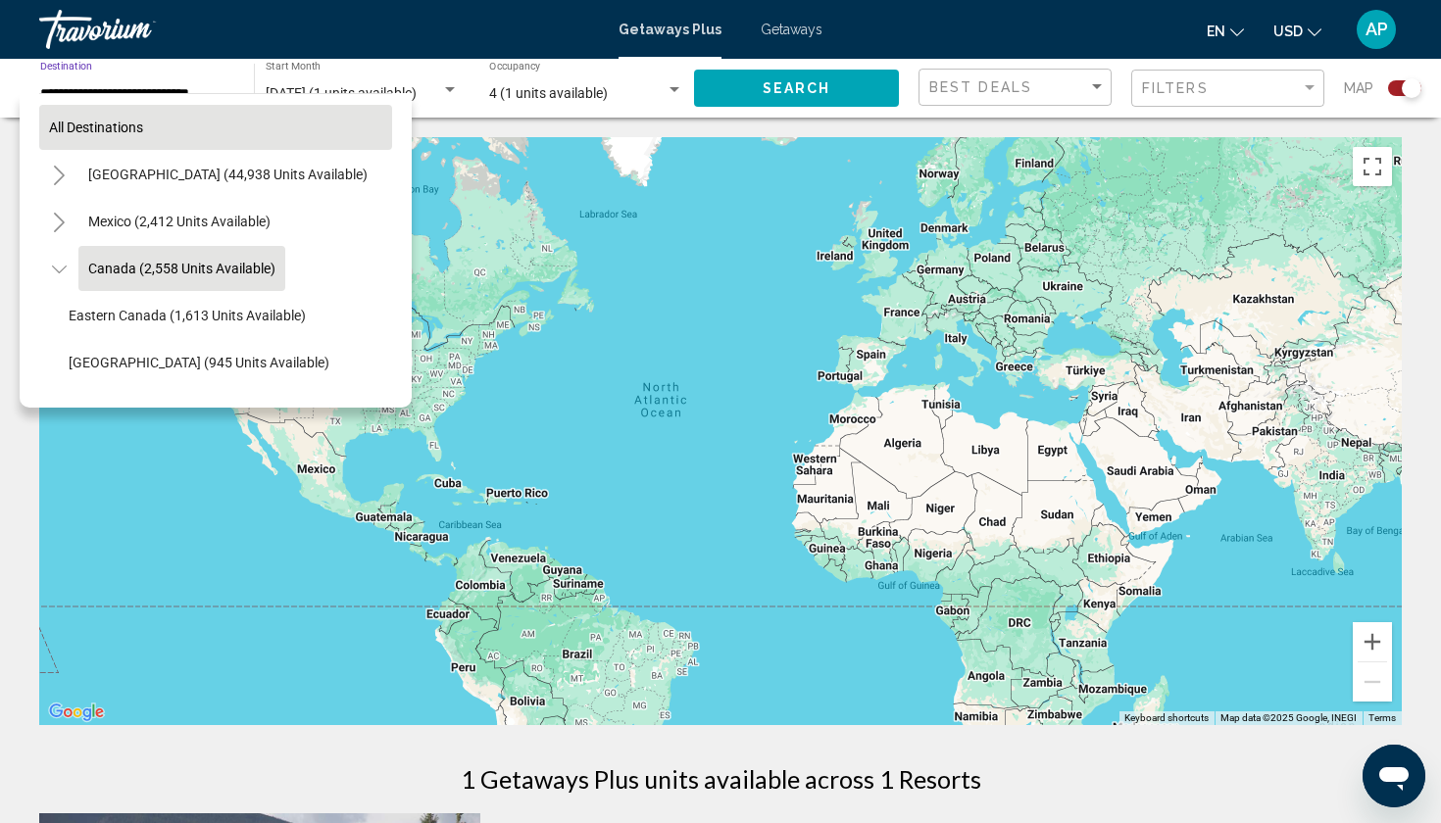
scroll to position [23, 0]
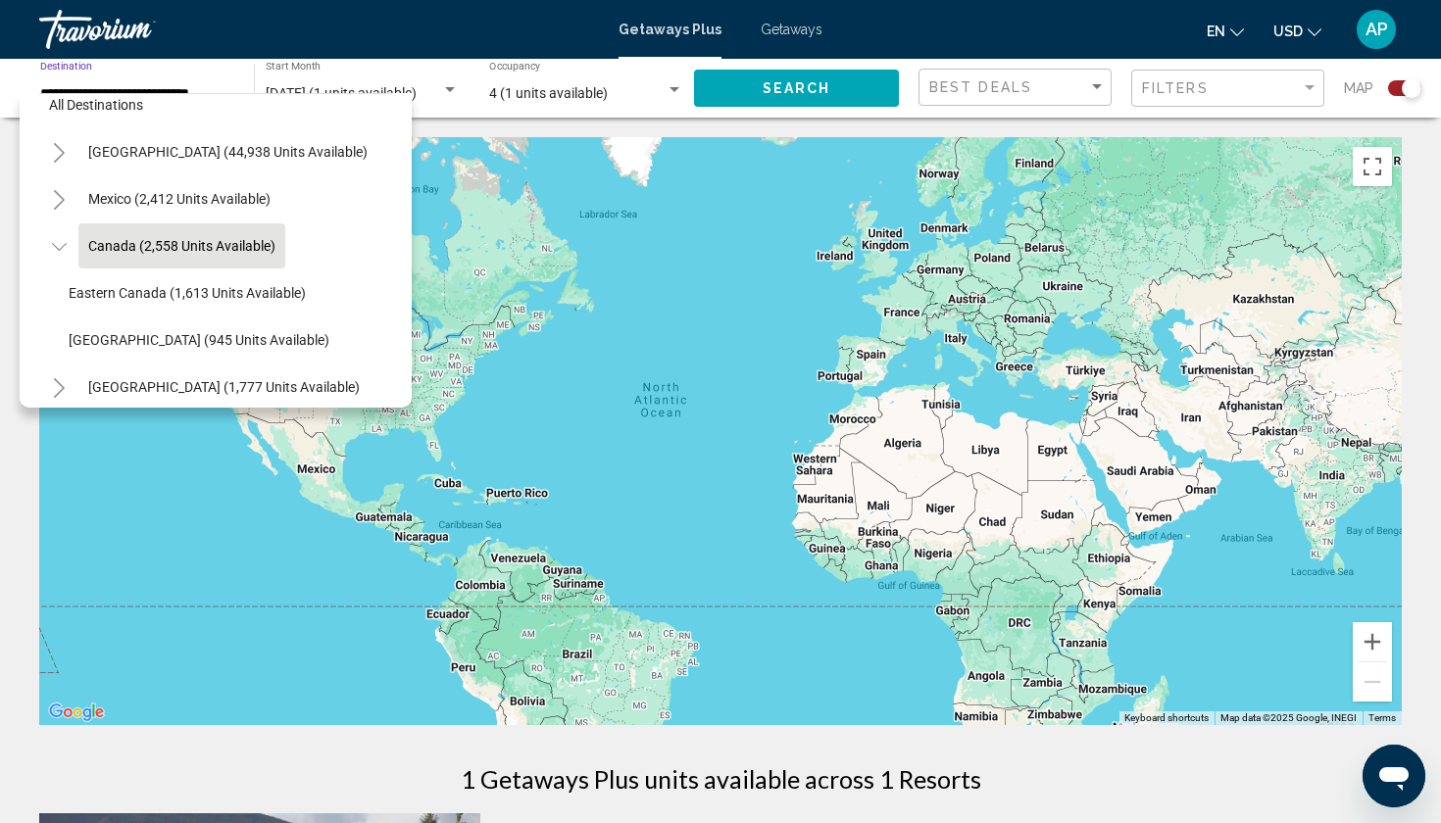
click at [333, 83] on div "[DATE] (1 units available) Start Month All Start Months" at bounding box center [362, 89] width 193 height 54
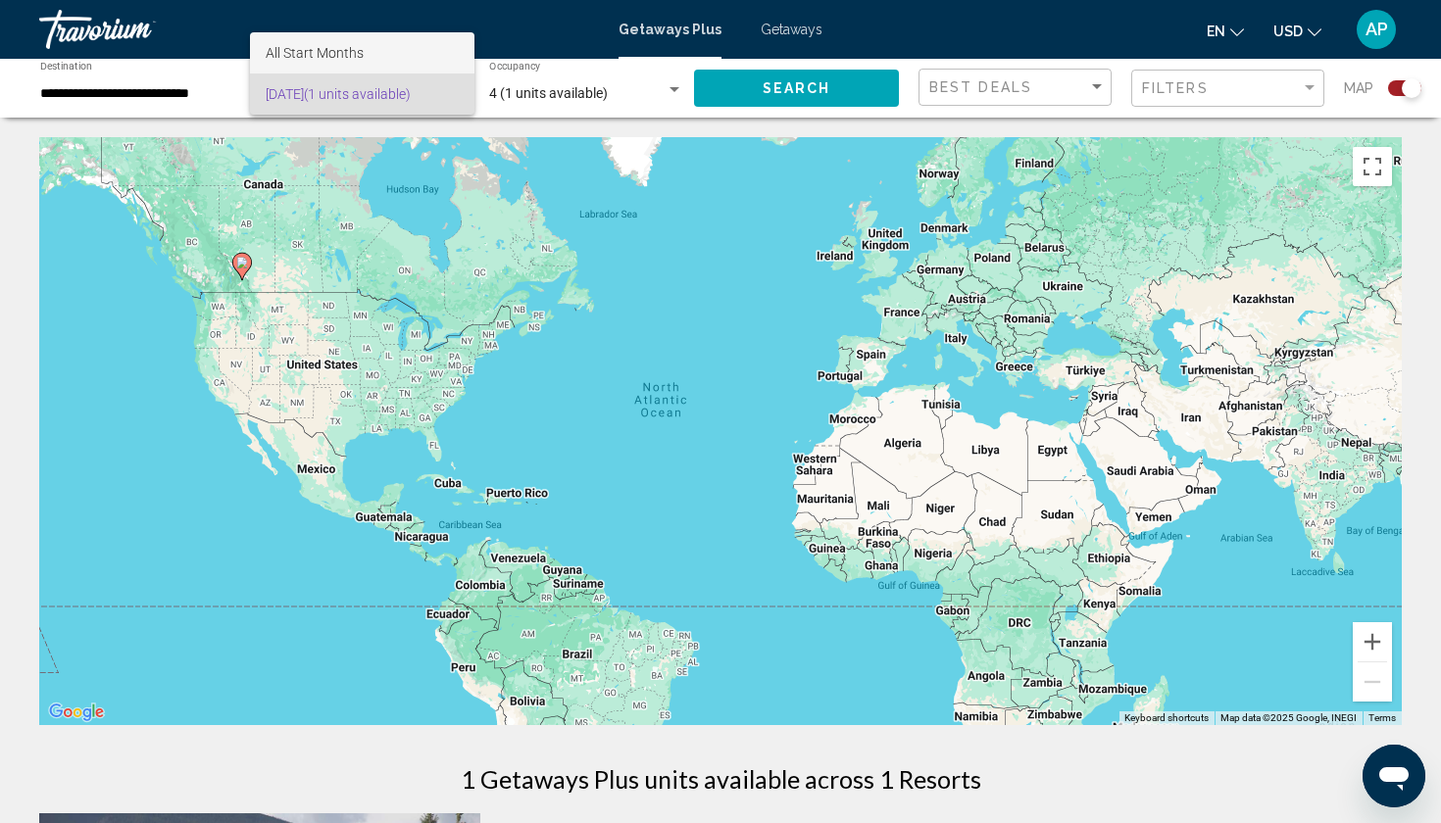
click at [368, 56] on span "All Start Months" at bounding box center [362, 52] width 193 height 41
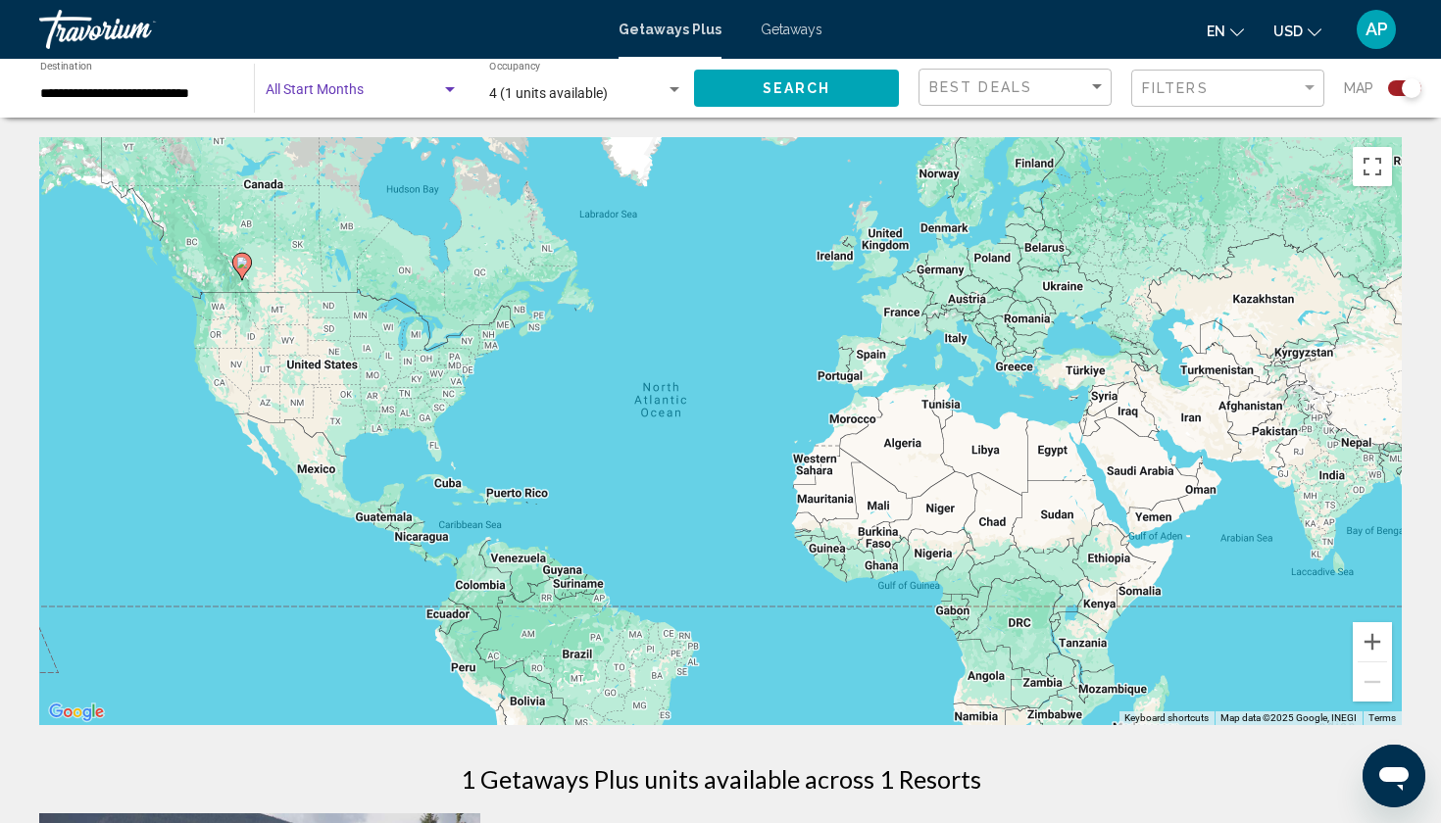
click at [365, 93] on span "Search widget" at bounding box center [353, 94] width 175 height 16
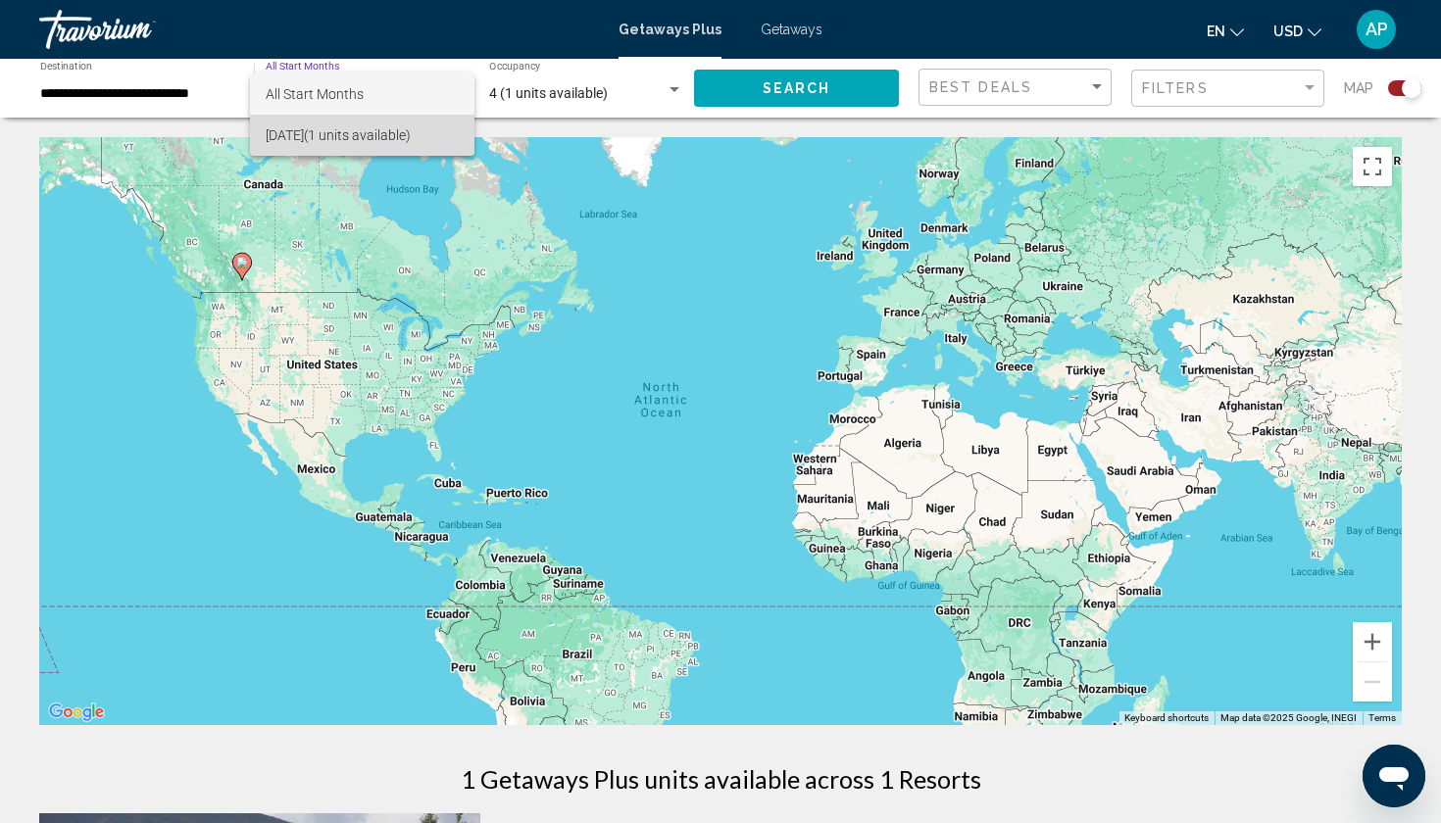
click at [356, 129] on span "[DATE] (1 units available)" at bounding box center [362, 135] width 193 height 41
click at [372, 91] on span "[DATE] (1 units available)" at bounding box center [341, 93] width 151 height 16
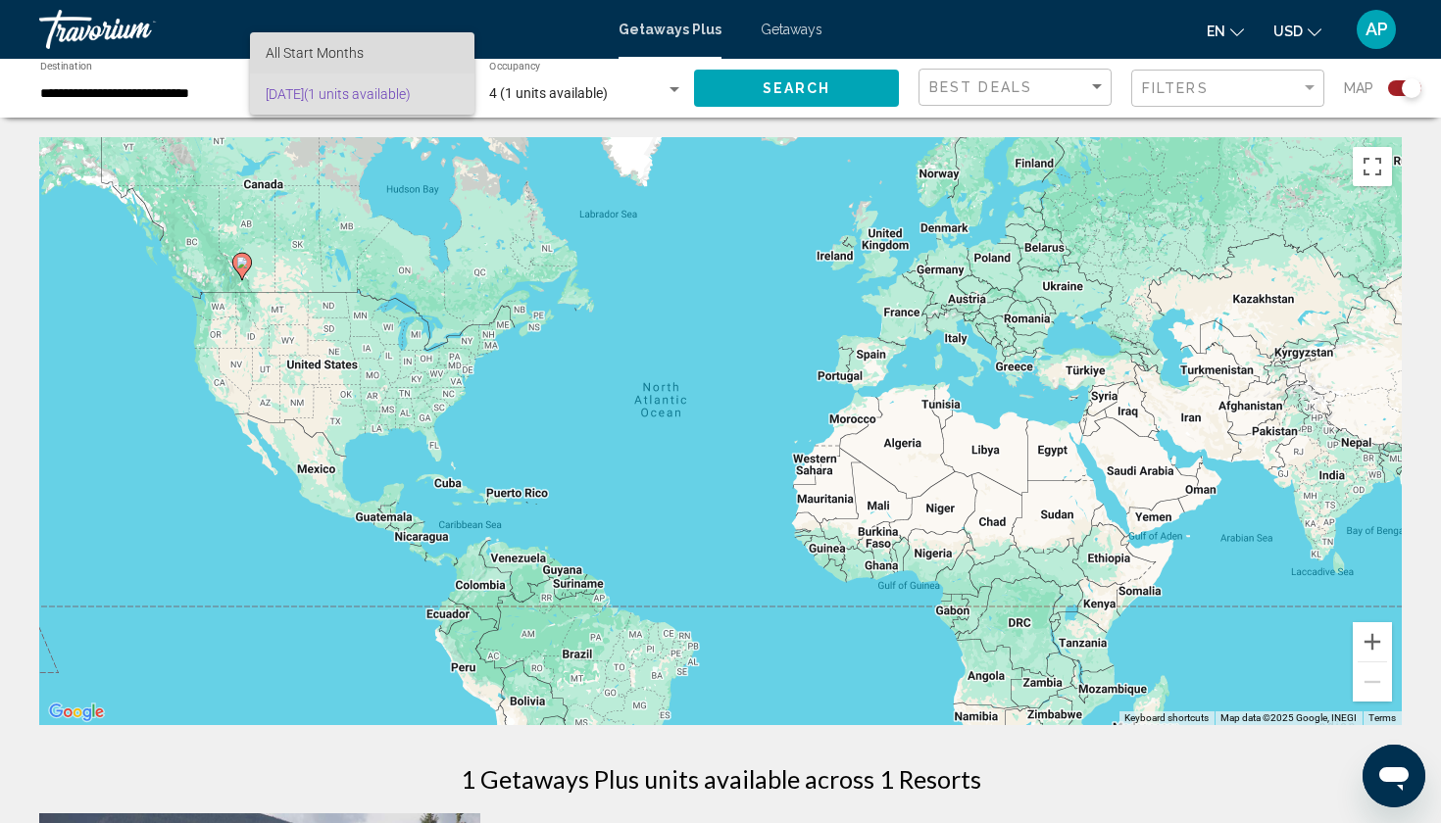
click at [367, 39] on span "All Start Months" at bounding box center [362, 52] width 193 height 41
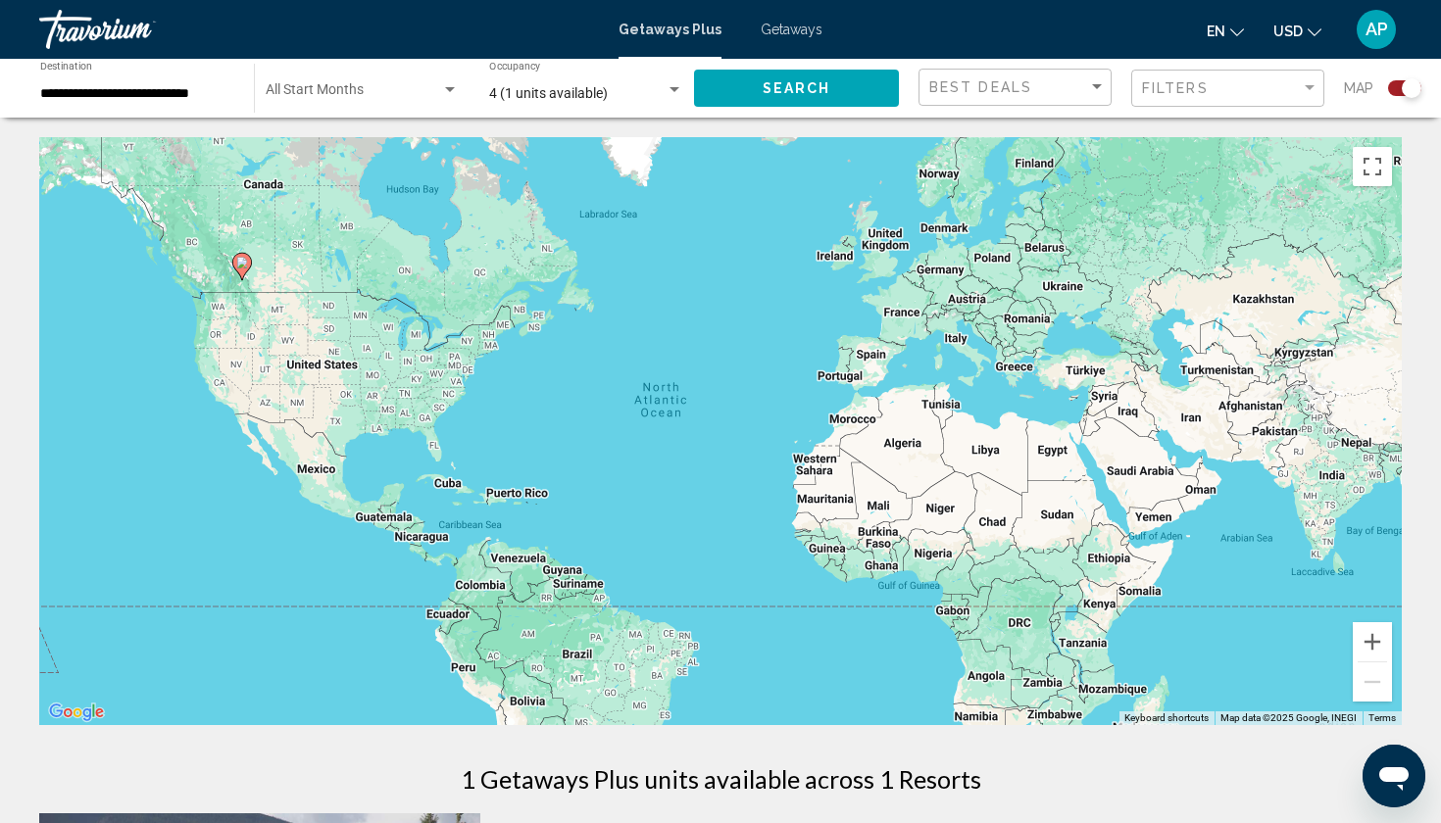
click at [621, 82] on div "4 (1 units available) Occupancy Any Occupancy" at bounding box center [586, 89] width 194 height 54
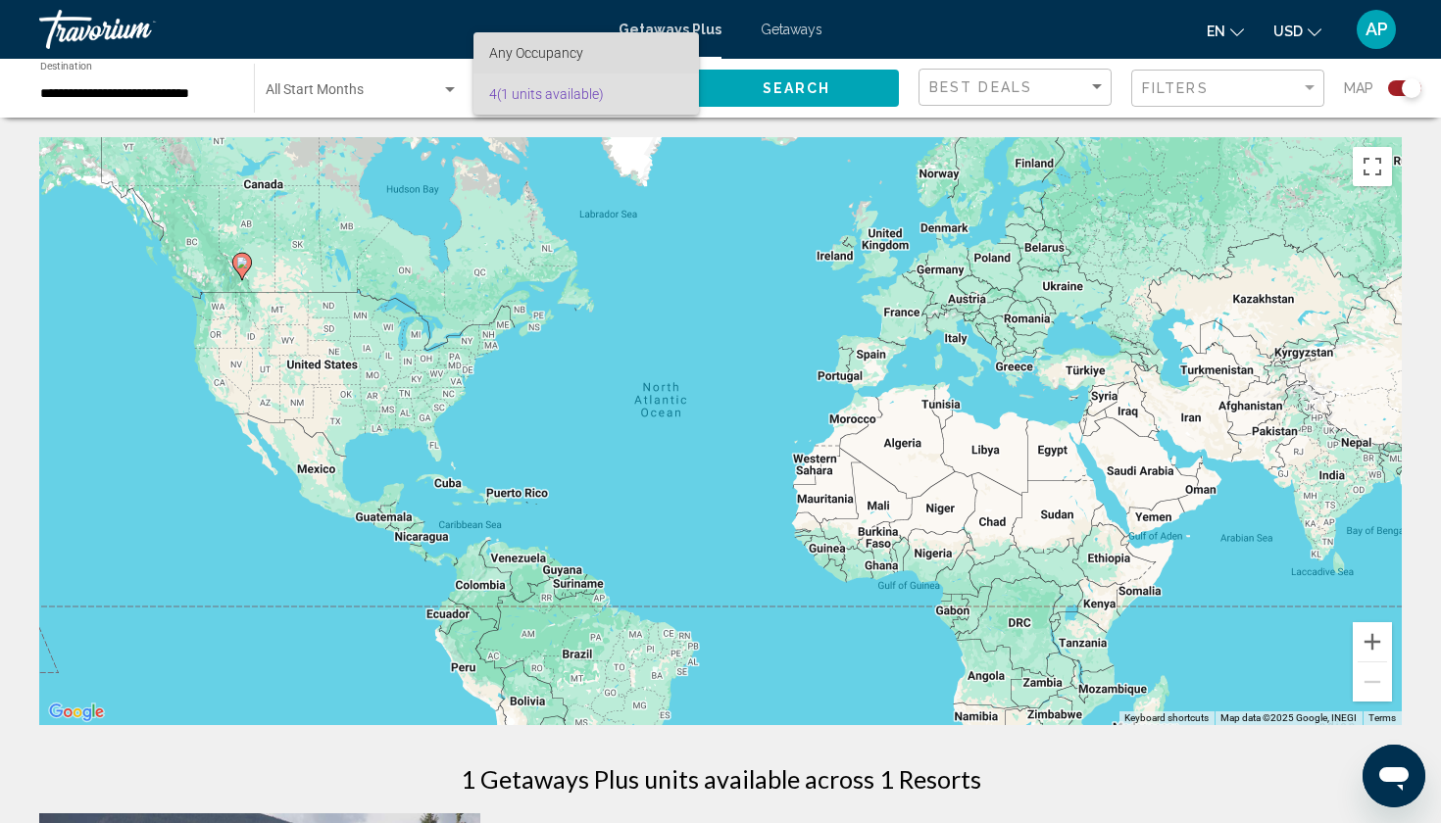
click at [617, 66] on span "Any Occupancy" at bounding box center [586, 52] width 194 height 41
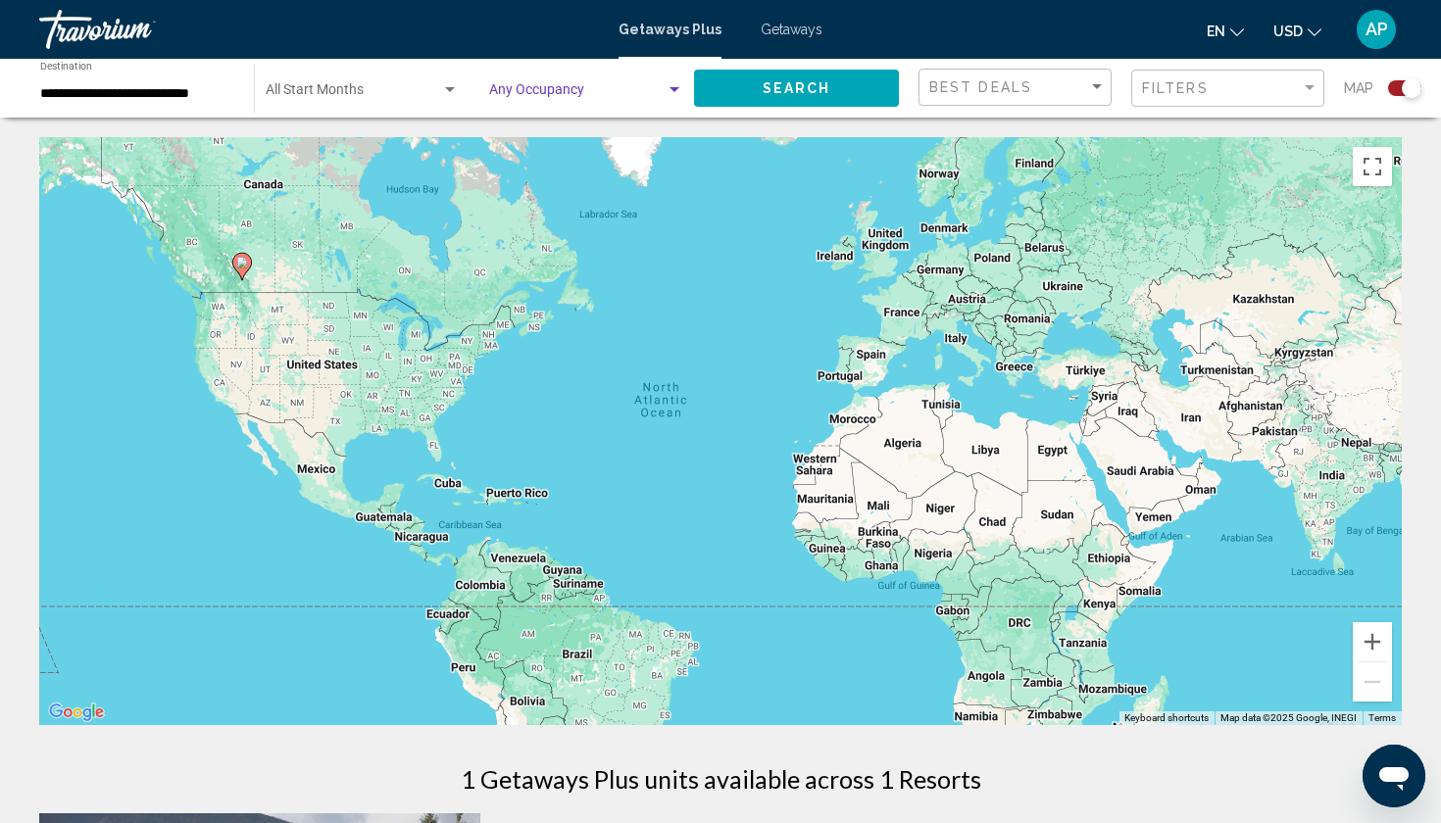
click at [745, 93] on button "Search" at bounding box center [796, 88] width 205 height 36
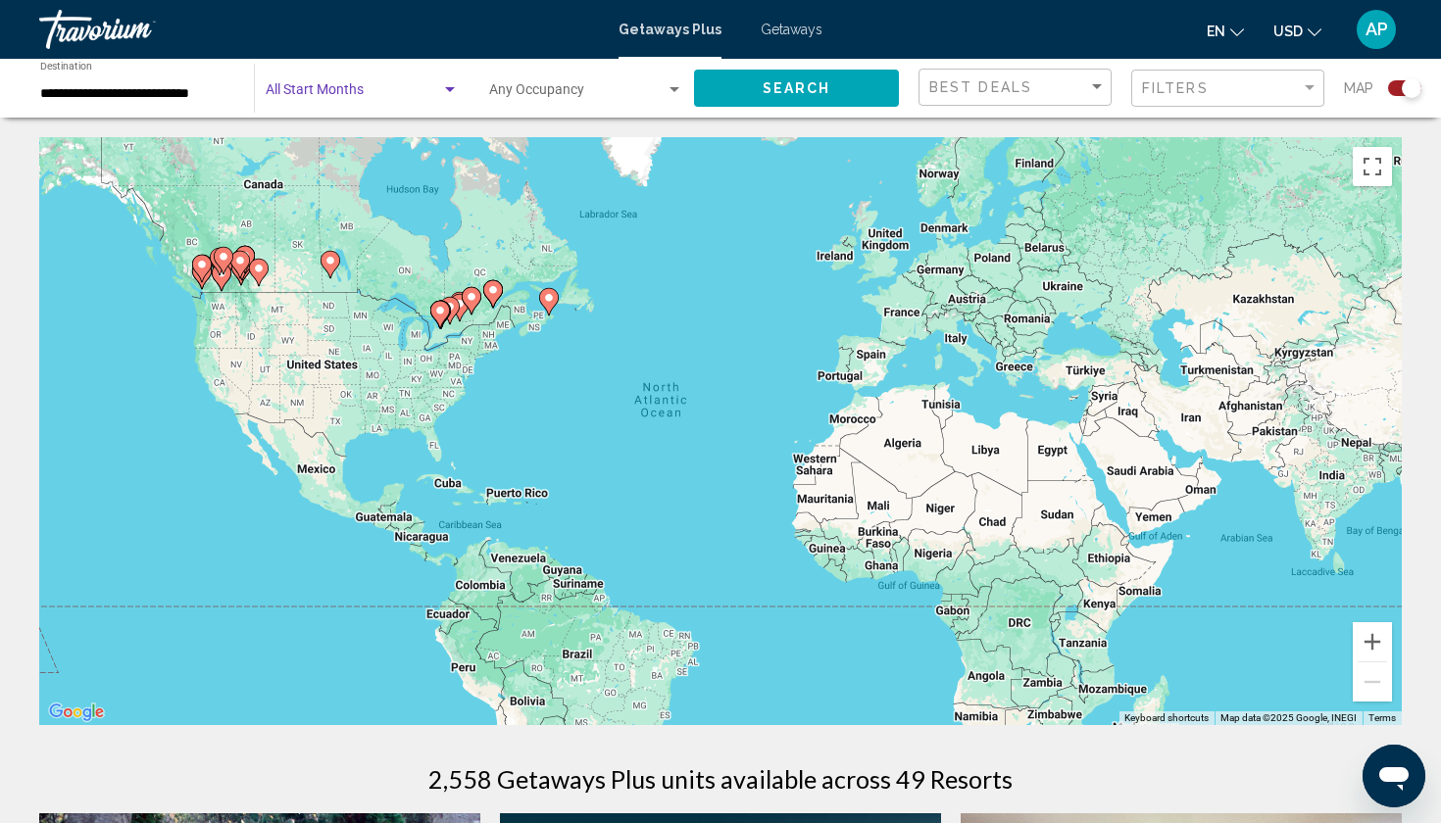
click at [390, 94] on span "Search widget" at bounding box center [353, 94] width 175 height 16
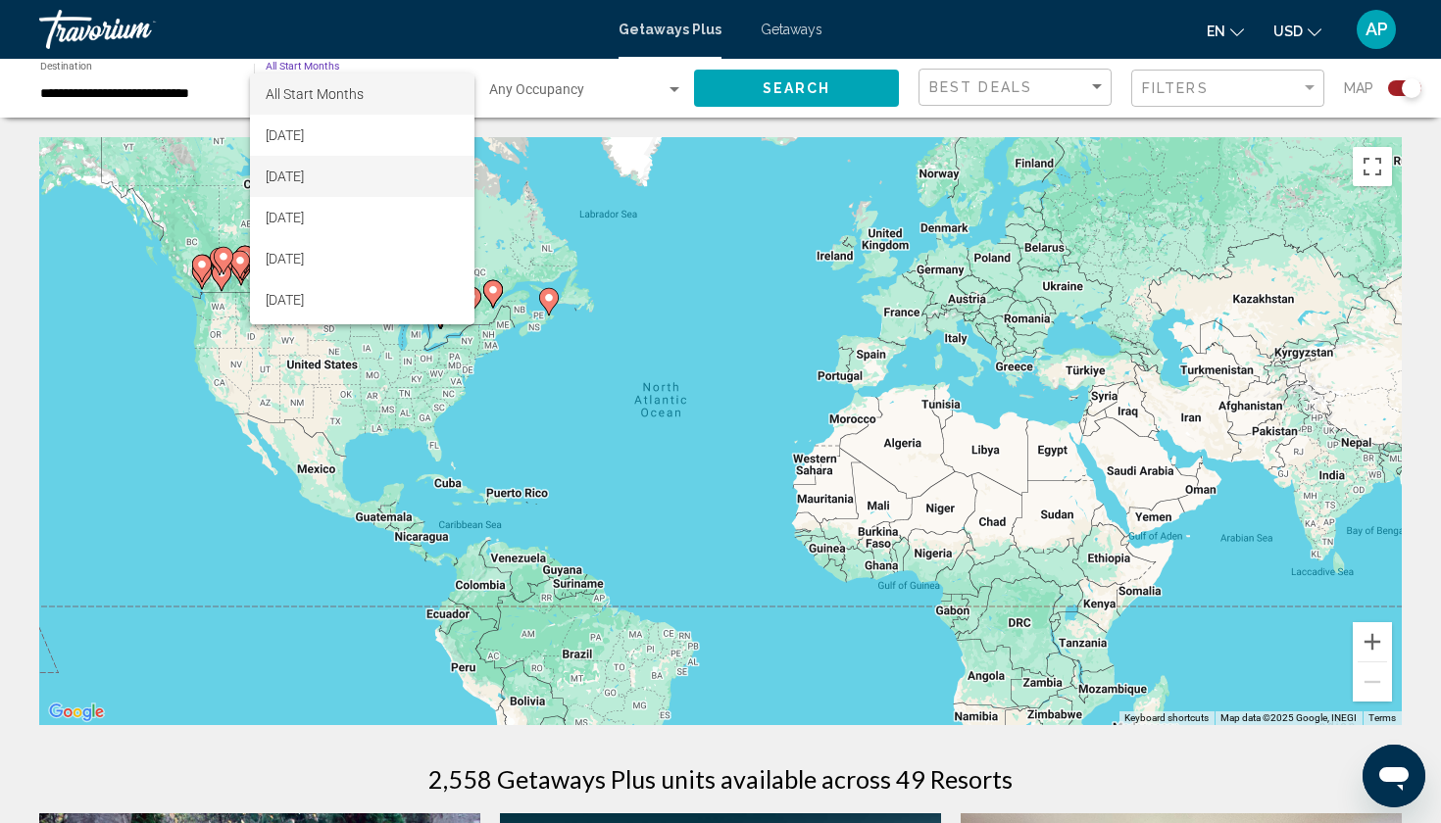
click at [372, 164] on span "[DATE]" at bounding box center [362, 176] width 193 height 41
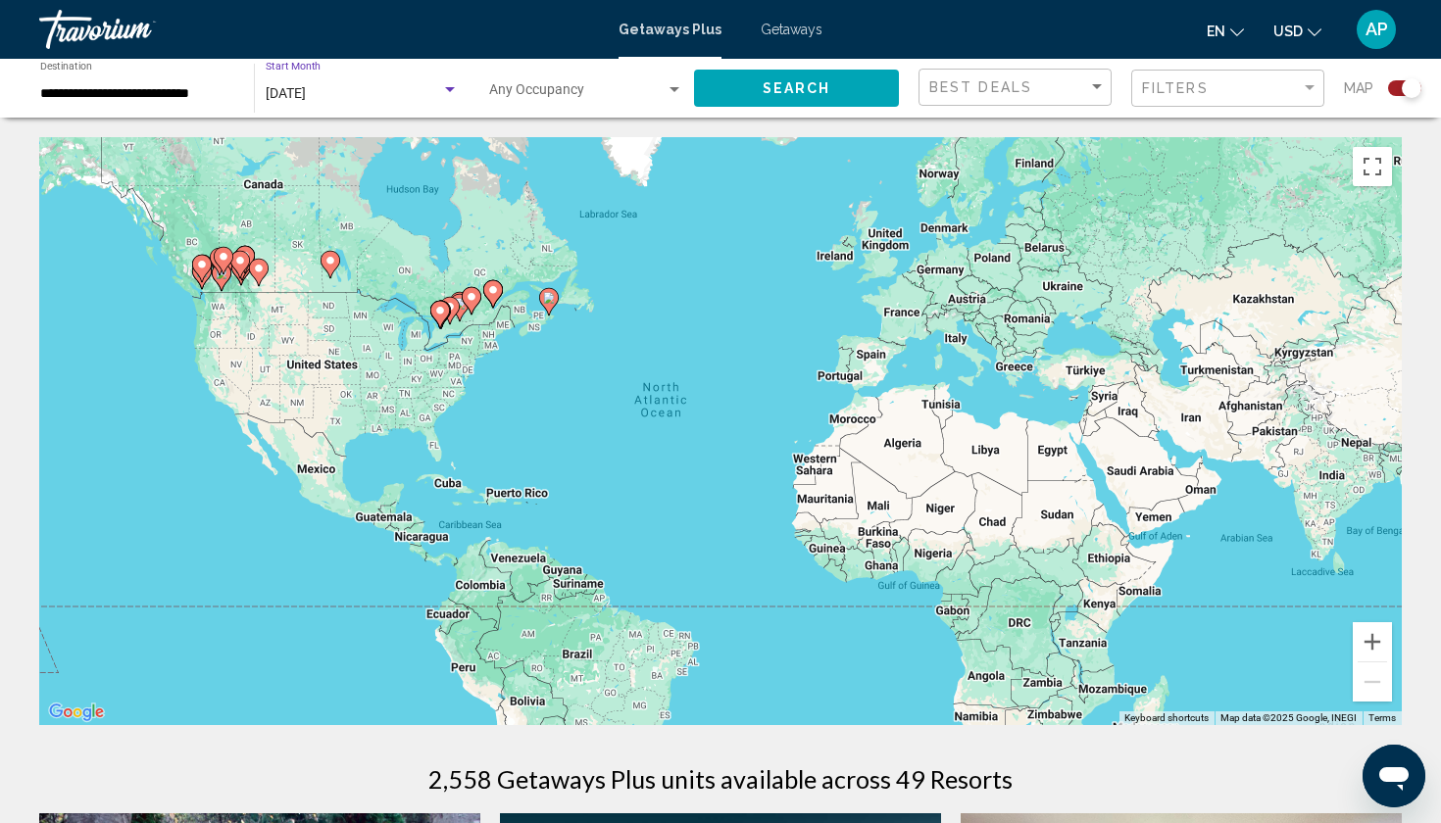
click at [552, 91] on span "Search widget" at bounding box center [577, 94] width 176 height 16
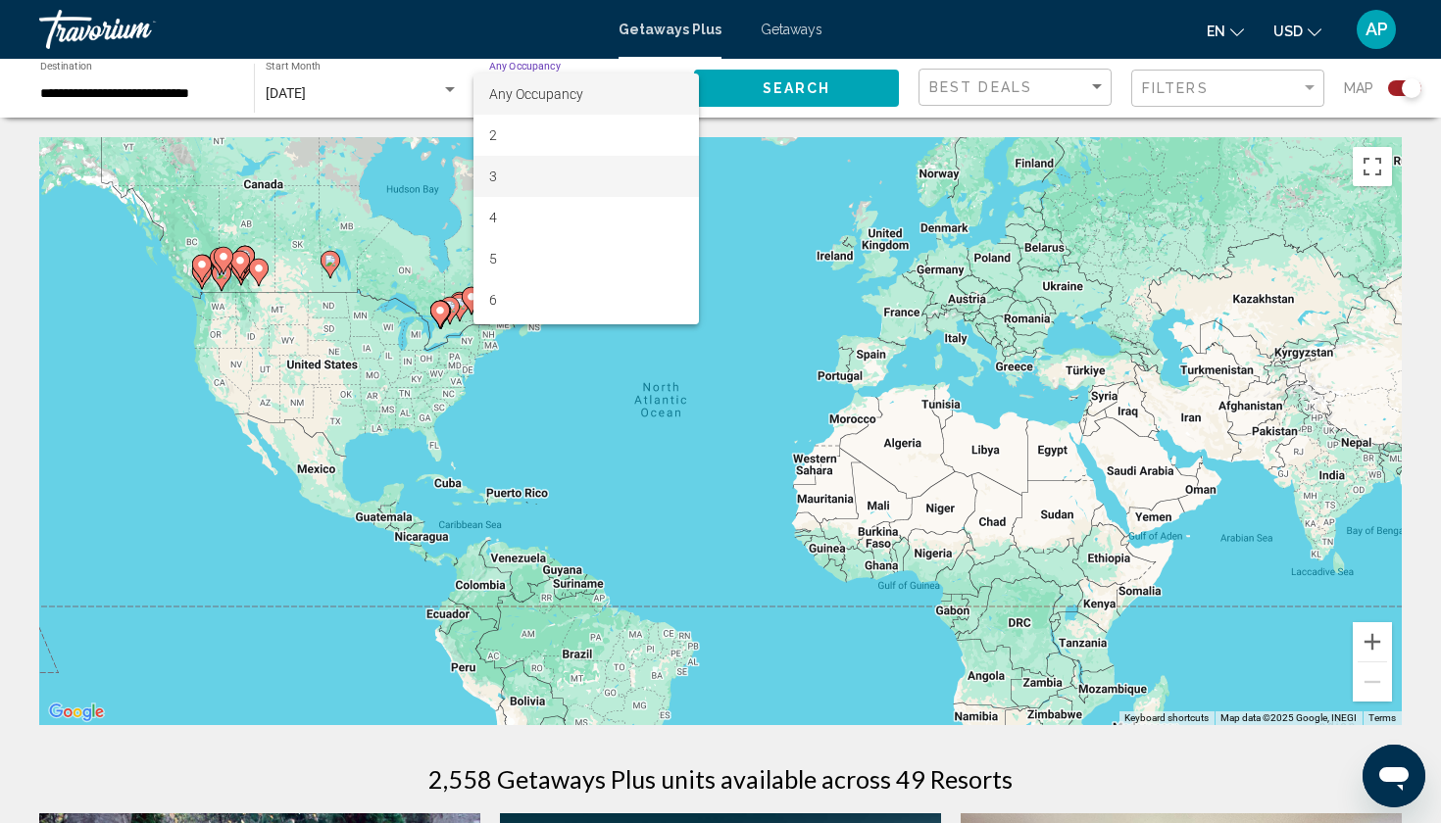
click at [536, 171] on span "3" at bounding box center [586, 176] width 194 height 41
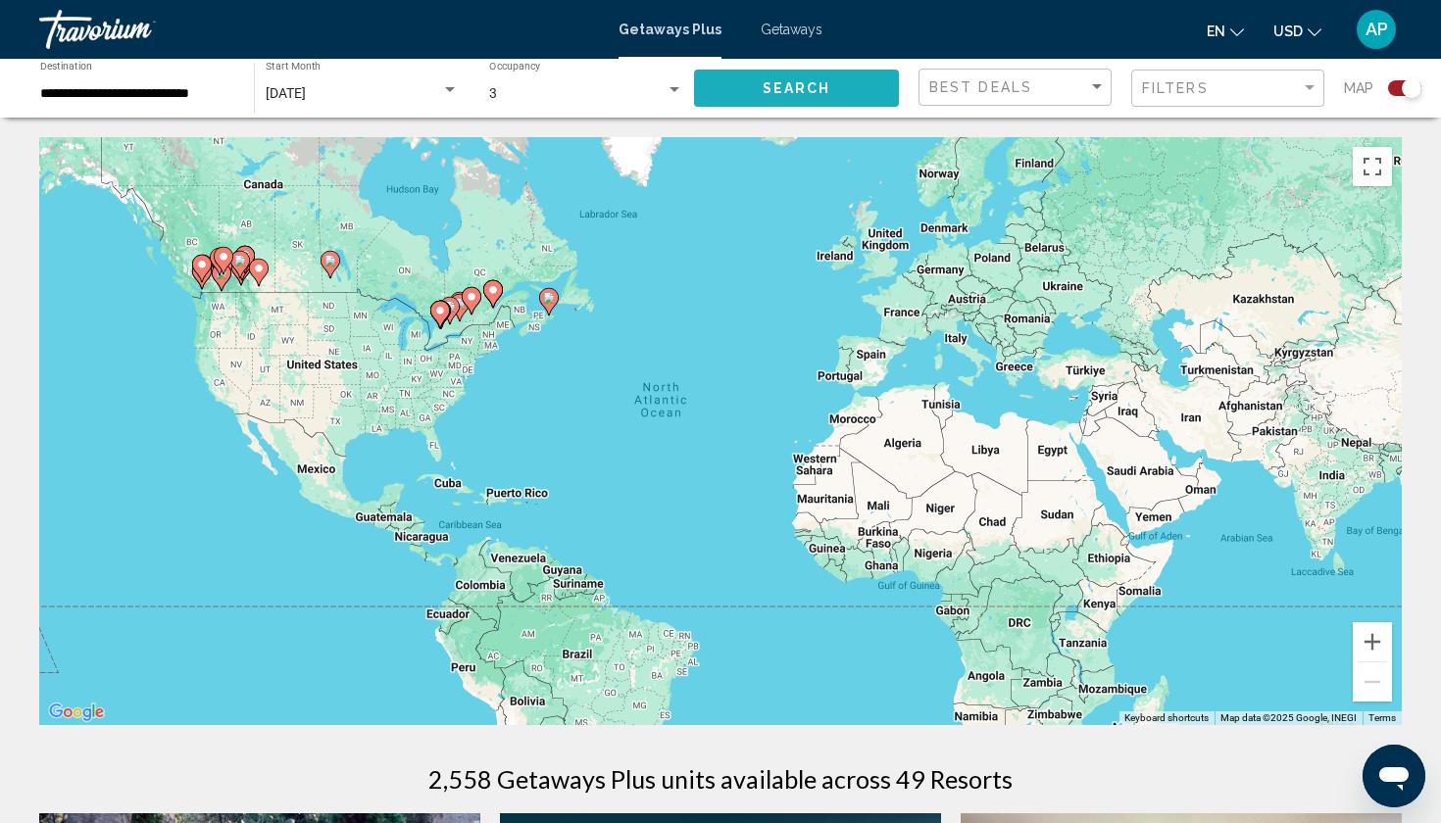
click at [811, 100] on button "Search" at bounding box center [796, 88] width 205 height 36
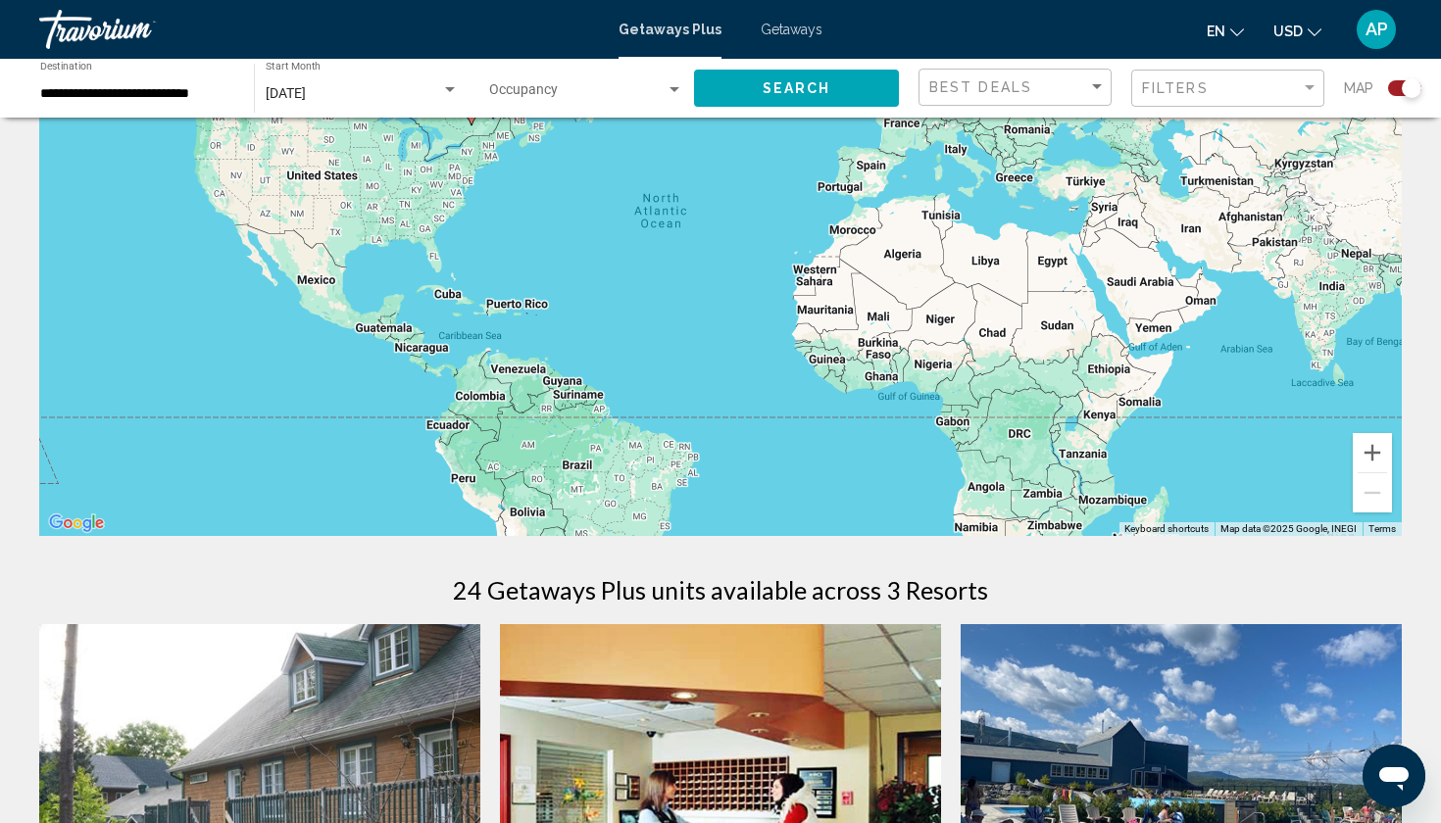
scroll to position [179, 0]
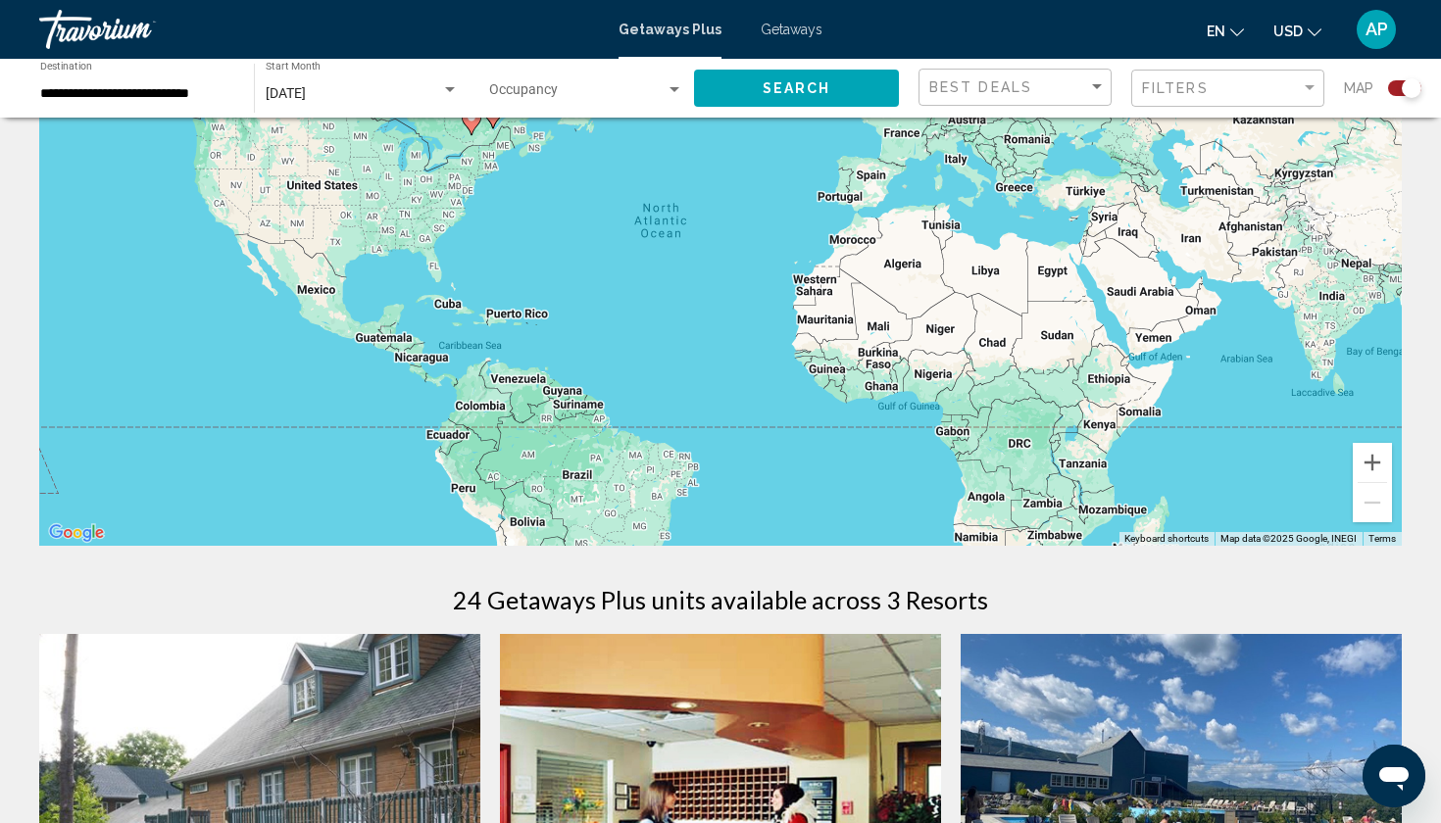
click at [1058, 99] on div "Best Deals" at bounding box center [1017, 88] width 176 height 36
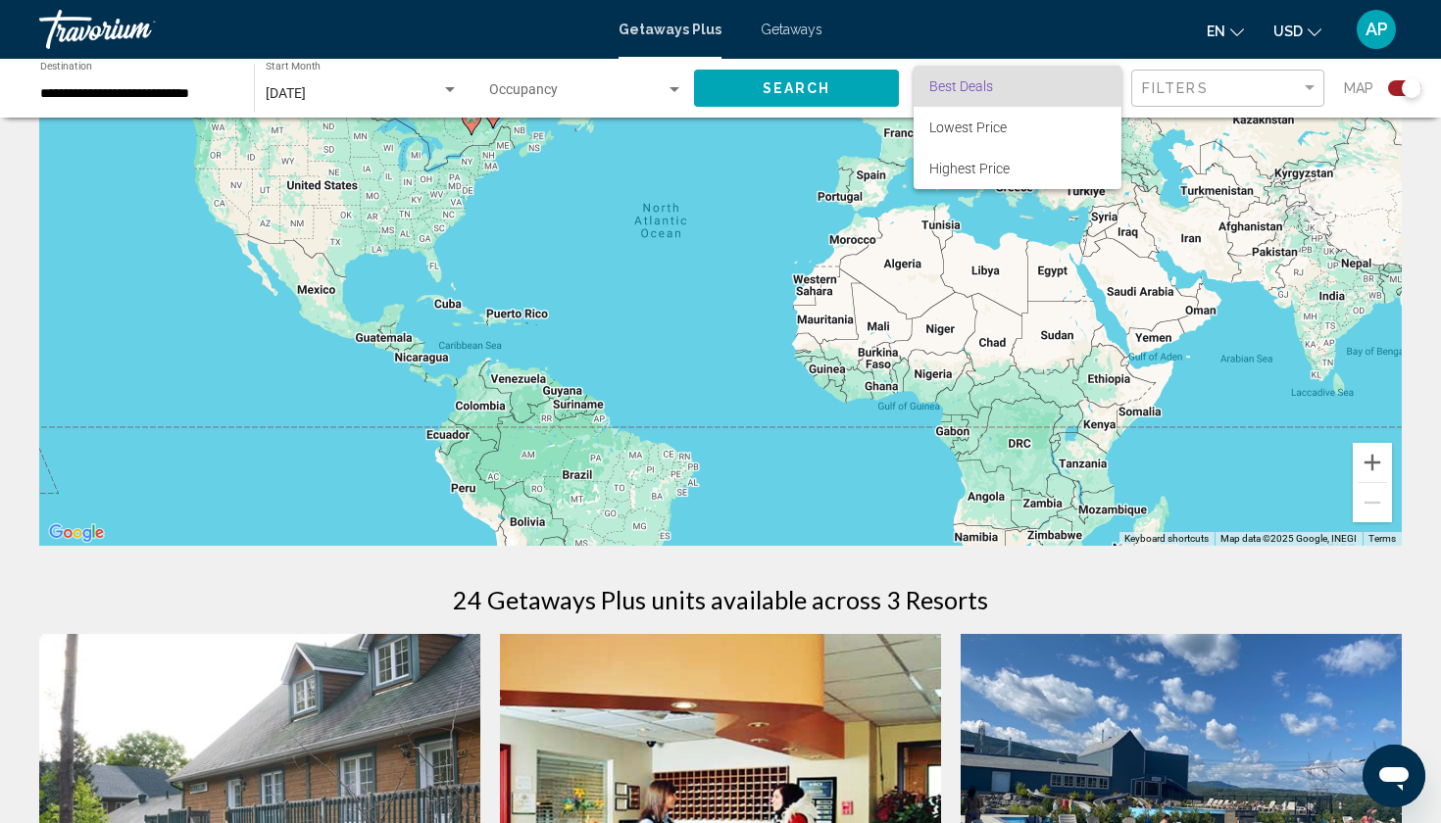
click at [1198, 84] on div at bounding box center [720, 411] width 1441 height 823
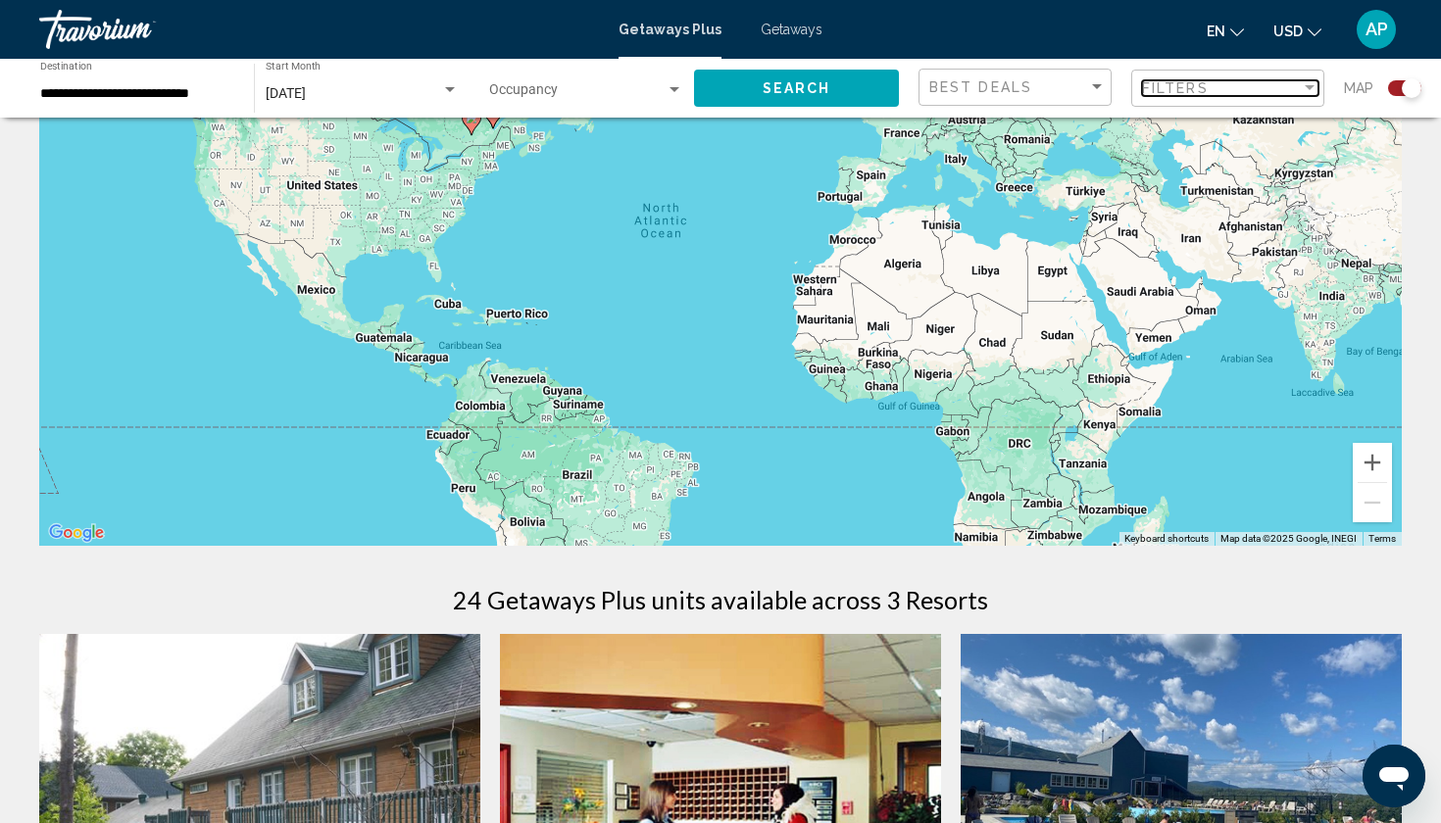
click at [1197, 85] on span "Filters" at bounding box center [1175, 88] width 67 height 16
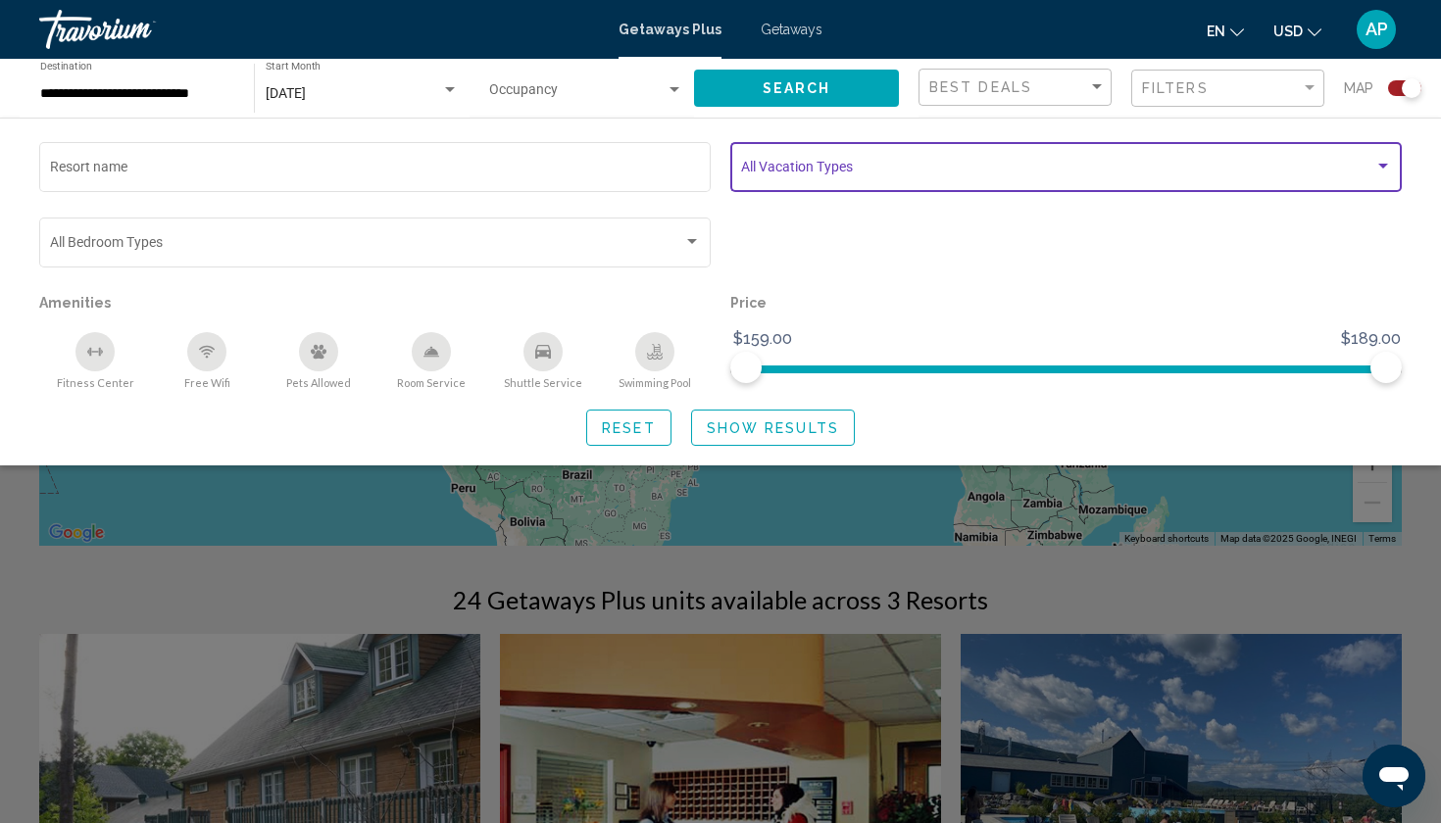
click at [1122, 165] on span "Search widget" at bounding box center [1057, 171] width 633 height 16
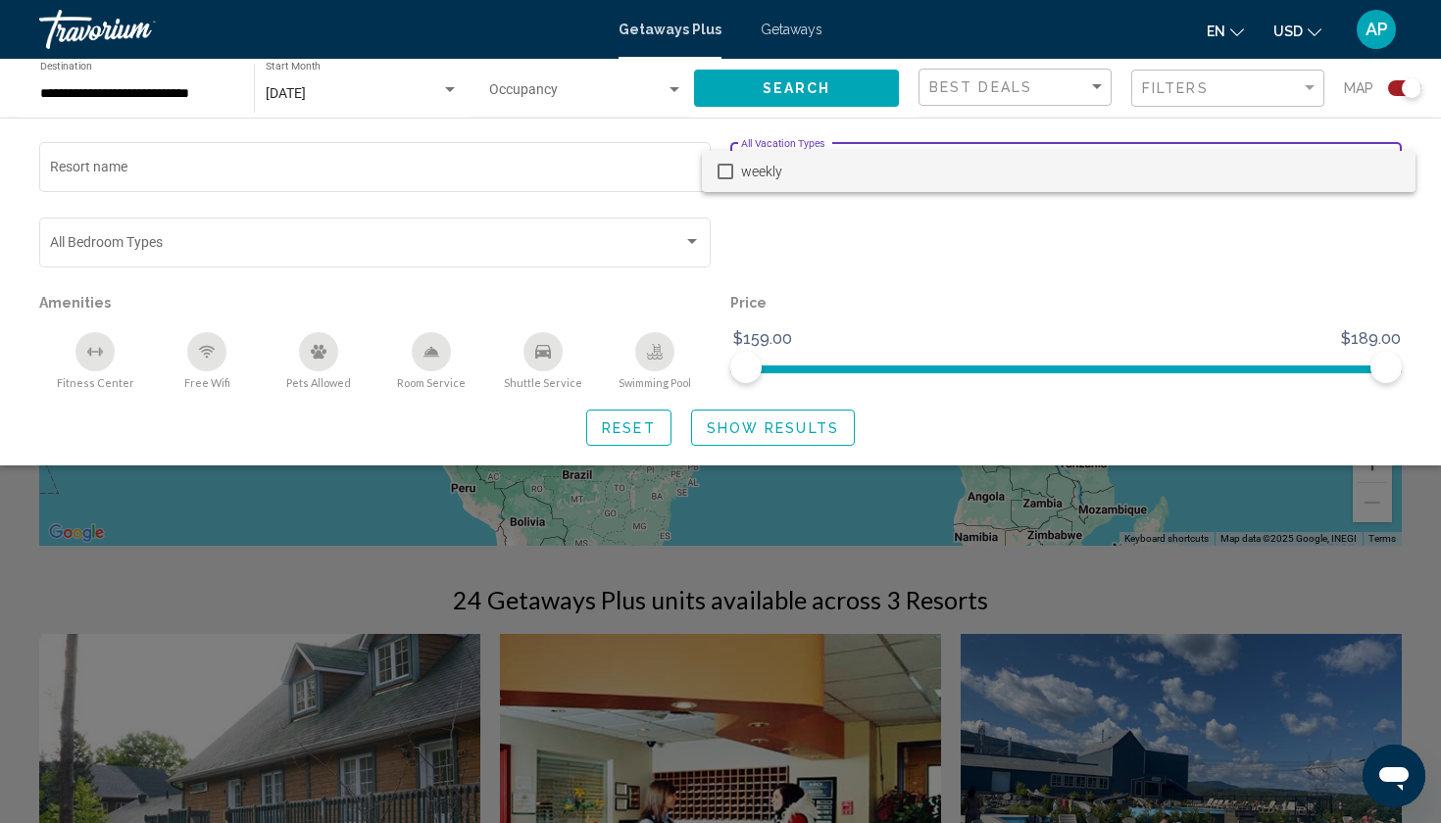
click at [1122, 164] on span "weekly" at bounding box center [1070, 171] width 659 height 41
click at [661, 462] on div at bounding box center [720, 411] width 1441 height 823
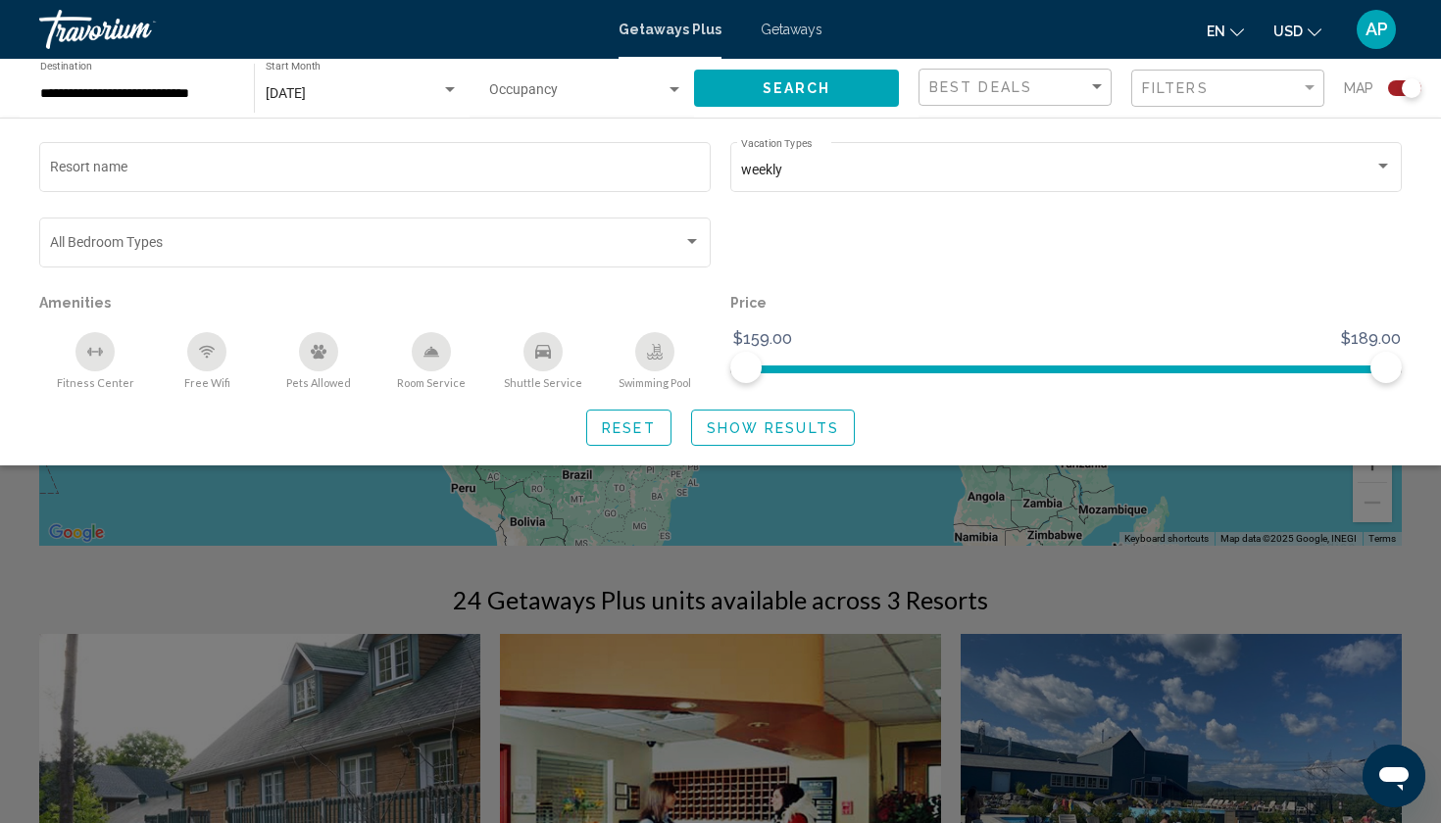
click at [712, 495] on div "Search widget" at bounding box center [720, 558] width 1441 height 529
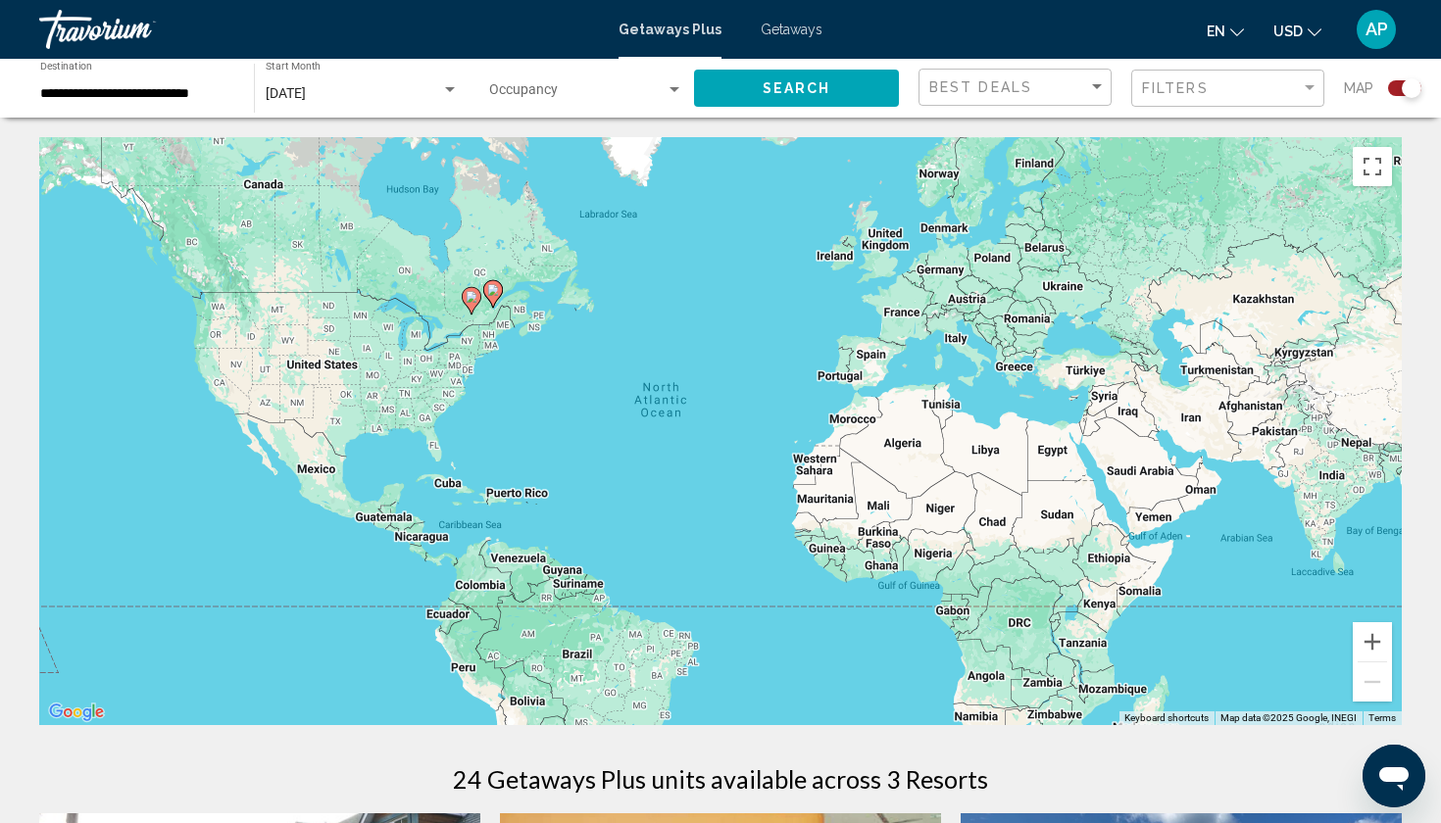
scroll to position [0, 0]
click at [390, 96] on div "[DATE]" at bounding box center [353, 94] width 175 height 16
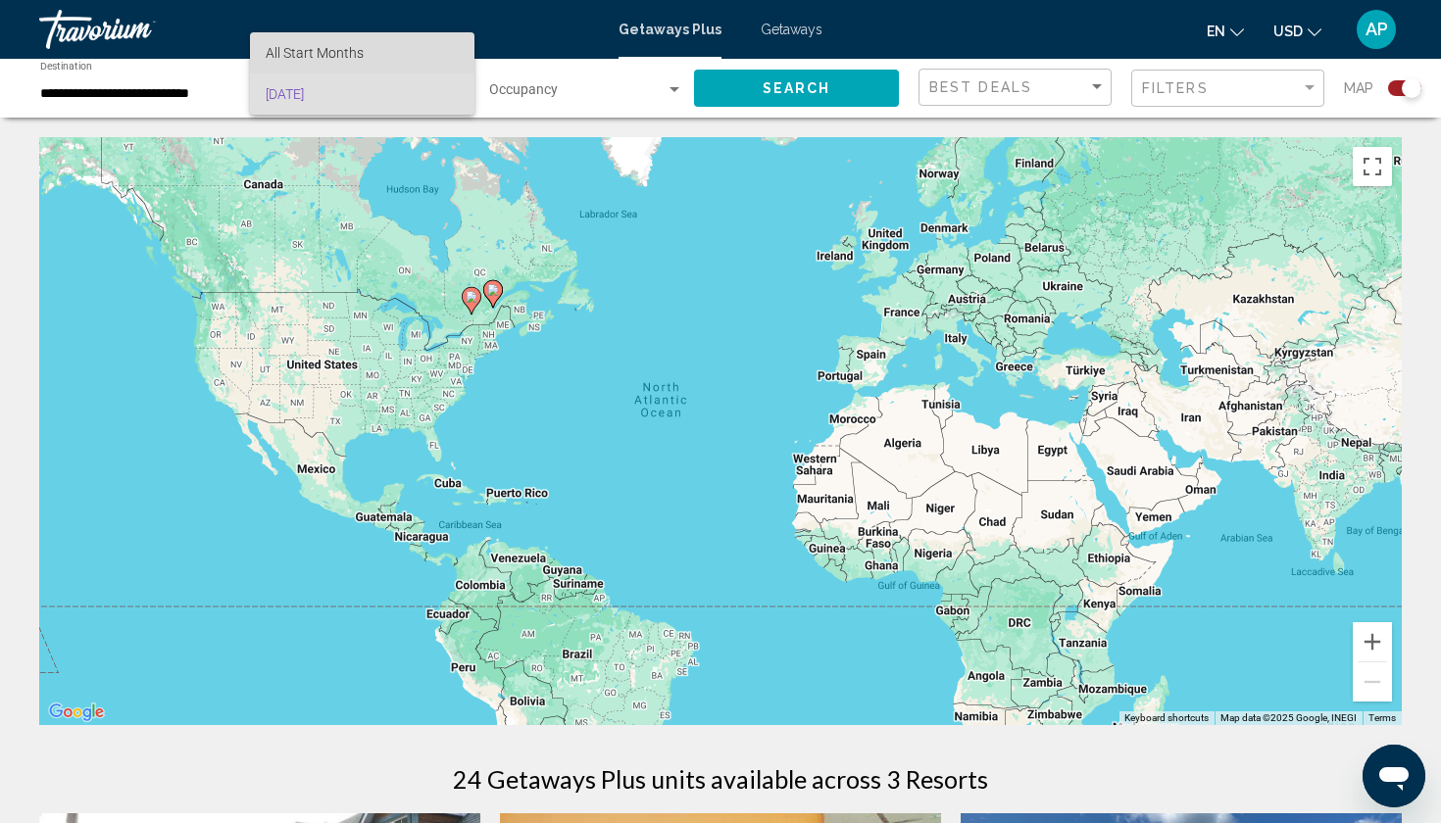
click at [378, 63] on span "All Start Months" at bounding box center [362, 52] width 193 height 41
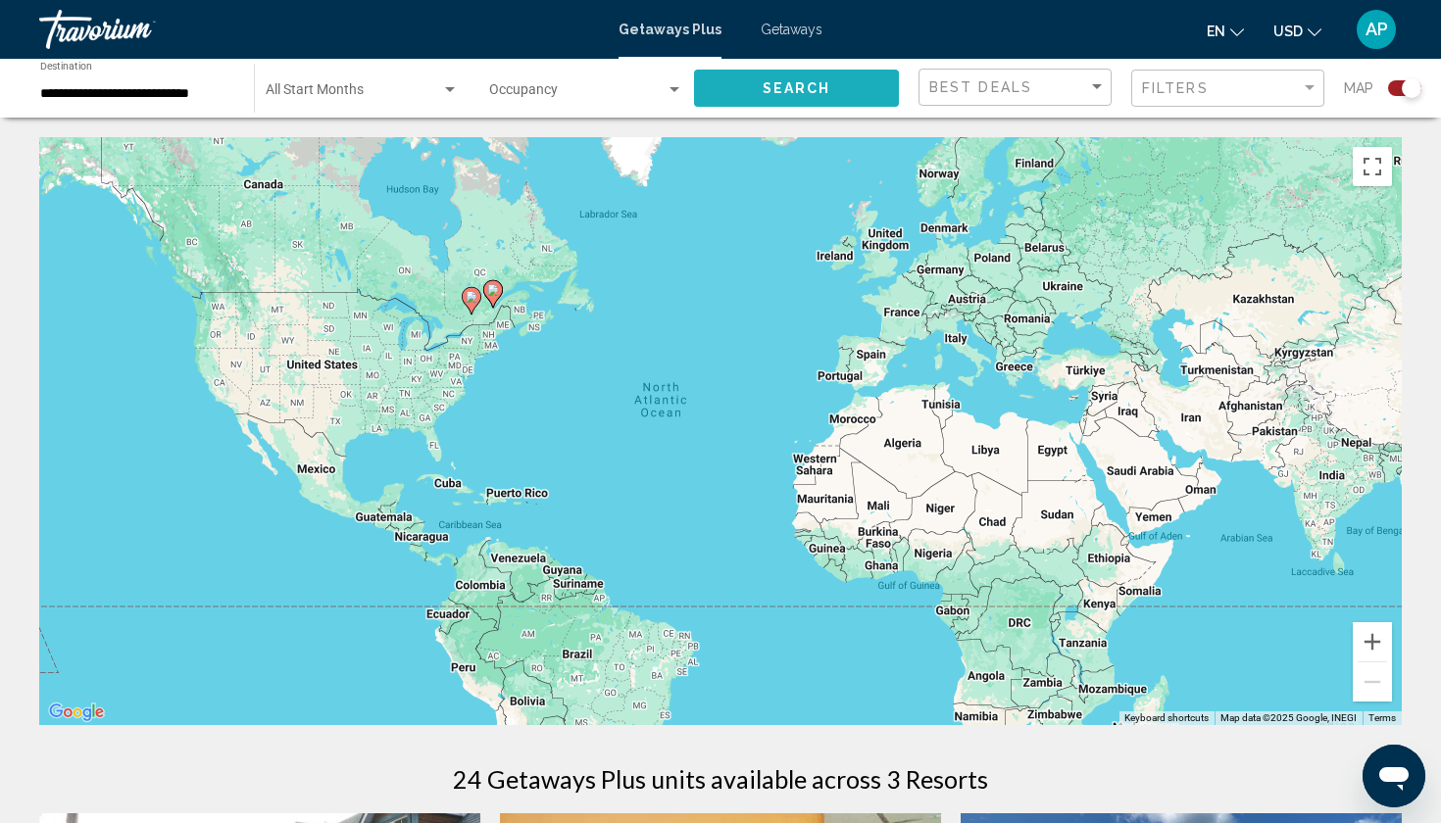
click at [785, 94] on span "Search" at bounding box center [797, 89] width 69 height 16
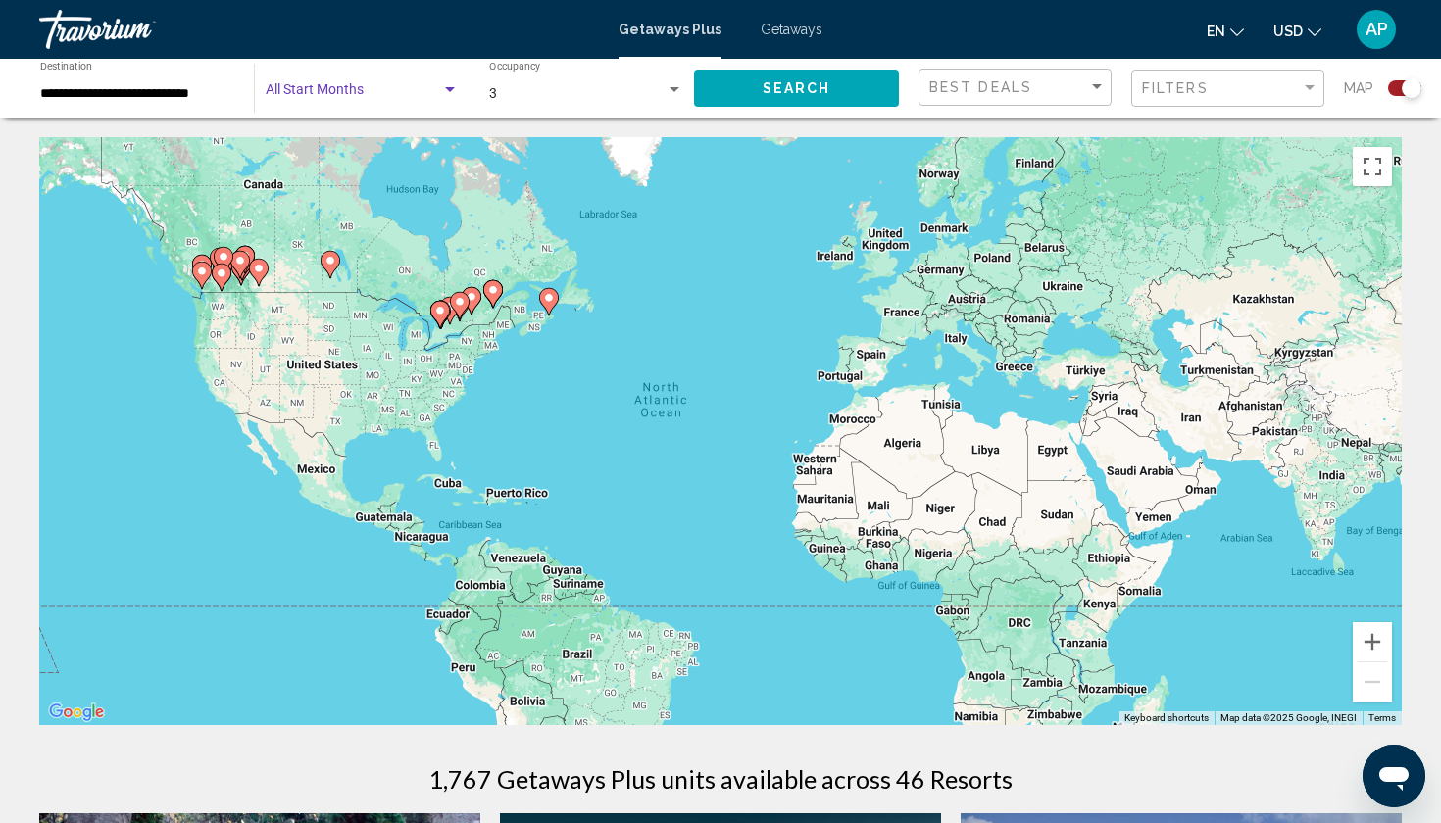
click at [346, 95] on span "Search widget" at bounding box center [353, 94] width 175 height 16
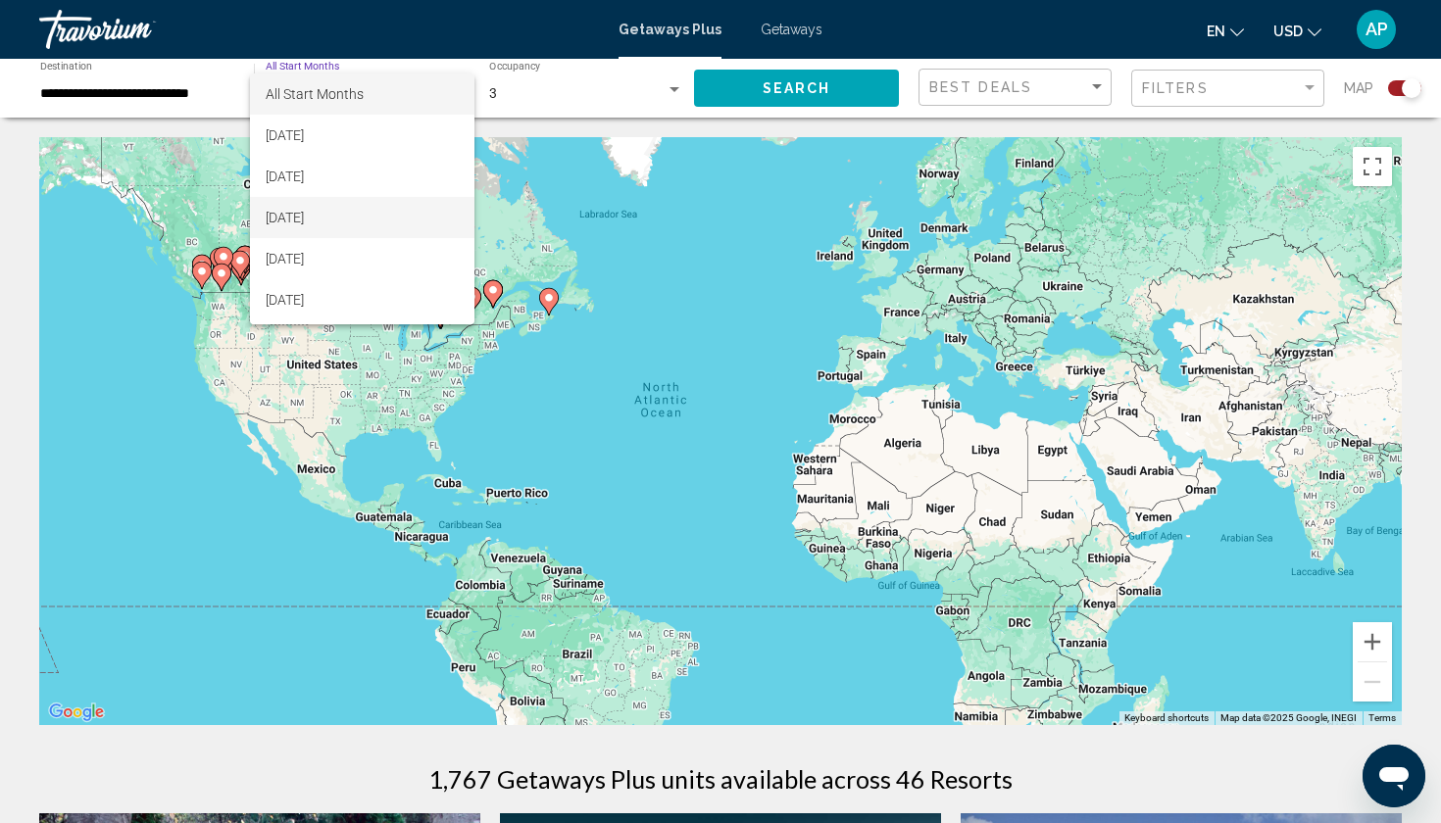
click at [344, 224] on span "[DATE]" at bounding box center [362, 217] width 193 height 41
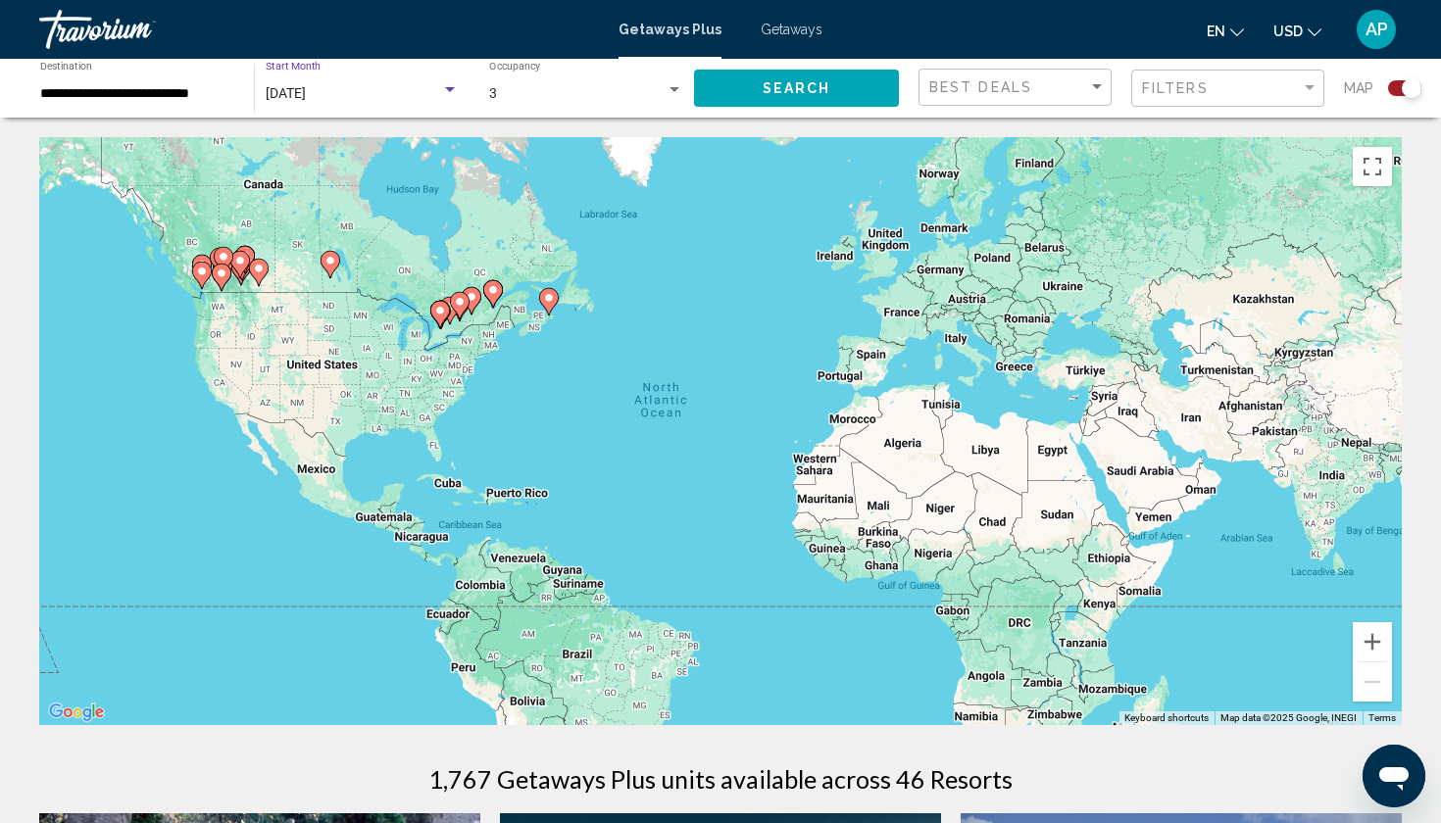
click at [779, 86] on span "Search" at bounding box center [797, 89] width 69 height 16
click at [190, 95] on input "**********" at bounding box center [137, 94] width 194 height 16
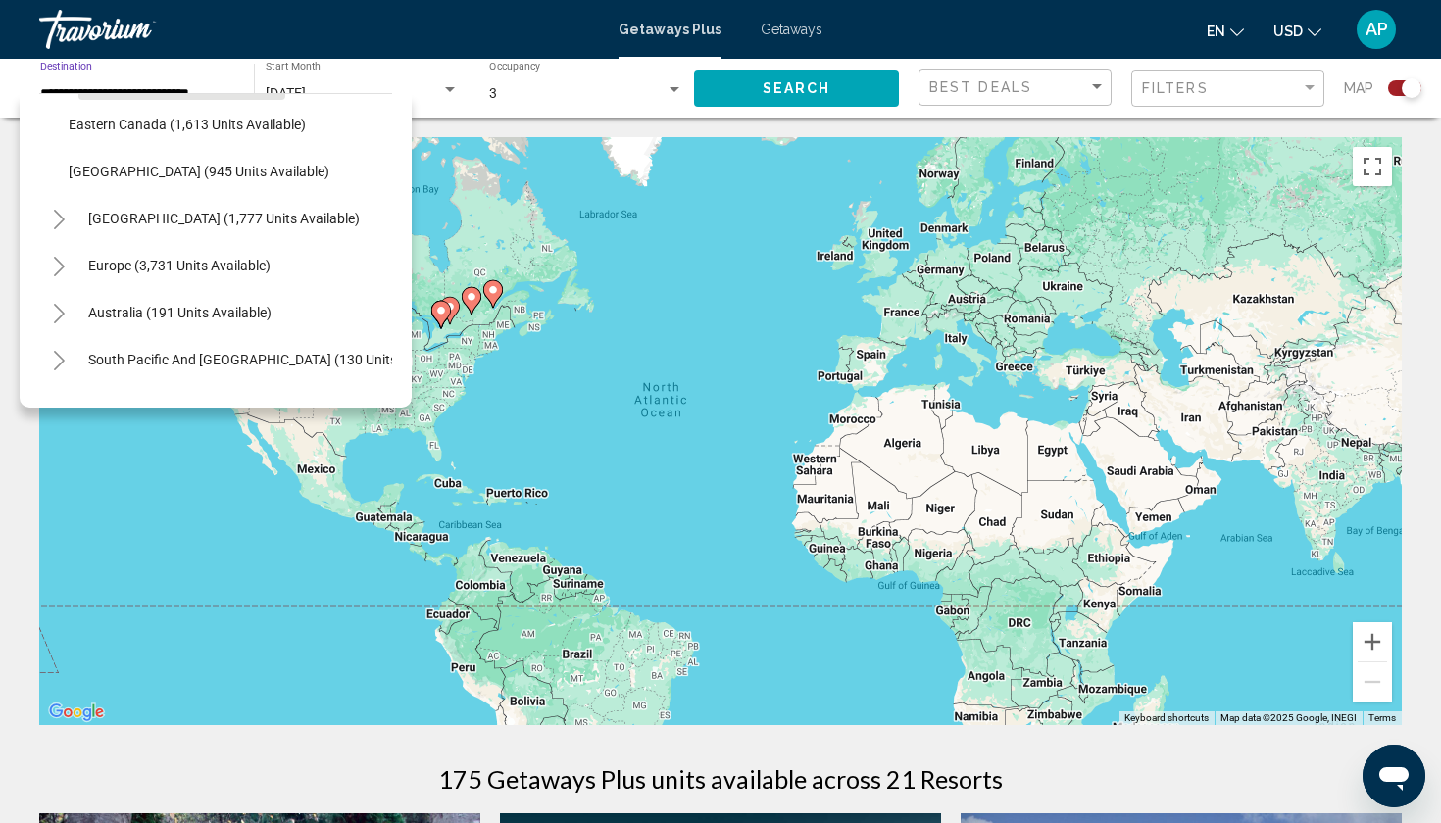
scroll to position [194, 0]
click at [182, 266] on span "Europe (3,731 units available)" at bounding box center [179, 263] width 182 height 16
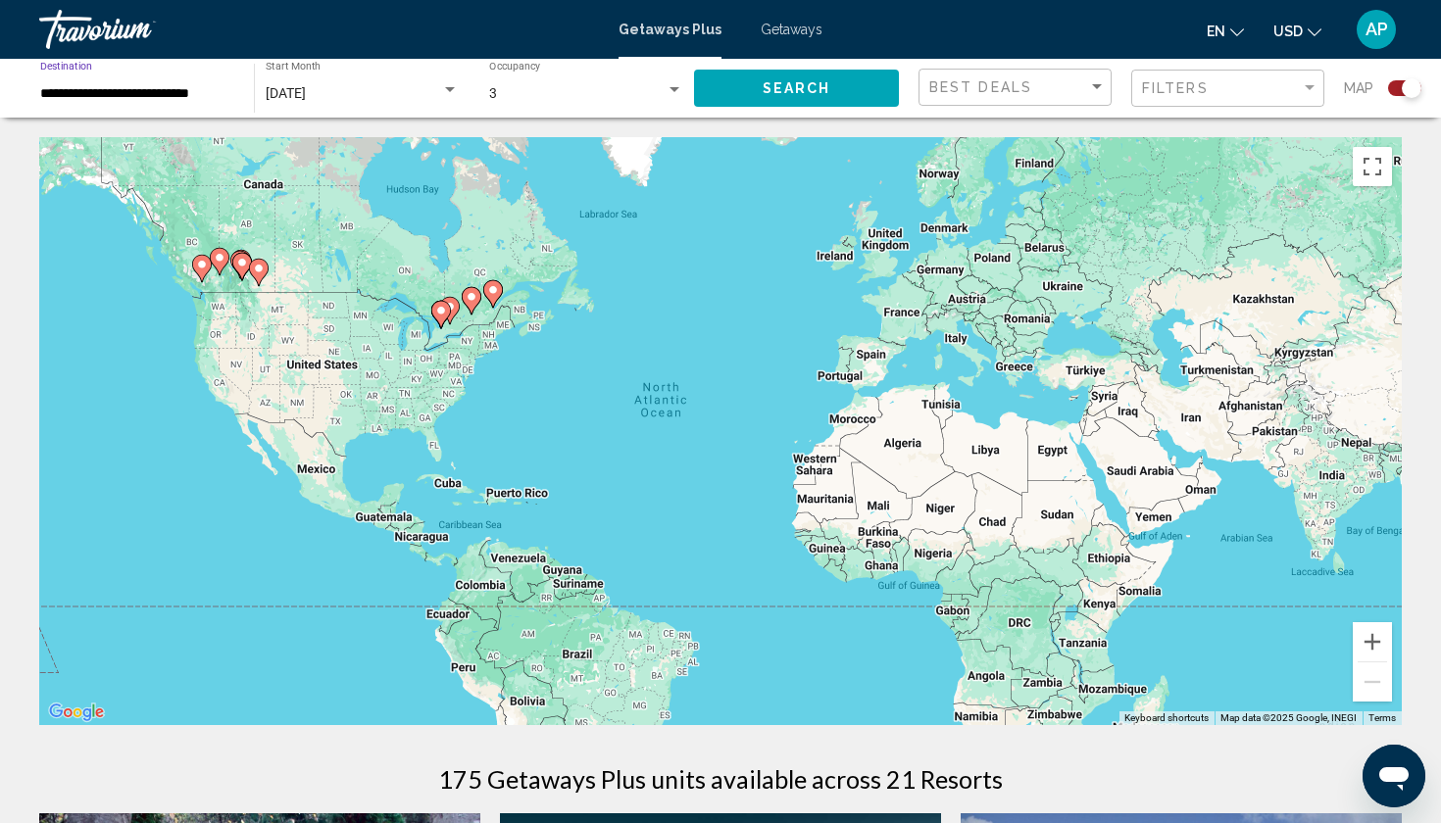
click at [334, 83] on div "[DATE] Start Month All Start Months" at bounding box center [362, 89] width 193 height 54
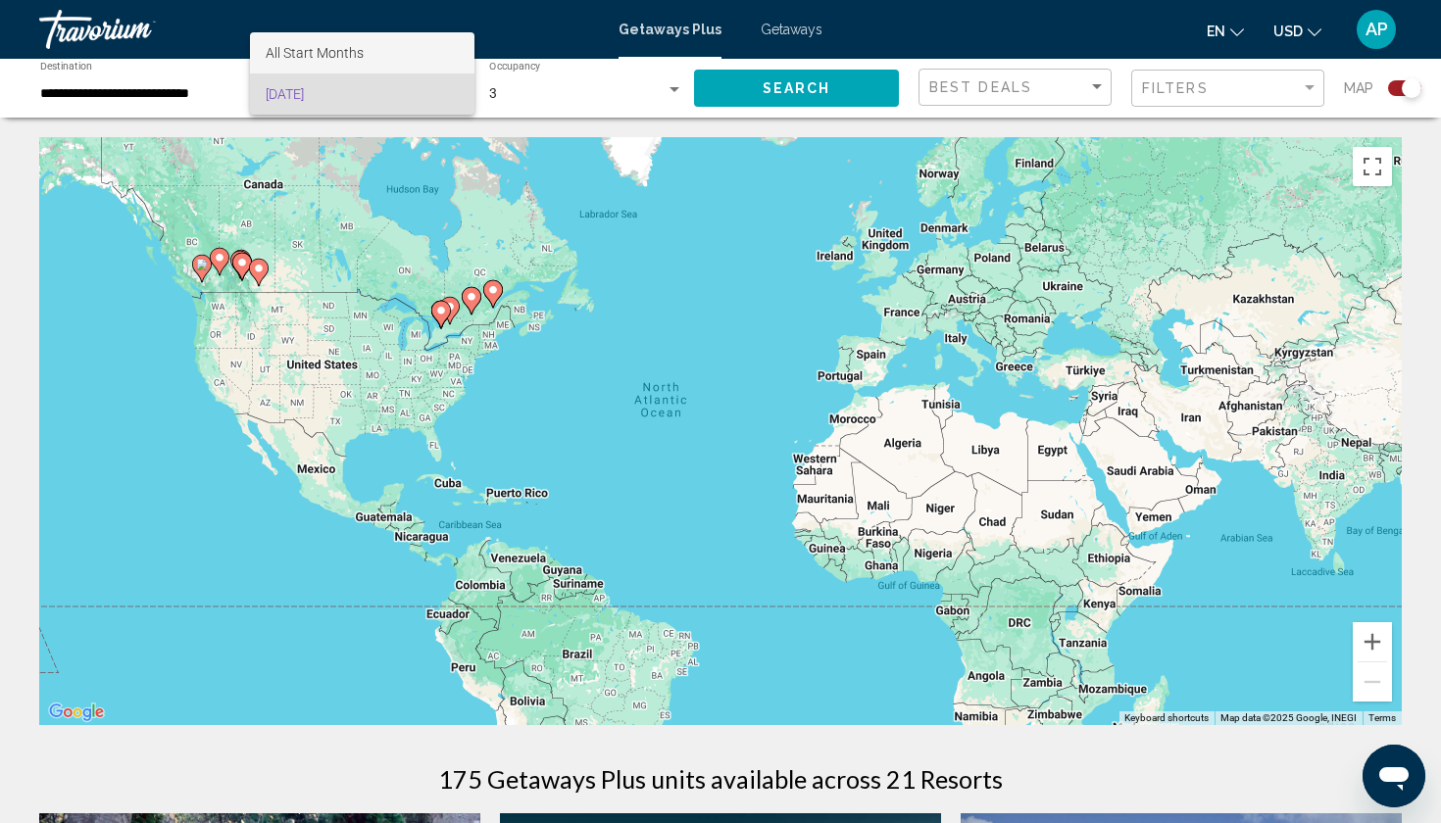
click at [341, 63] on span "All Start Months" at bounding box center [362, 52] width 193 height 41
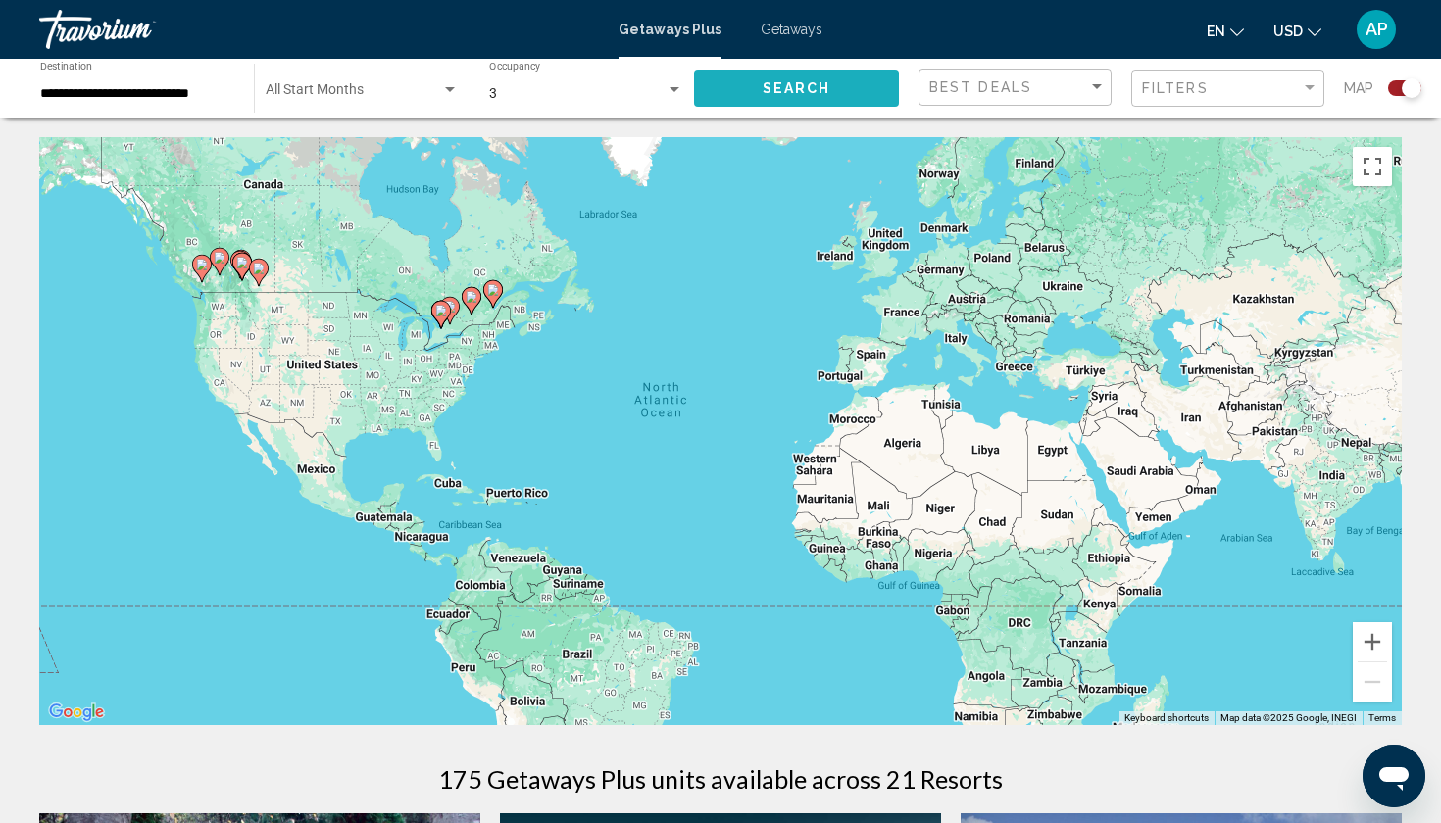
click at [753, 90] on button "Search" at bounding box center [796, 88] width 205 height 36
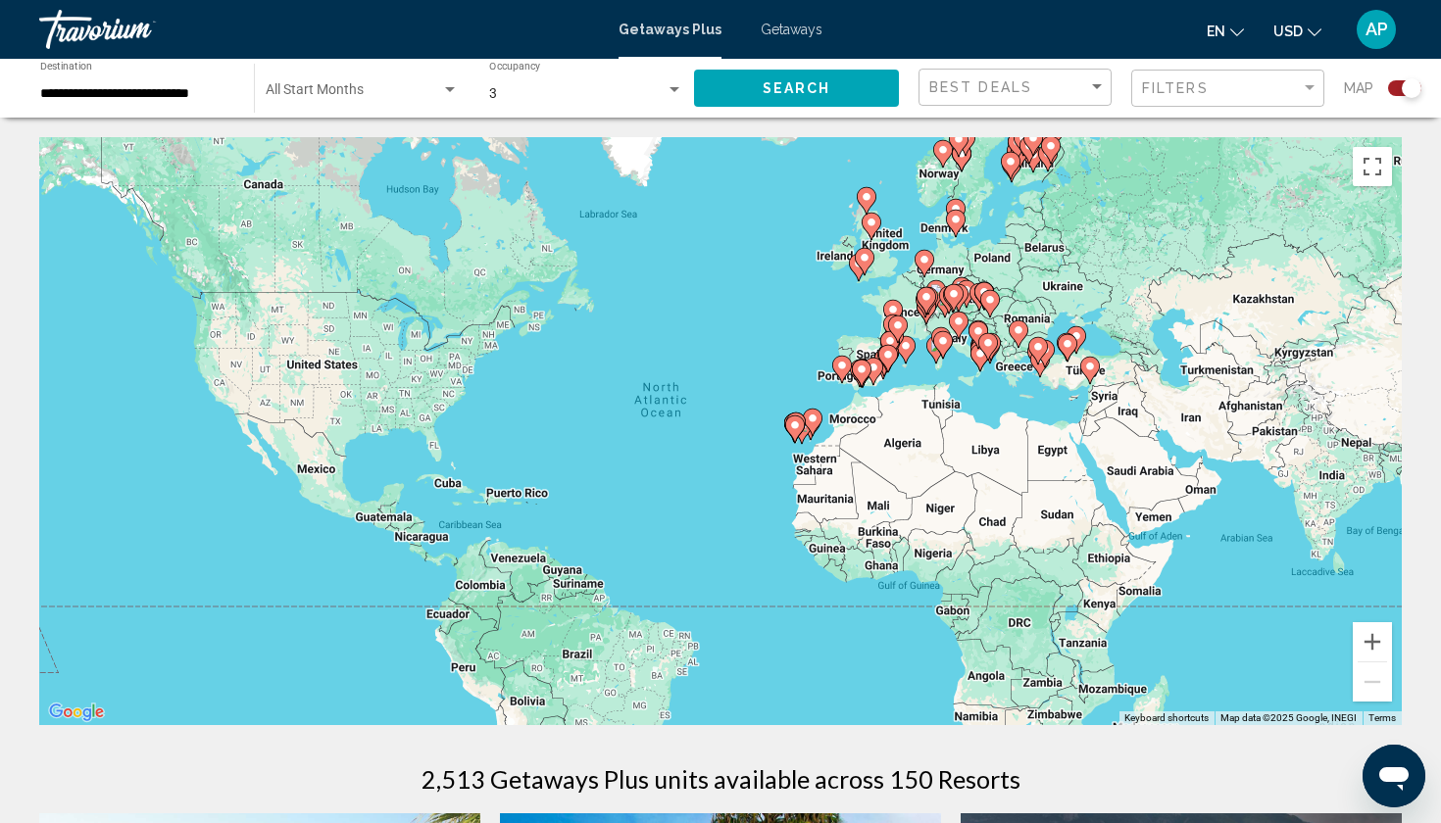
click at [377, 91] on span "Search widget" at bounding box center [353, 94] width 175 height 16
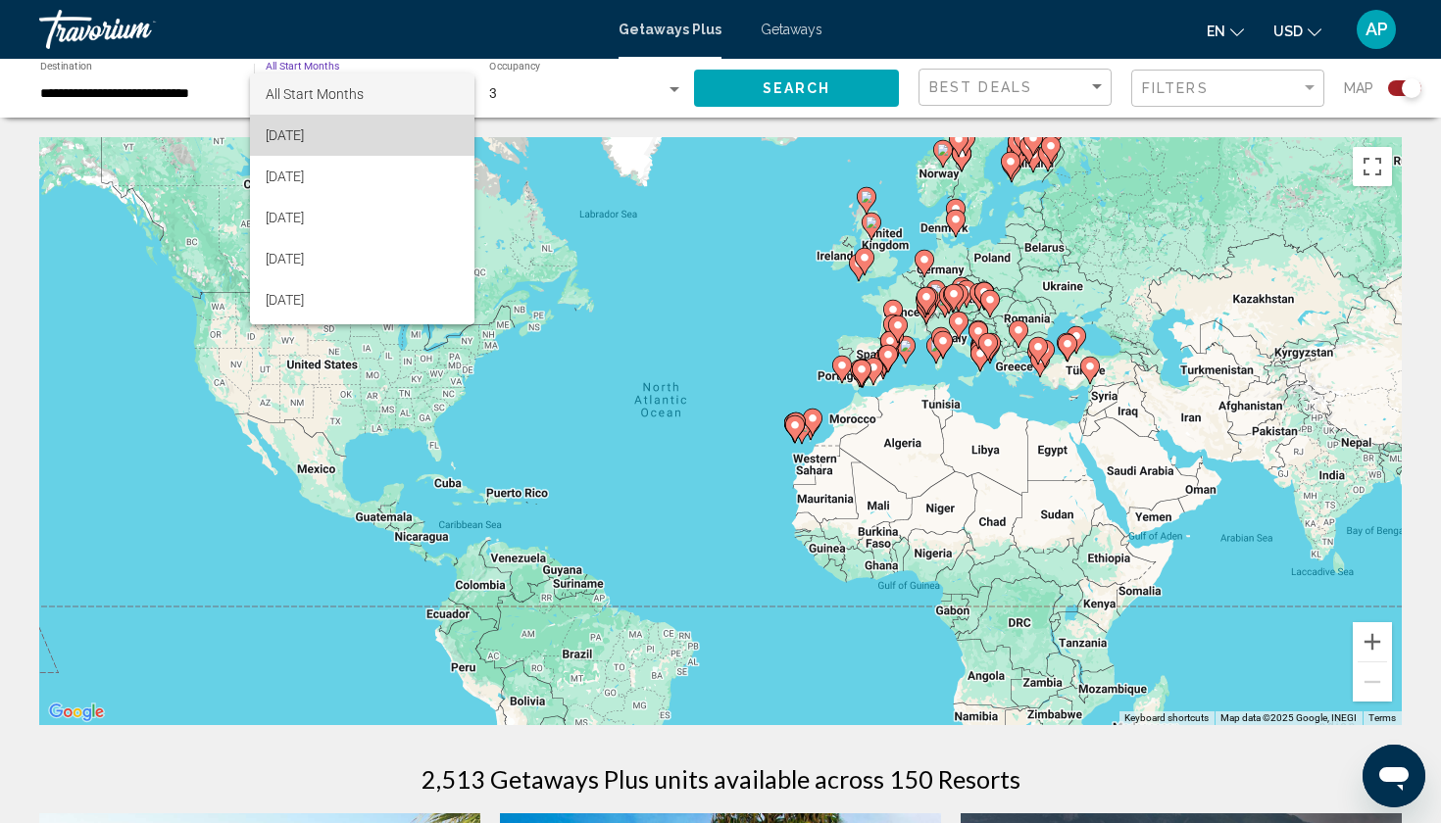
click at [368, 136] on span "[DATE]" at bounding box center [362, 135] width 193 height 41
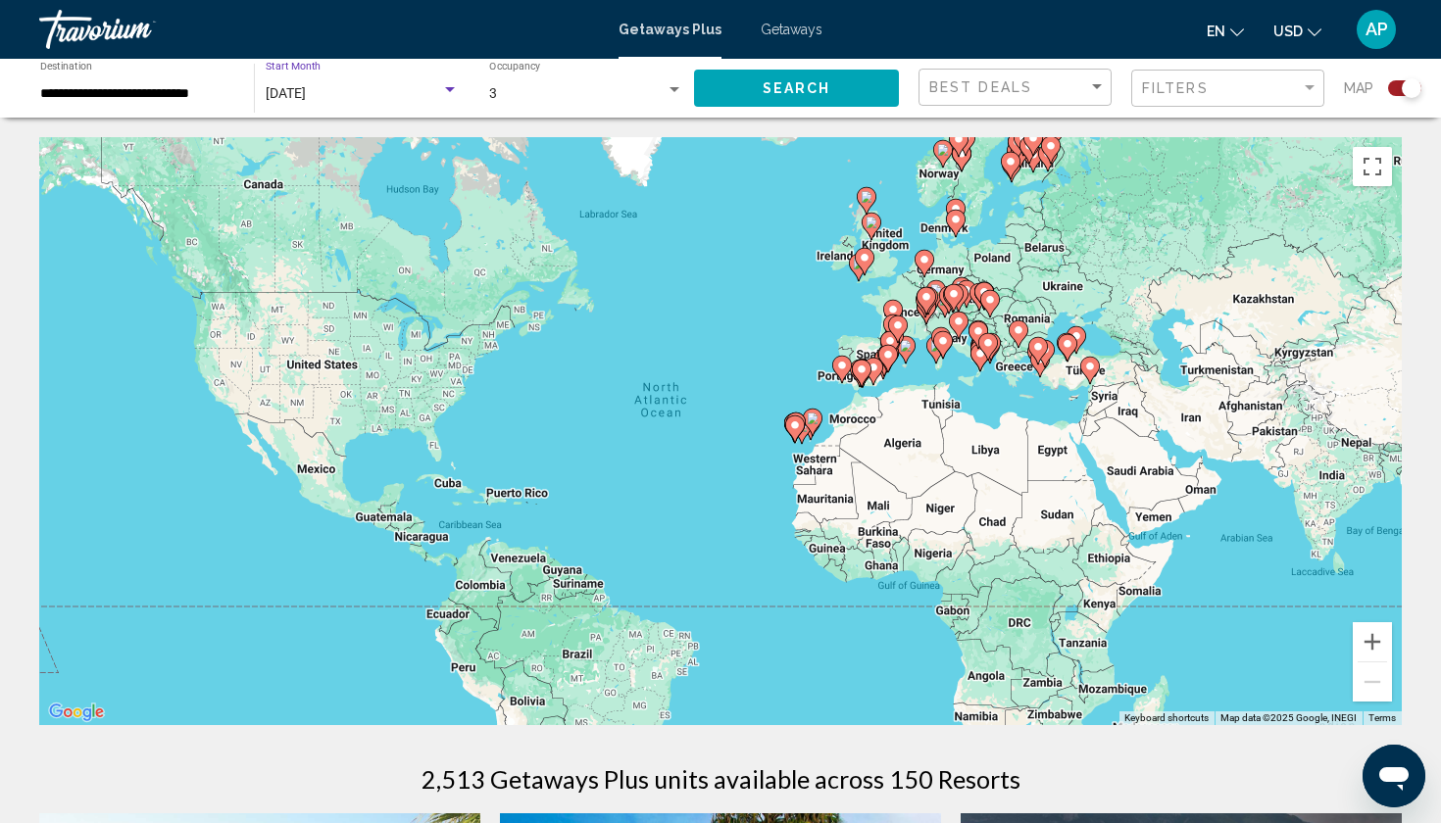
click at [749, 91] on button "Search" at bounding box center [796, 88] width 205 height 36
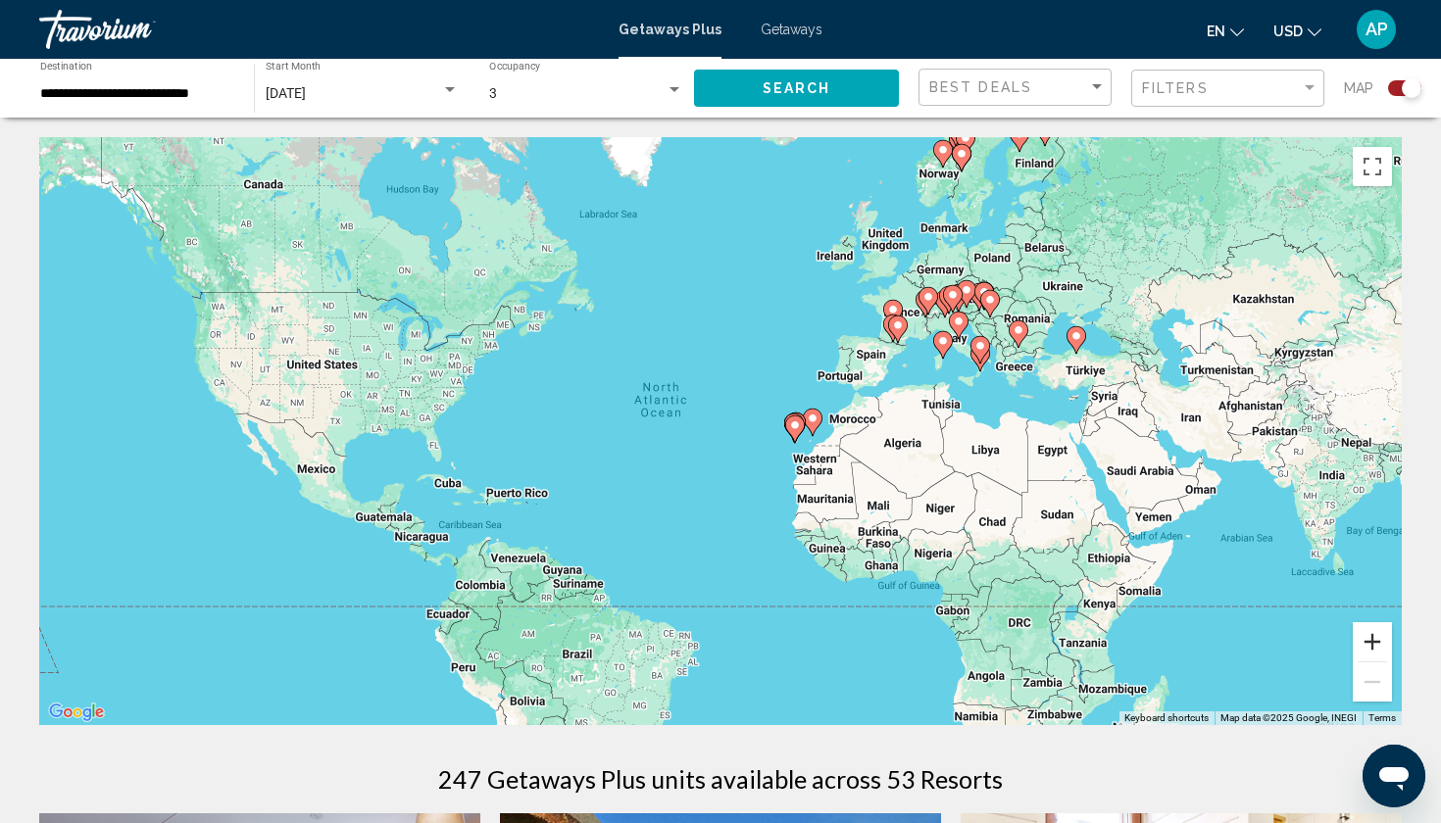
click at [1377, 631] on button "Zoom in" at bounding box center [1372, 641] width 39 height 39
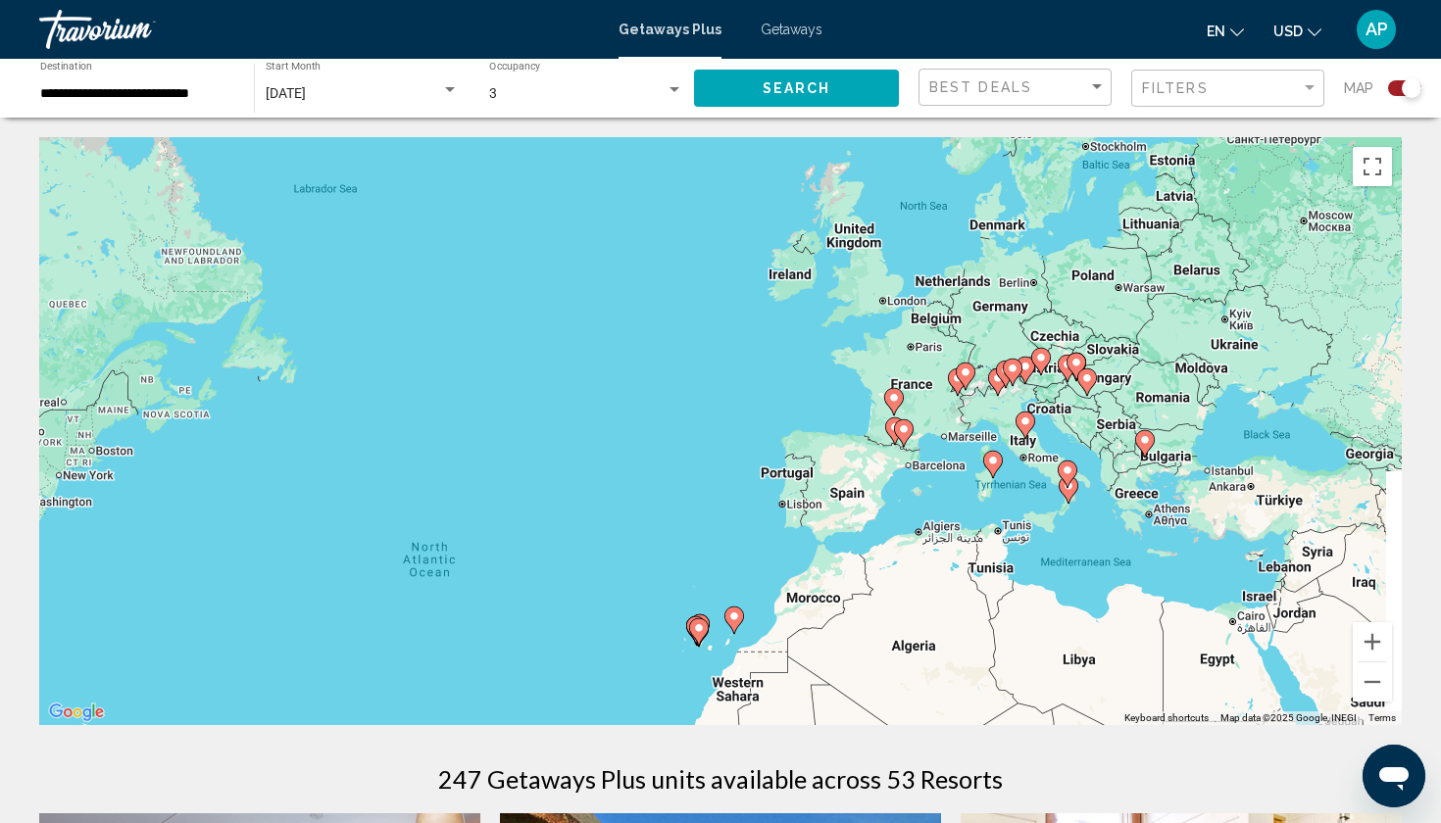
drag, startPoint x: 1280, startPoint y: 470, endPoint x: 1109, endPoint y: 665, distance: 259.8
click at [1109, 665] on div "To activate drag with keyboard, press Alt + Enter. Once in keyboard drag state,…" at bounding box center [720, 431] width 1363 height 588
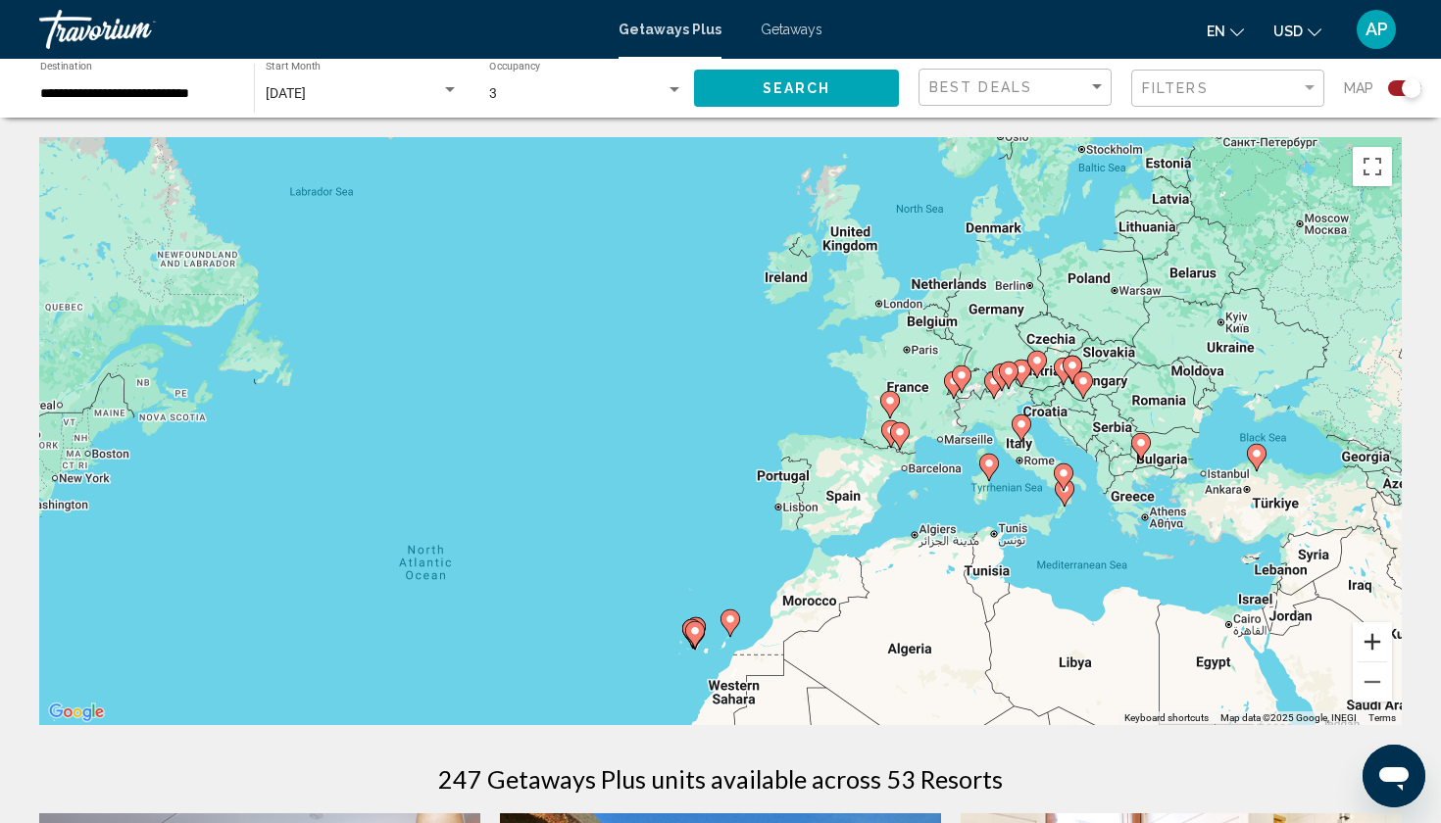
click at [1378, 638] on button "Zoom in" at bounding box center [1372, 641] width 39 height 39
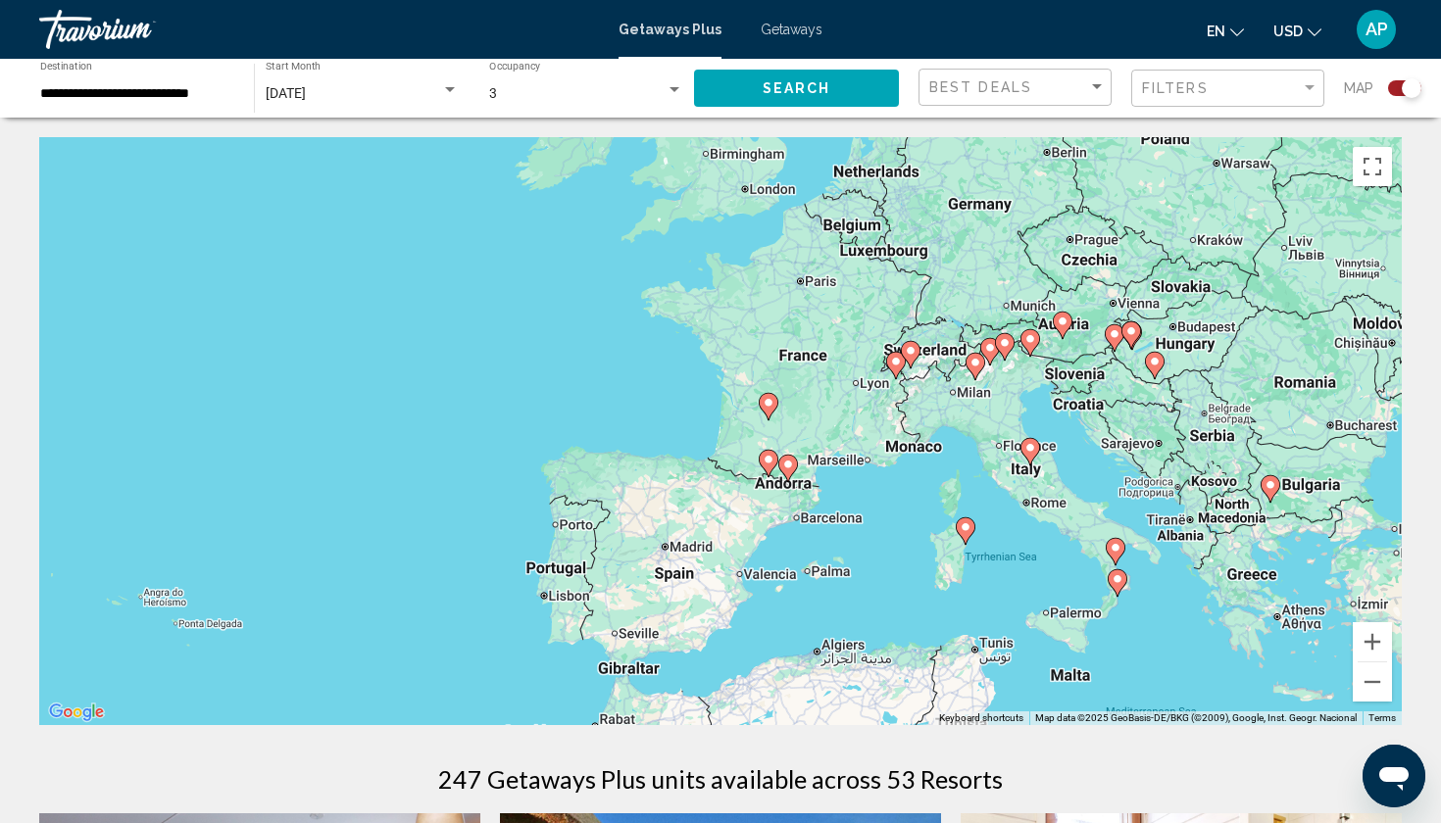
drag, startPoint x: 1225, startPoint y: 588, endPoint x: 919, endPoint y: 604, distance: 307.2
click at [920, 603] on div "To activate drag with keyboard, press Alt + Enter. Once in keyboard drag state,…" at bounding box center [720, 431] width 1363 height 588
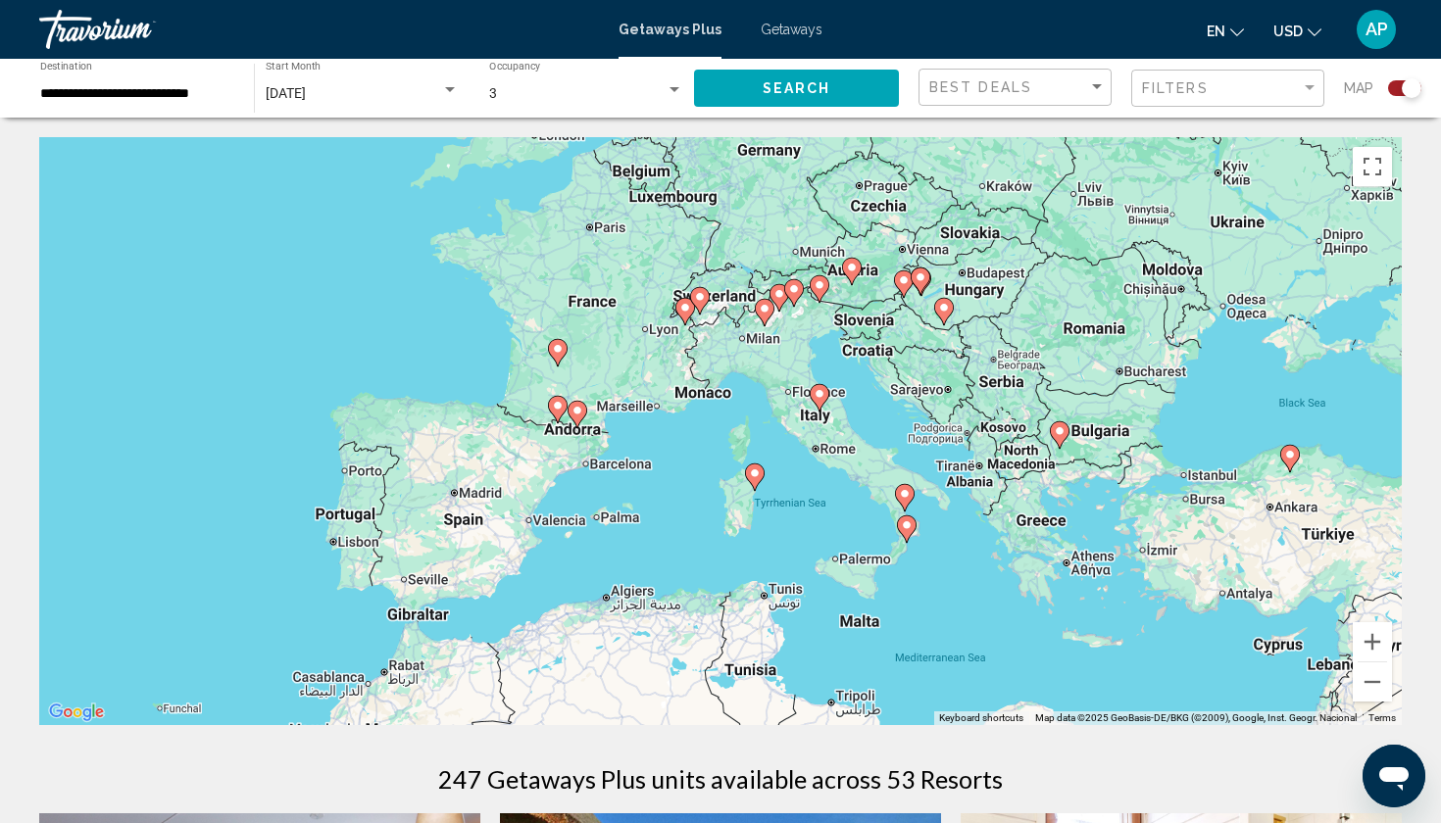
drag, startPoint x: 1170, startPoint y: 629, endPoint x: 976, endPoint y: 572, distance: 202.3
click at [977, 572] on div "To activate drag with keyboard, press Alt + Enter. Once in keyboard drag state,…" at bounding box center [720, 431] width 1363 height 588
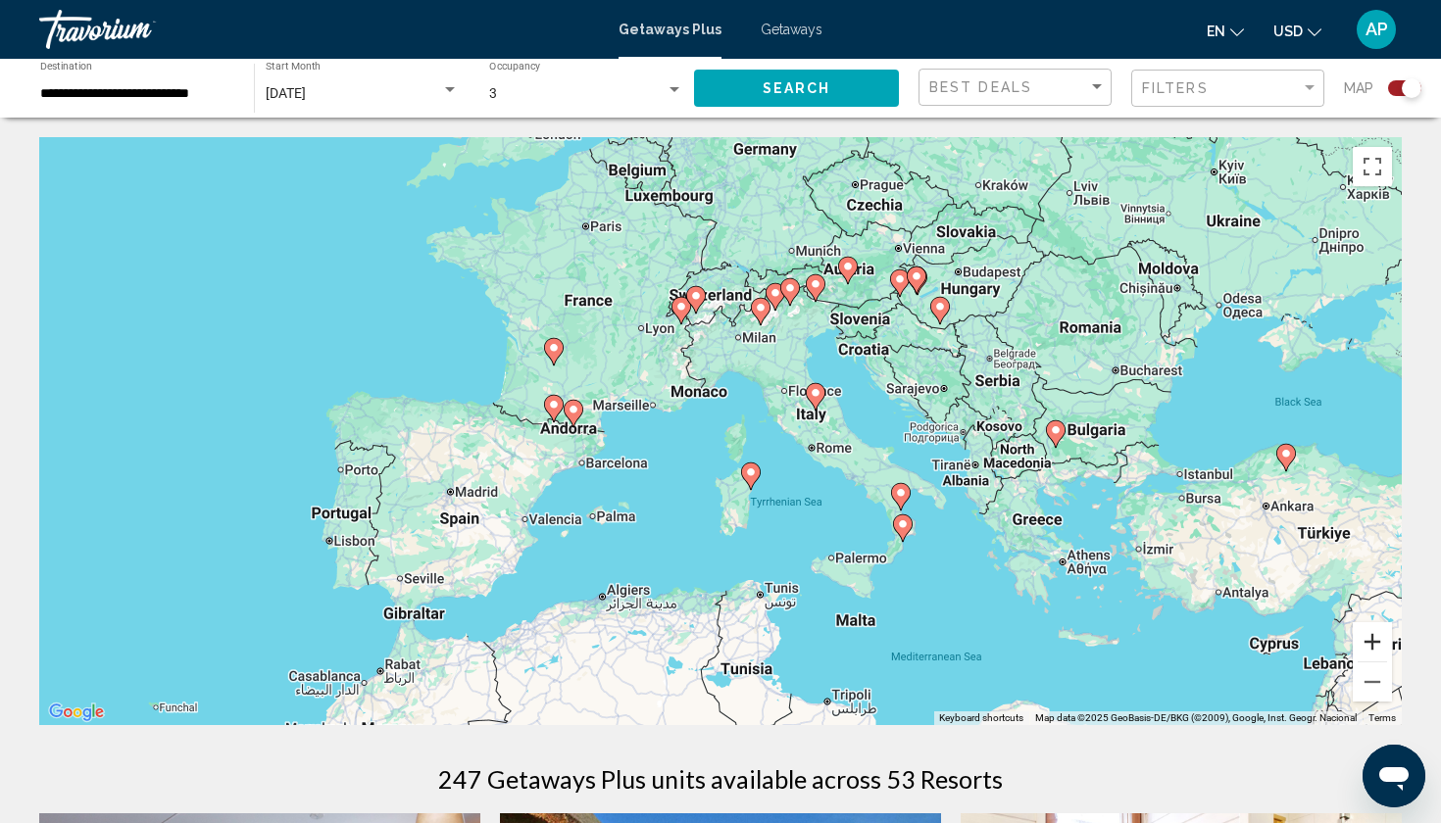
click at [1377, 640] on button "Zoom in" at bounding box center [1372, 641] width 39 height 39
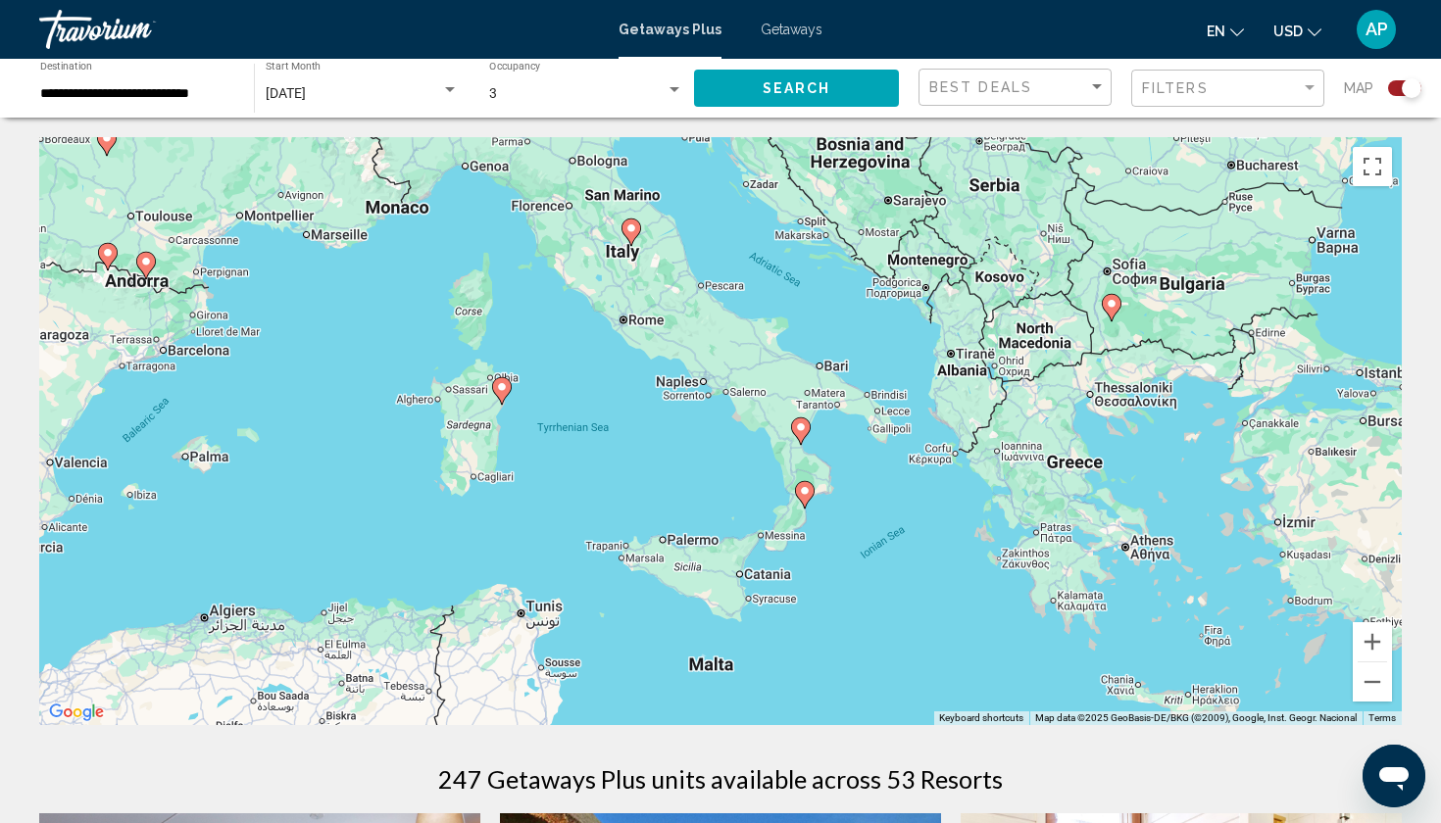
drag, startPoint x: 1196, startPoint y: 682, endPoint x: 904, endPoint y: 551, distance: 320.3
click at [904, 551] on div "To activate drag with keyboard, press Alt + Enter. Once in keyboard drag state,…" at bounding box center [720, 431] width 1363 height 588
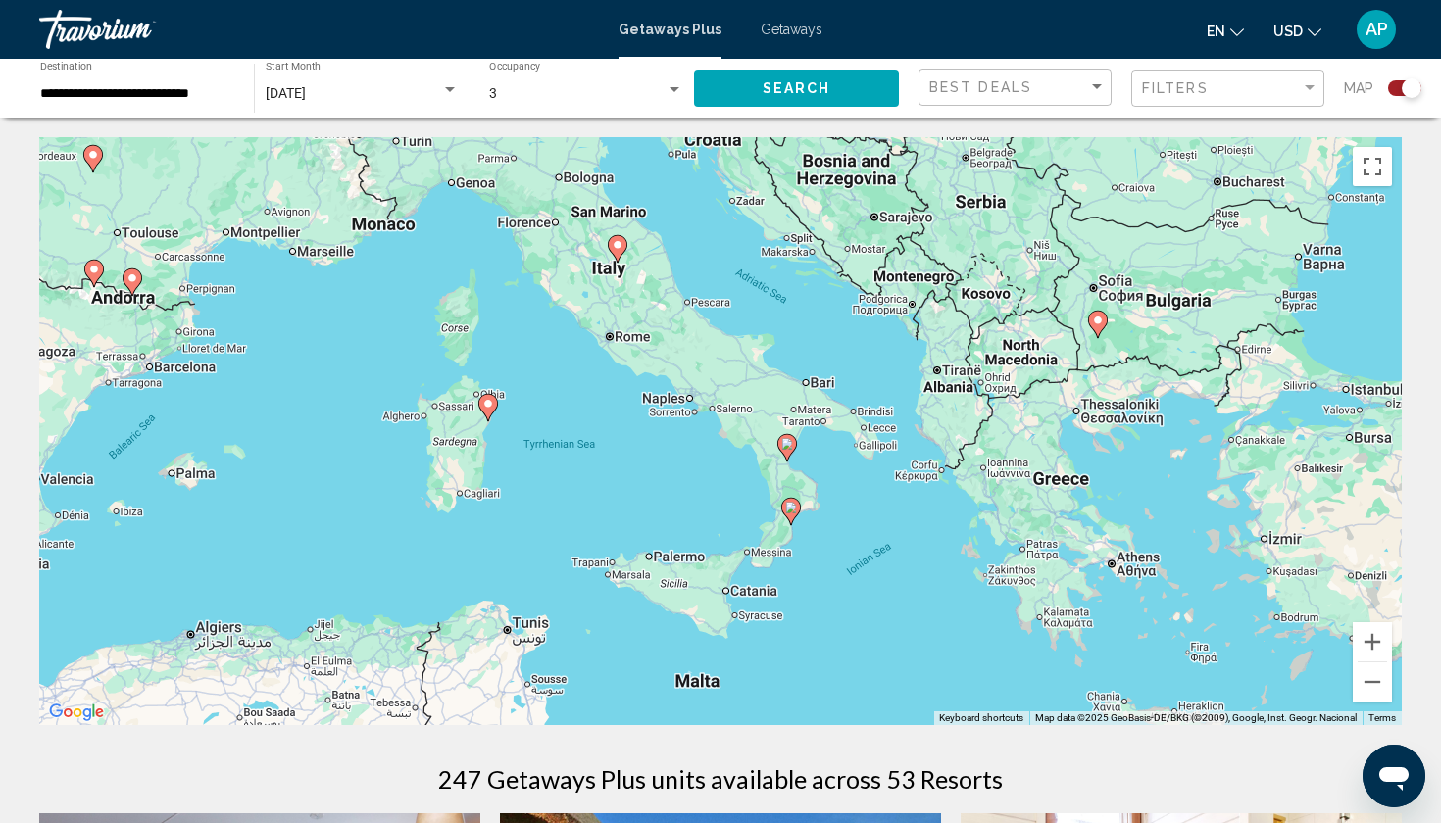
click at [790, 511] on image "Main content" at bounding box center [791, 508] width 12 height 12
type input "**********"
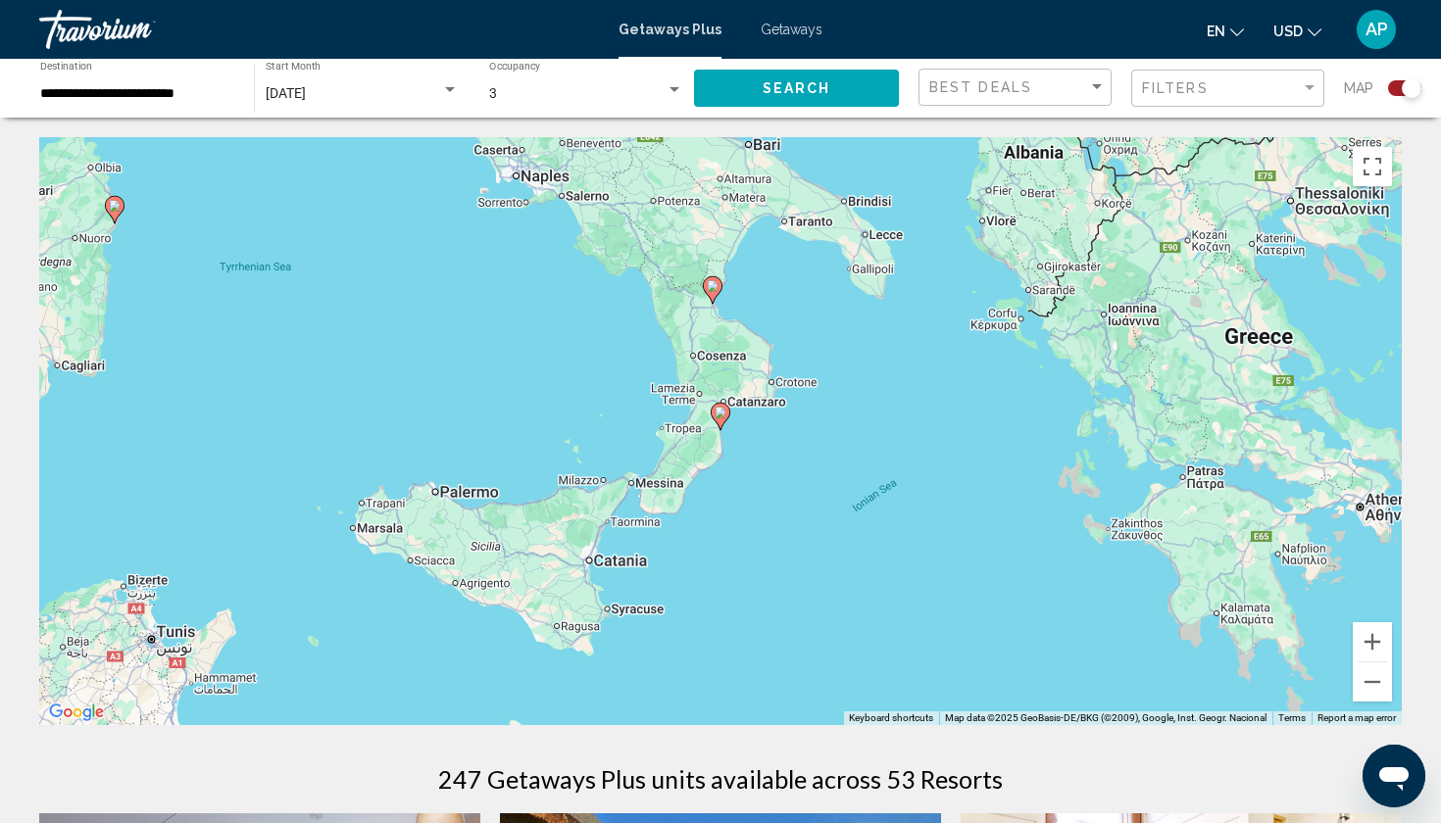
click at [718, 419] on icon "Main content" at bounding box center [721, 416] width 18 height 25
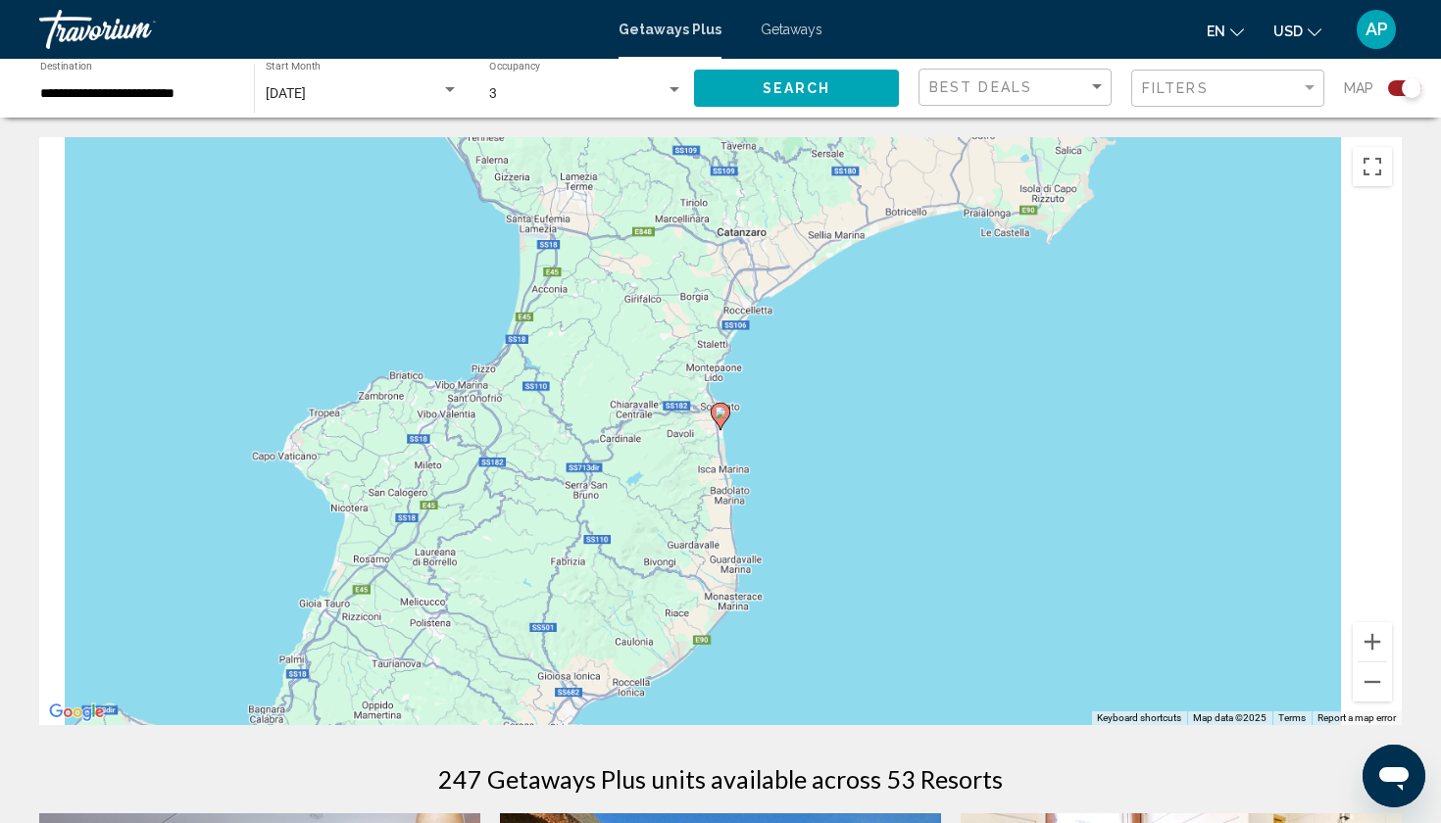
click at [721, 415] on image "Main content" at bounding box center [721, 413] width 12 height 12
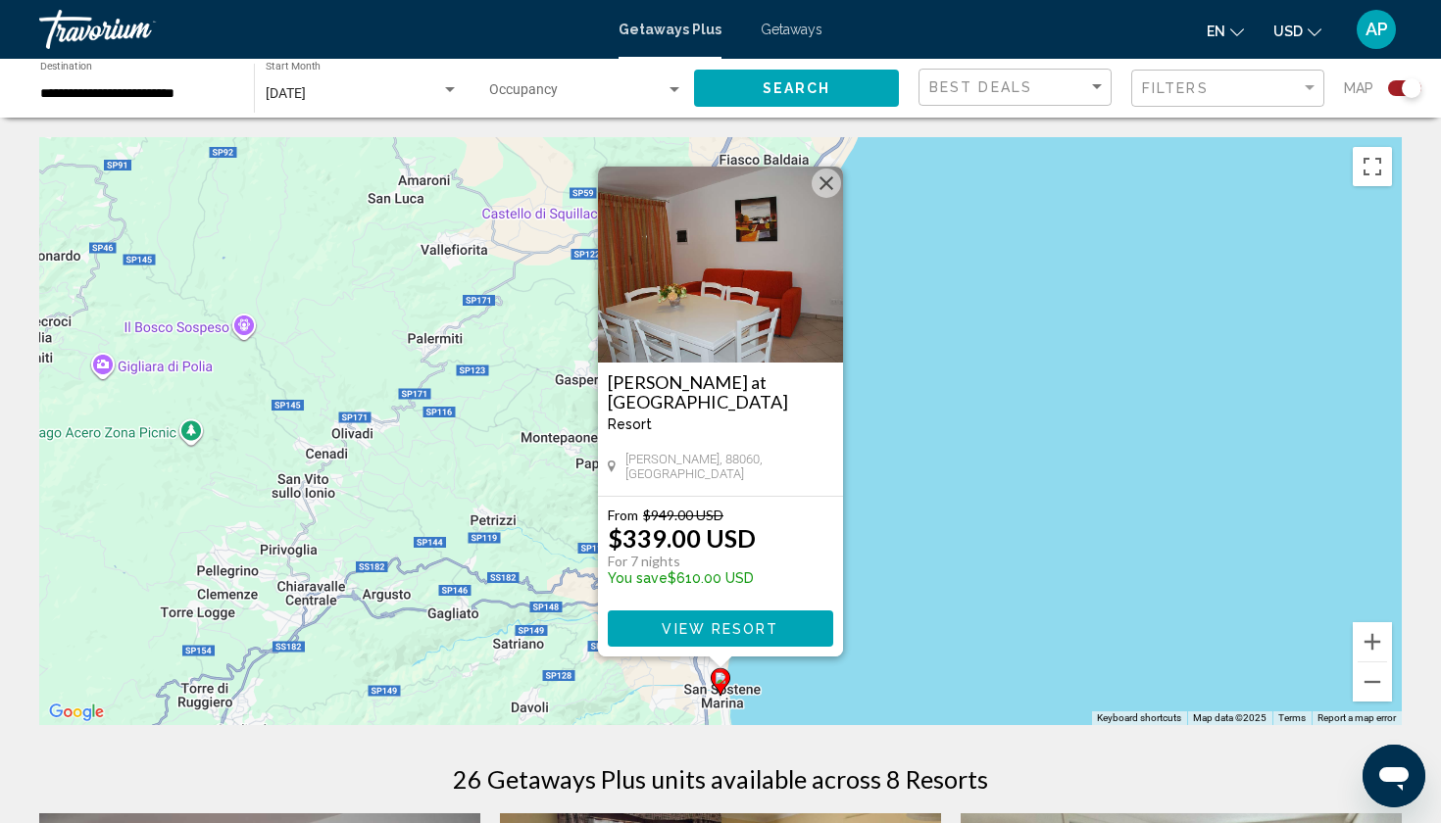
click at [822, 186] on button "Close" at bounding box center [826, 183] width 29 height 29
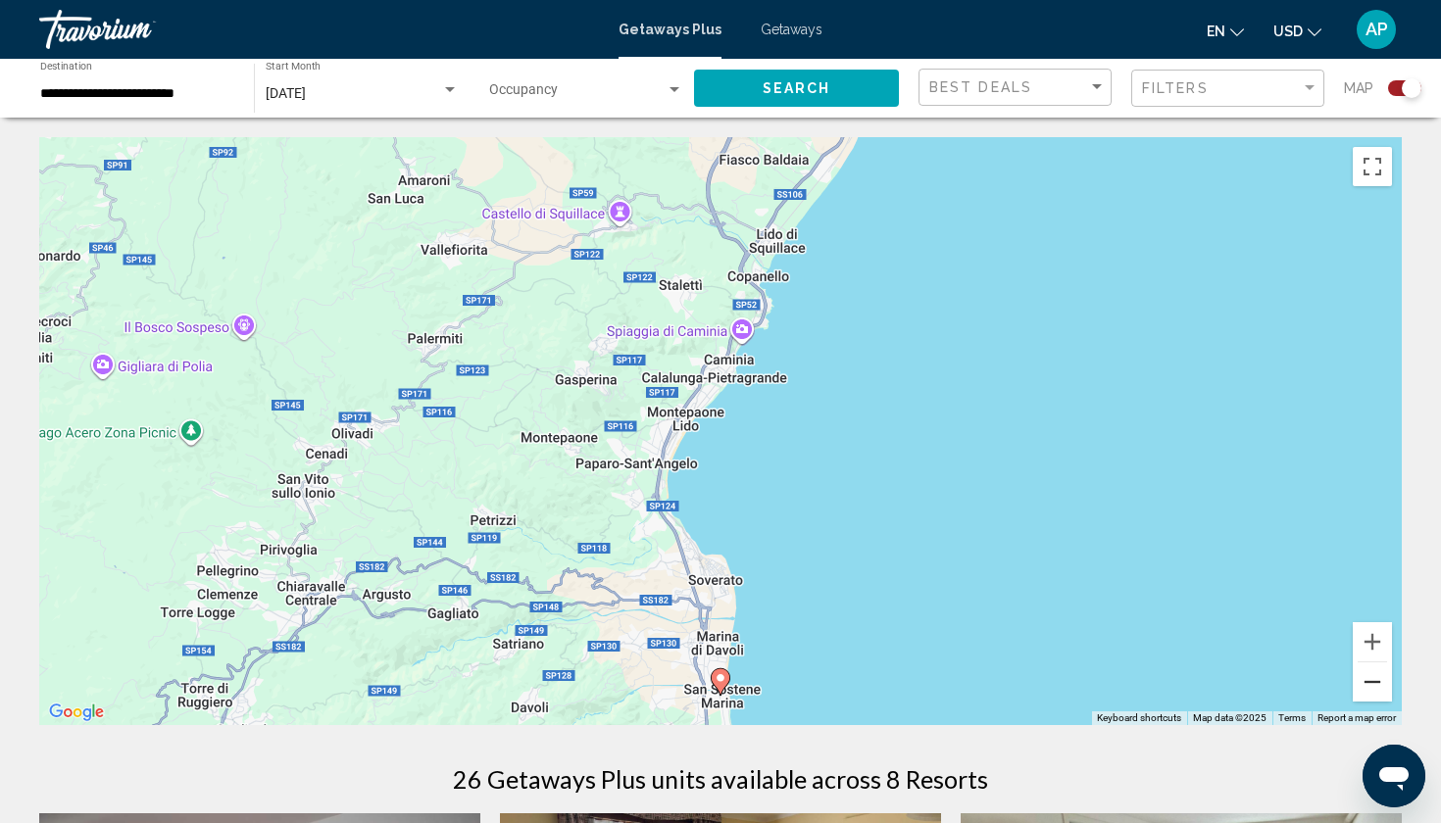
click at [1372, 680] on button "Zoom out" at bounding box center [1372, 682] width 39 height 39
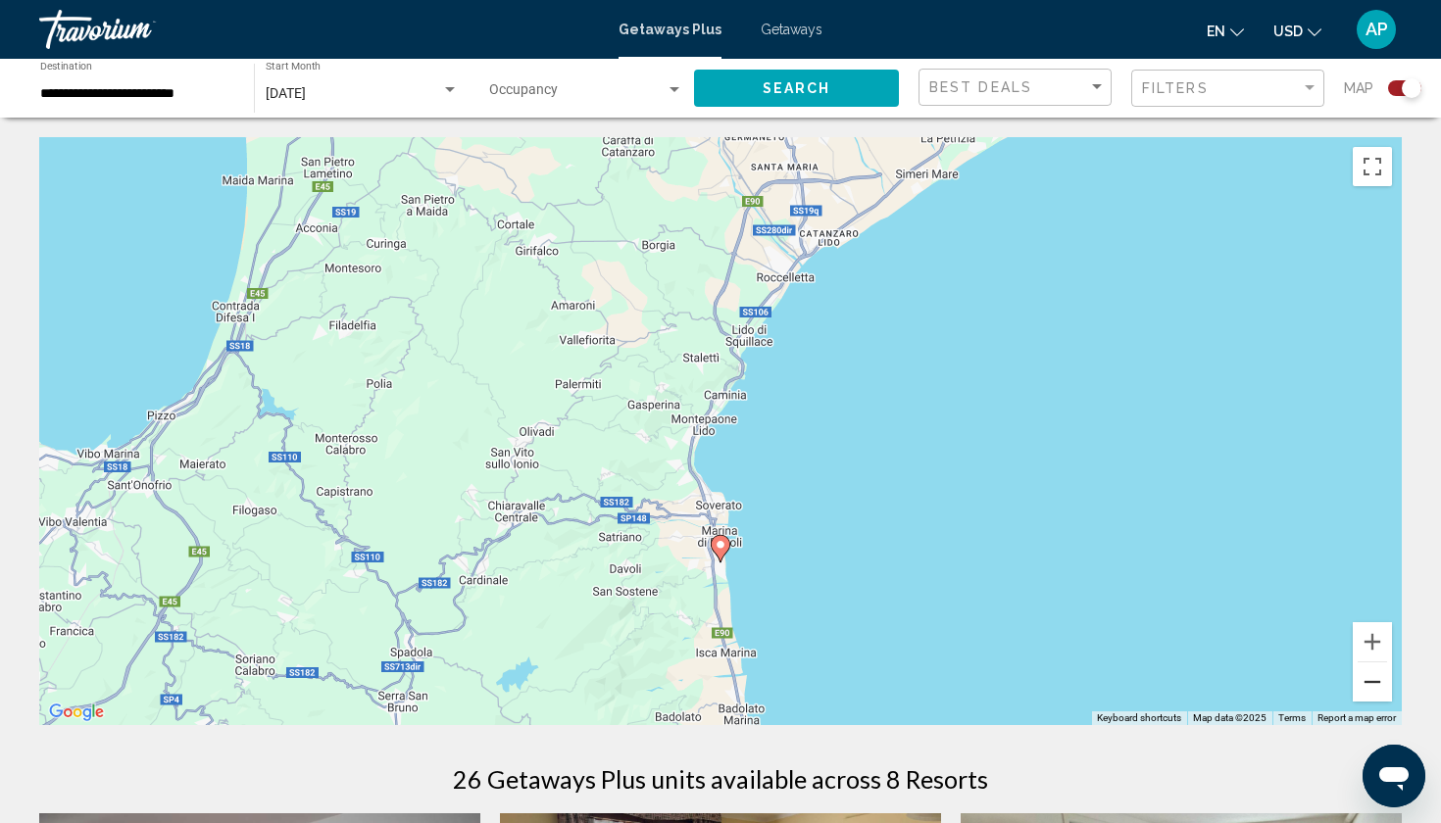
click at [1370, 679] on button "Zoom out" at bounding box center [1372, 682] width 39 height 39
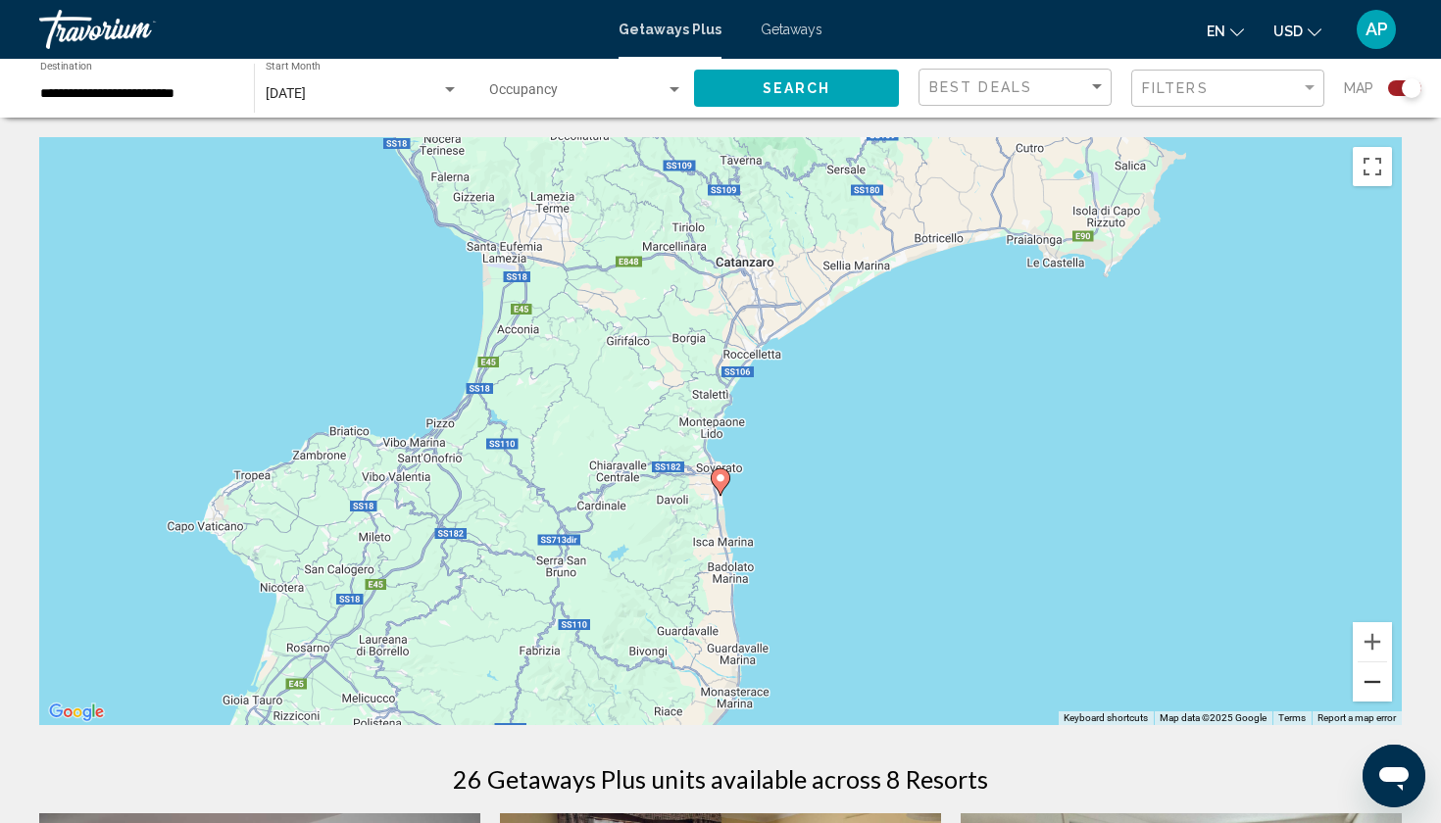
click at [1370, 679] on button "Zoom out" at bounding box center [1372, 682] width 39 height 39
